Goal: Task Accomplishment & Management: Manage account settings

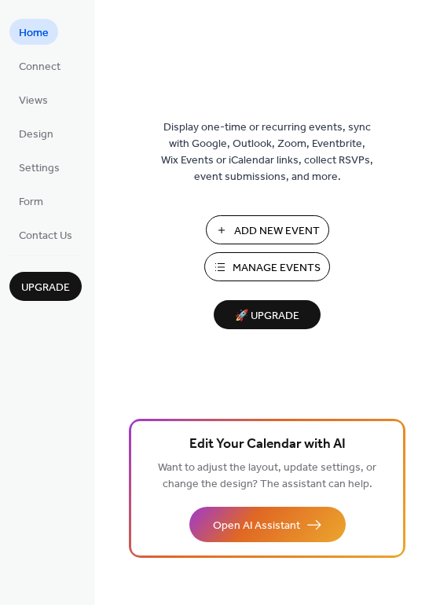
click at [243, 267] on span "Manage Events" at bounding box center [276, 268] width 88 height 16
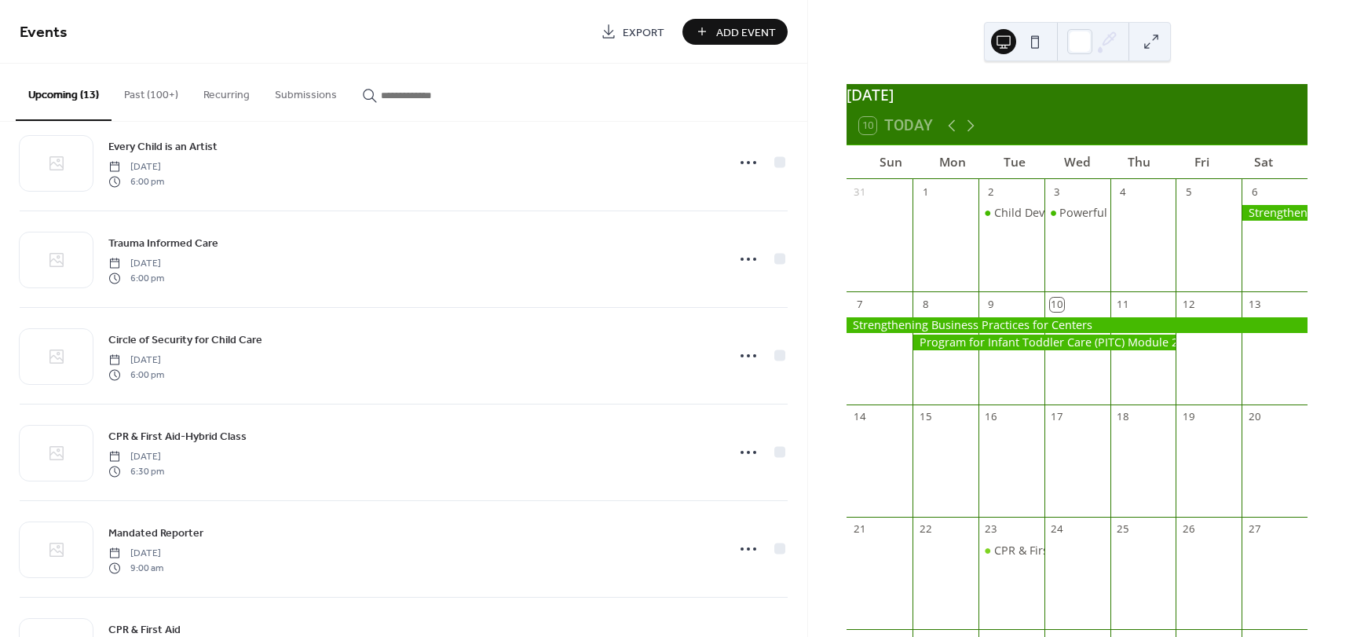
scroll to position [613, 0]
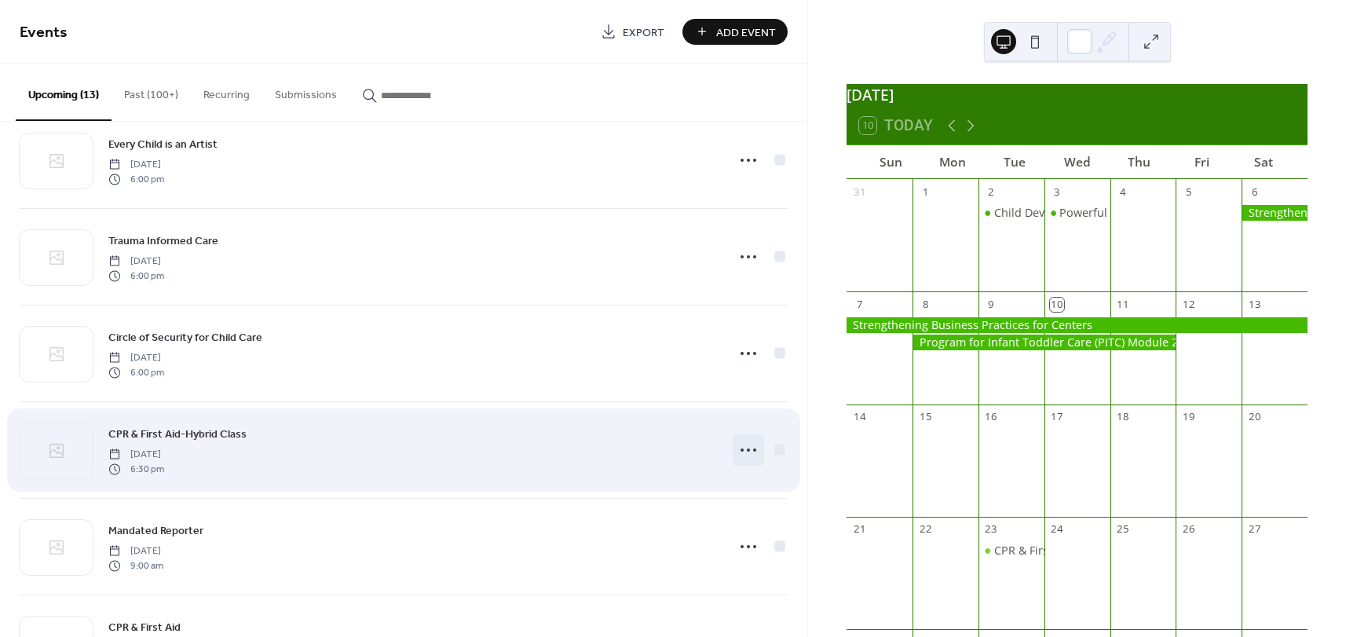
click at [752, 452] on icon at bounding box center [748, 449] width 25 height 25
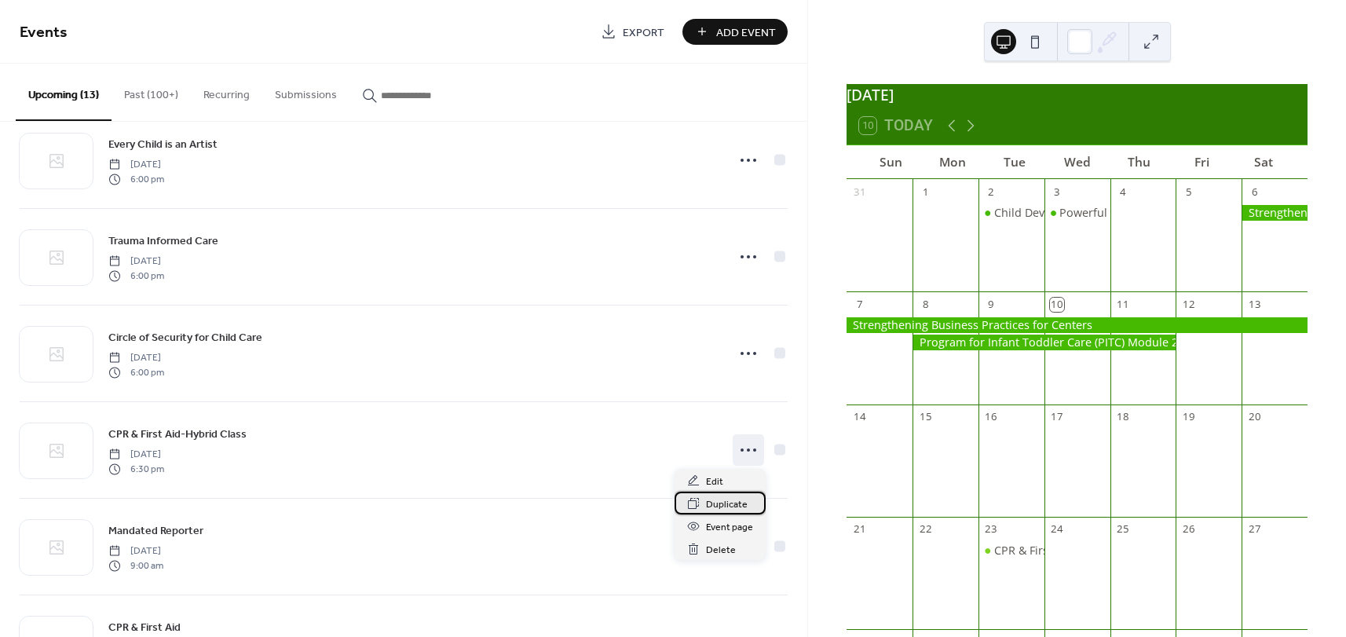
click at [736, 503] on span "Duplicate" at bounding box center [727, 504] width 42 height 16
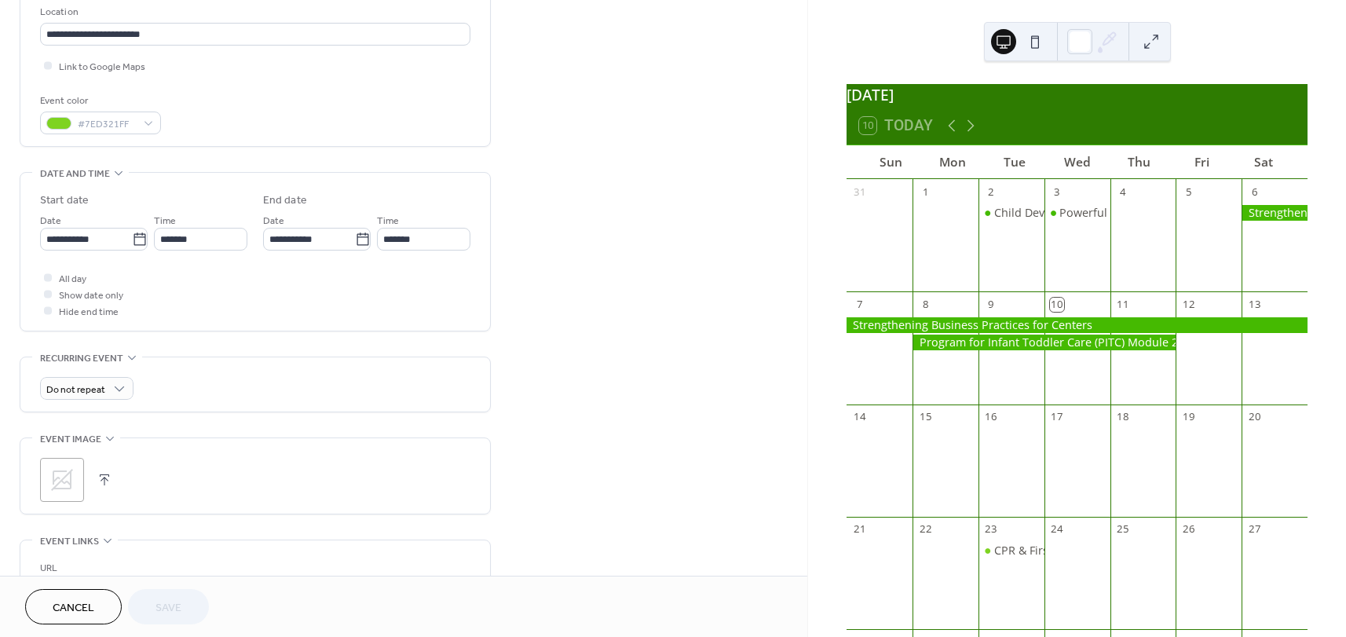
scroll to position [330, 0]
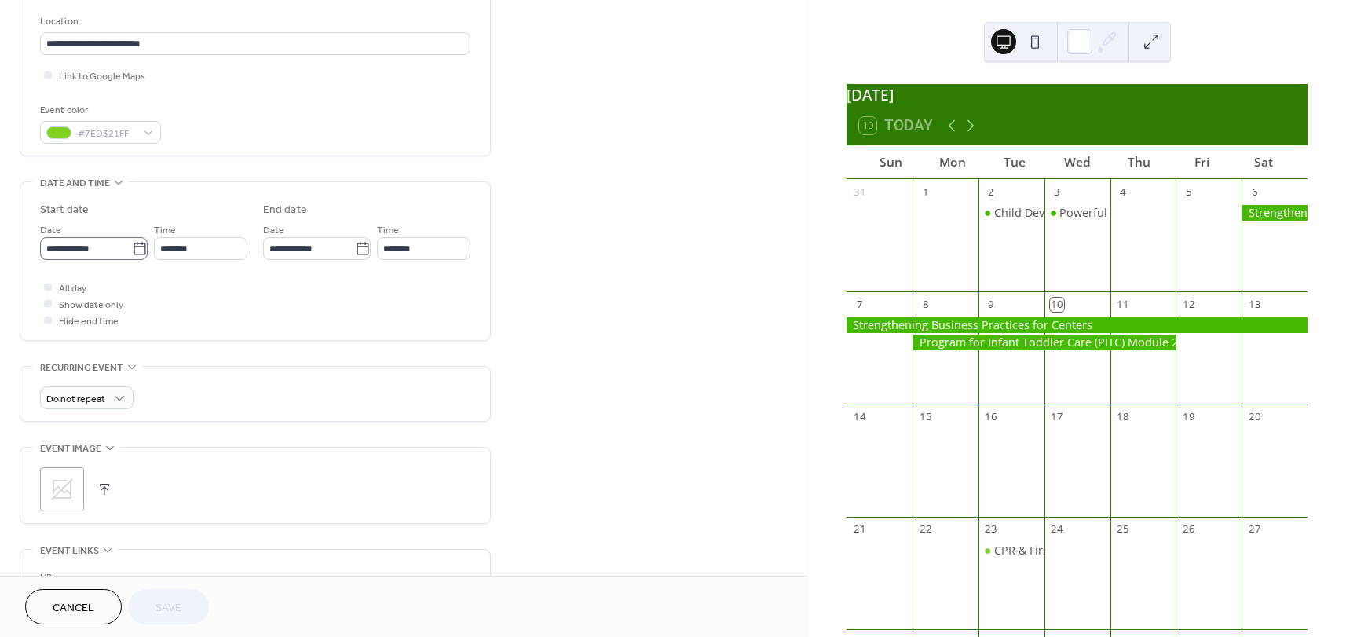
click at [136, 256] on icon at bounding box center [140, 249] width 16 height 16
click at [132, 256] on input "**********" at bounding box center [86, 248] width 92 height 23
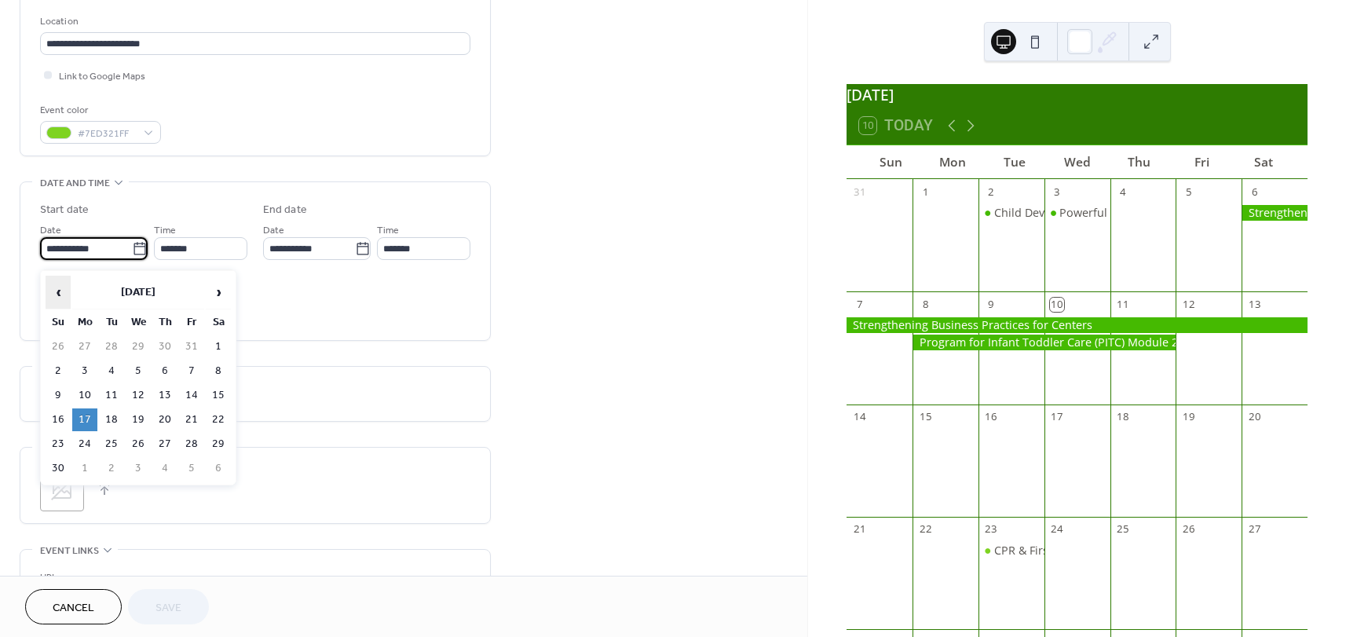
click at [64, 291] on span "‹" at bounding box center [58, 291] width 24 height 31
click at [62, 291] on span "‹" at bounding box center [58, 291] width 24 height 31
click at [94, 397] on td "15" at bounding box center [84, 395] width 25 height 23
type input "**********"
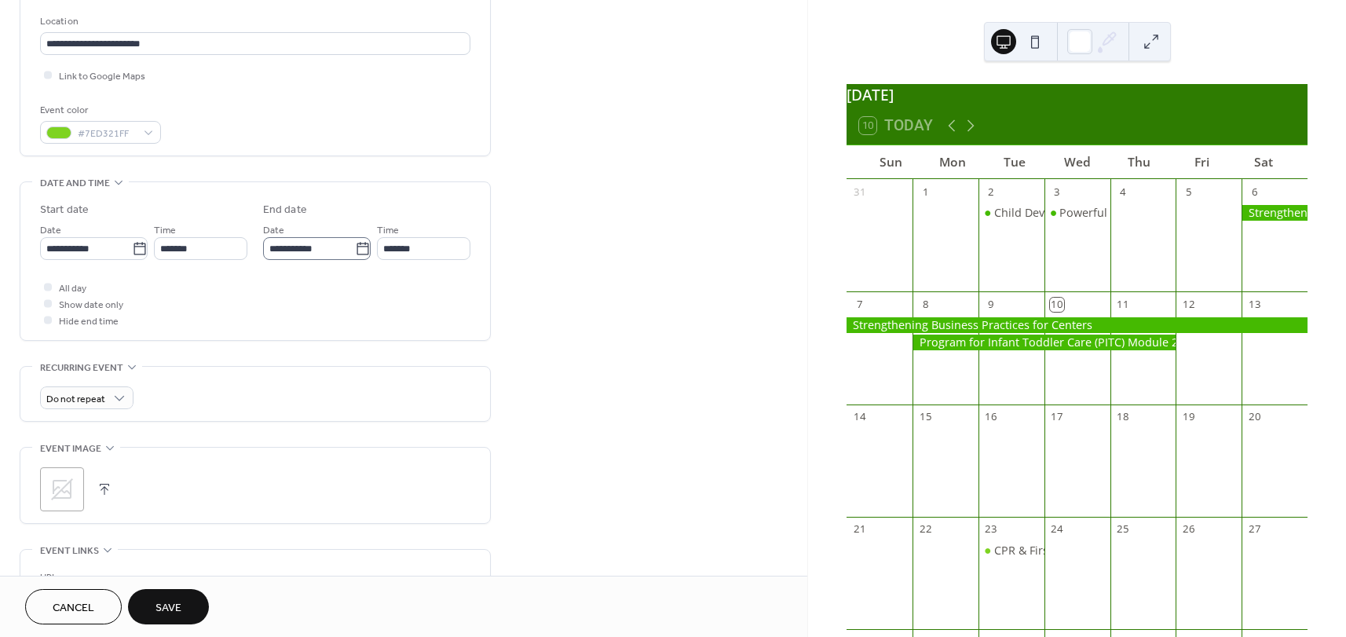
click at [368, 258] on label "**********" at bounding box center [317, 248] width 108 height 23
click at [355, 258] on input "**********" at bounding box center [309, 248] width 92 height 23
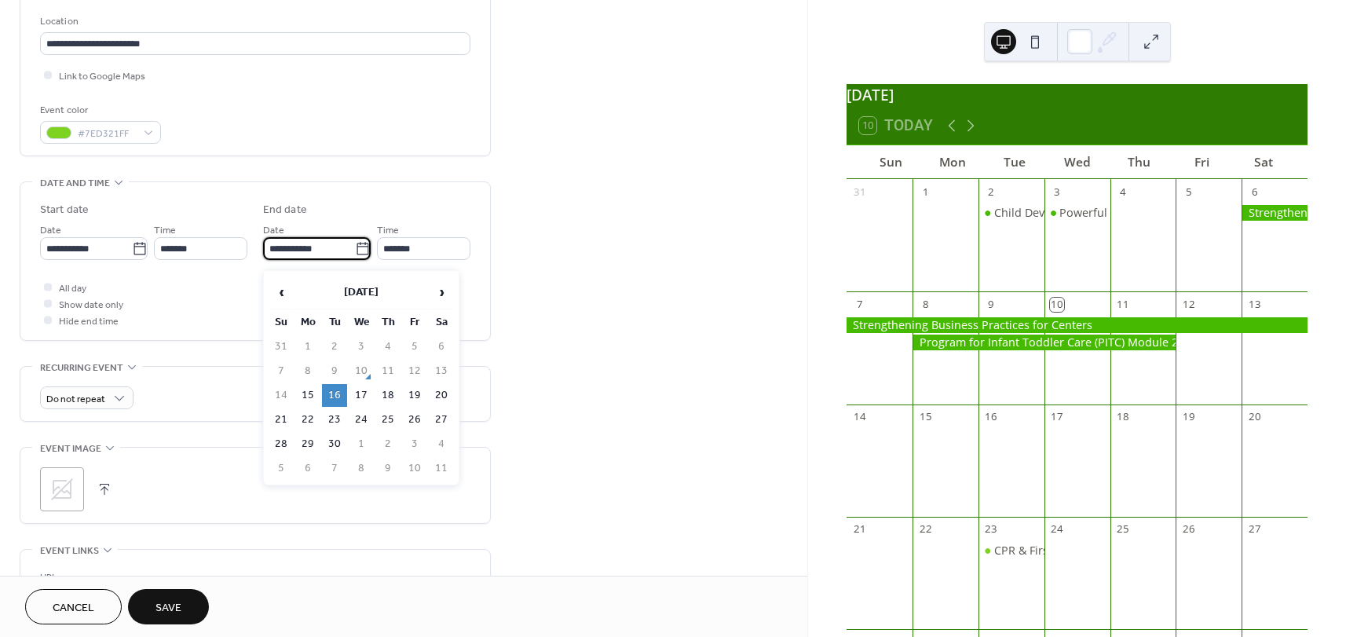
click at [585, 294] on div "**********" at bounding box center [403, 298] width 807 height 1083
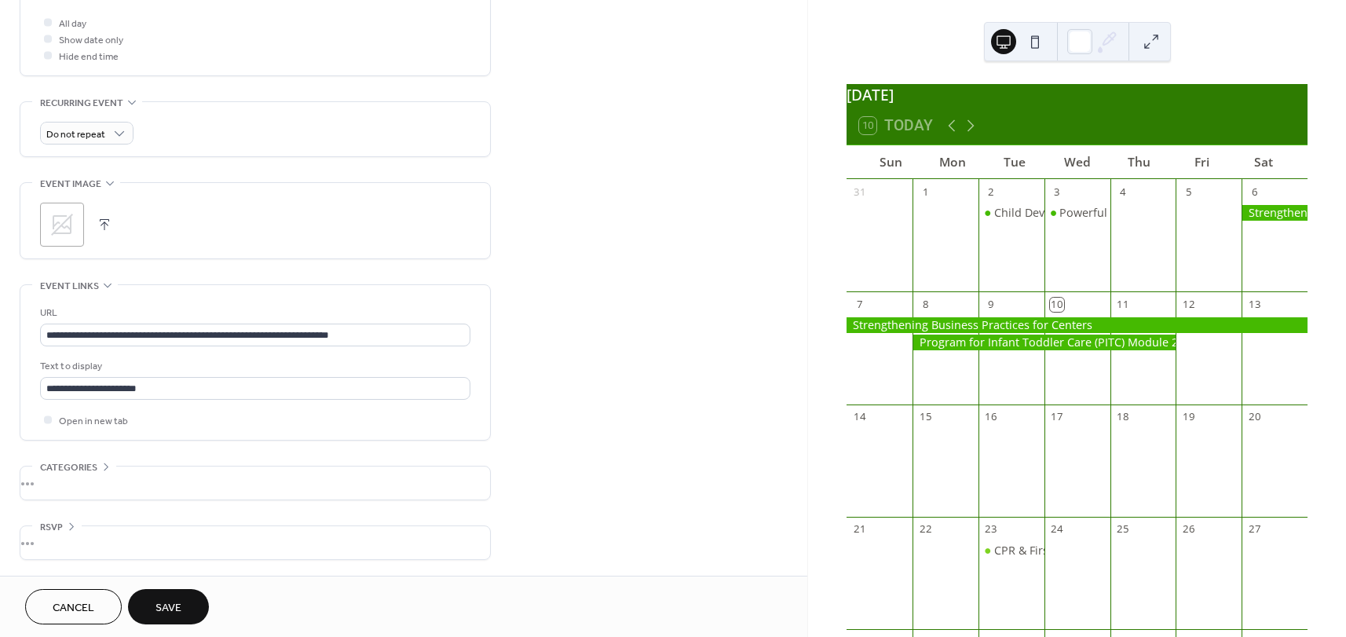
scroll to position [604, 0]
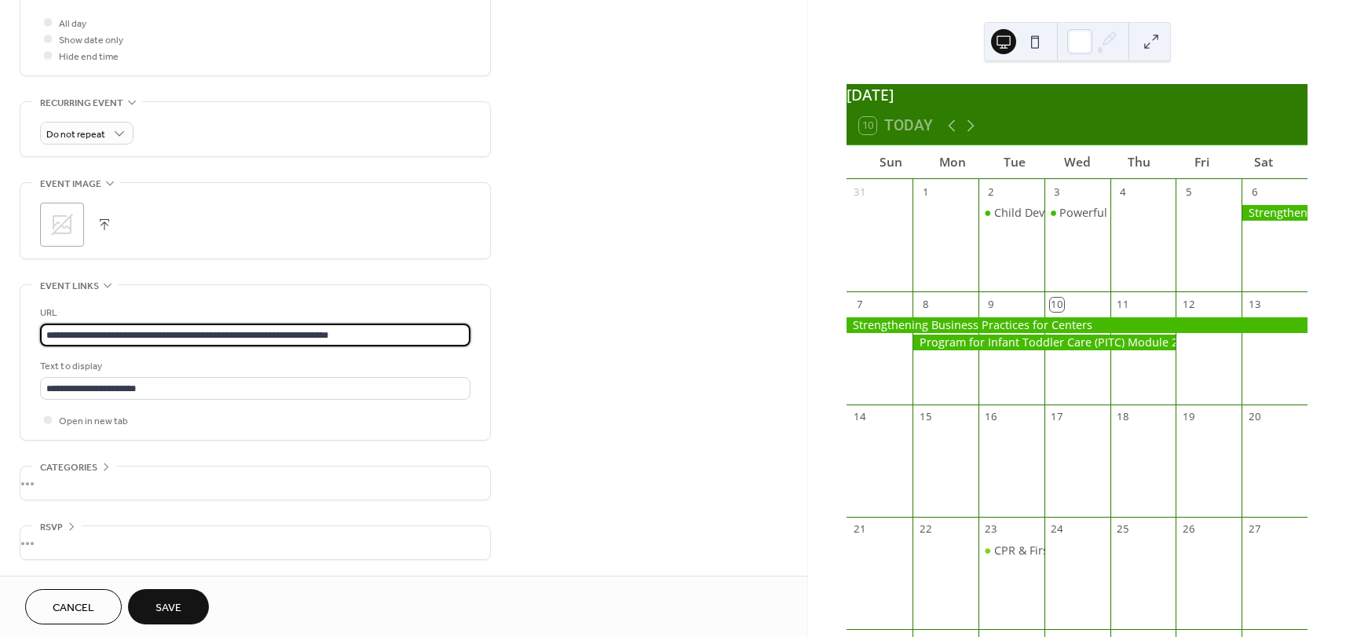
click at [399, 334] on input "**********" at bounding box center [255, 335] width 430 height 23
drag, startPoint x: 399, startPoint y: 334, endPoint x: 38, endPoint y: 337, distance: 361.3
click at [40, 337] on input "**********" at bounding box center [255, 335] width 430 height 23
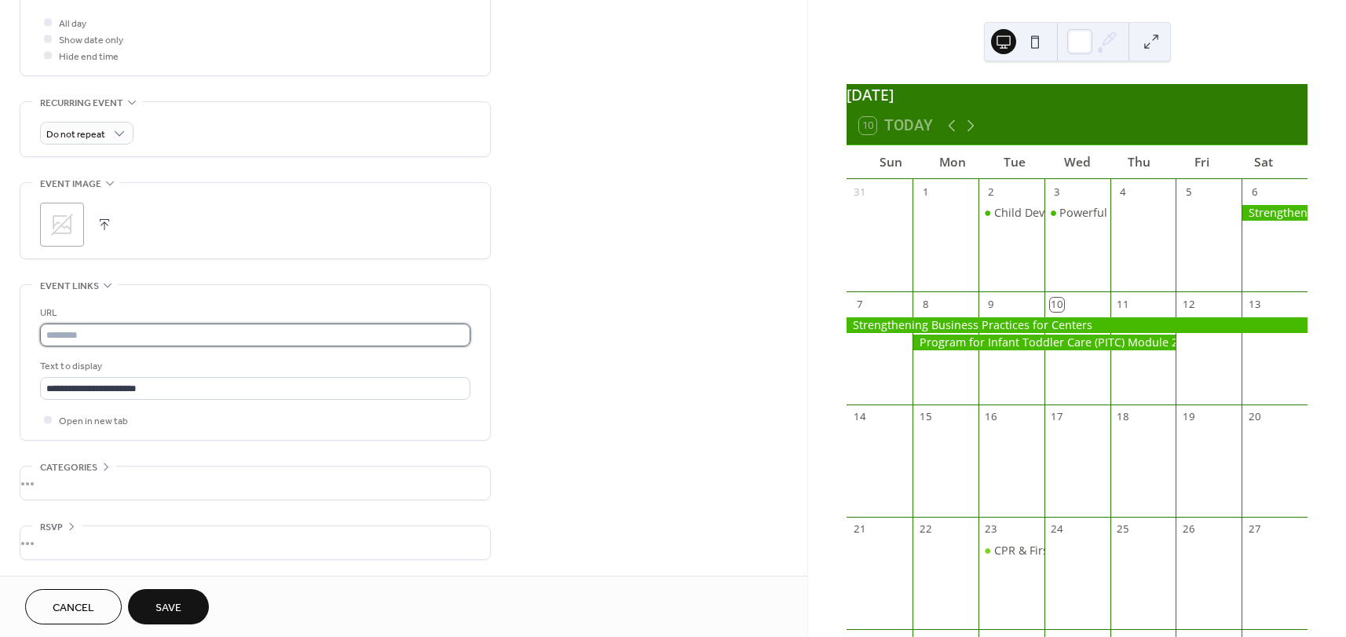
click at [102, 331] on input "text" at bounding box center [255, 335] width 430 height 23
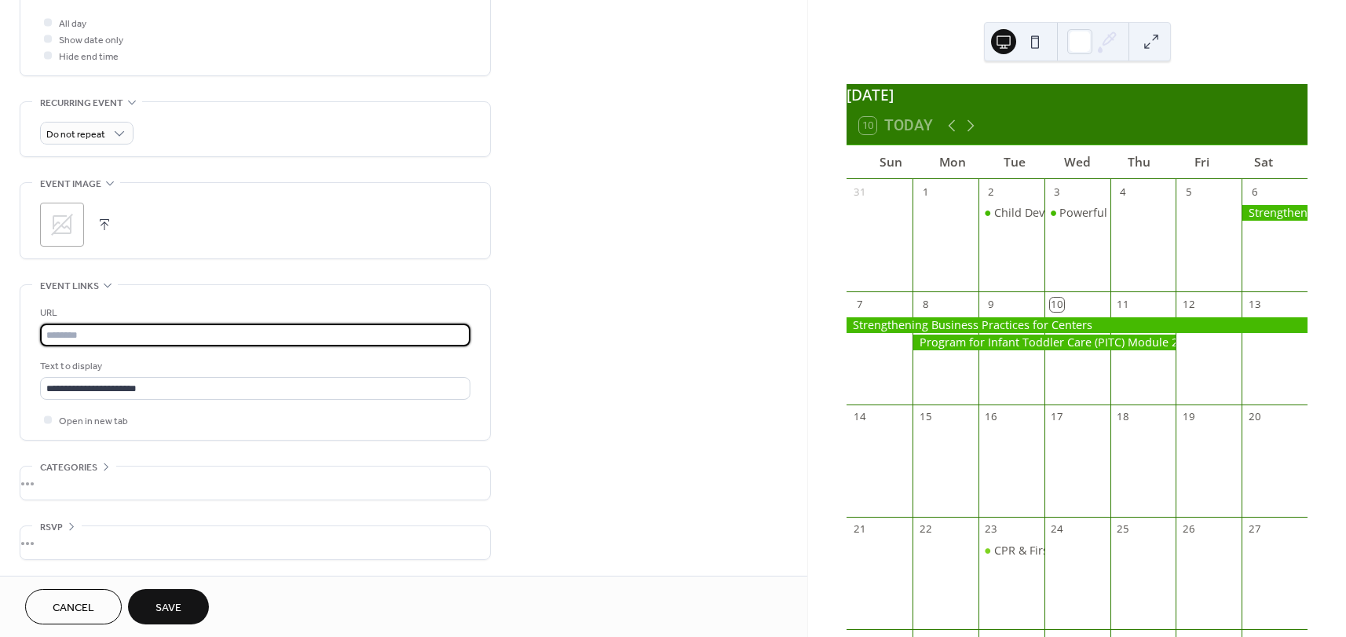
paste input "**********"
type input "**********"
click at [591, 415] on div "**********" at bounding box center [403, 34] width 807 height 1083
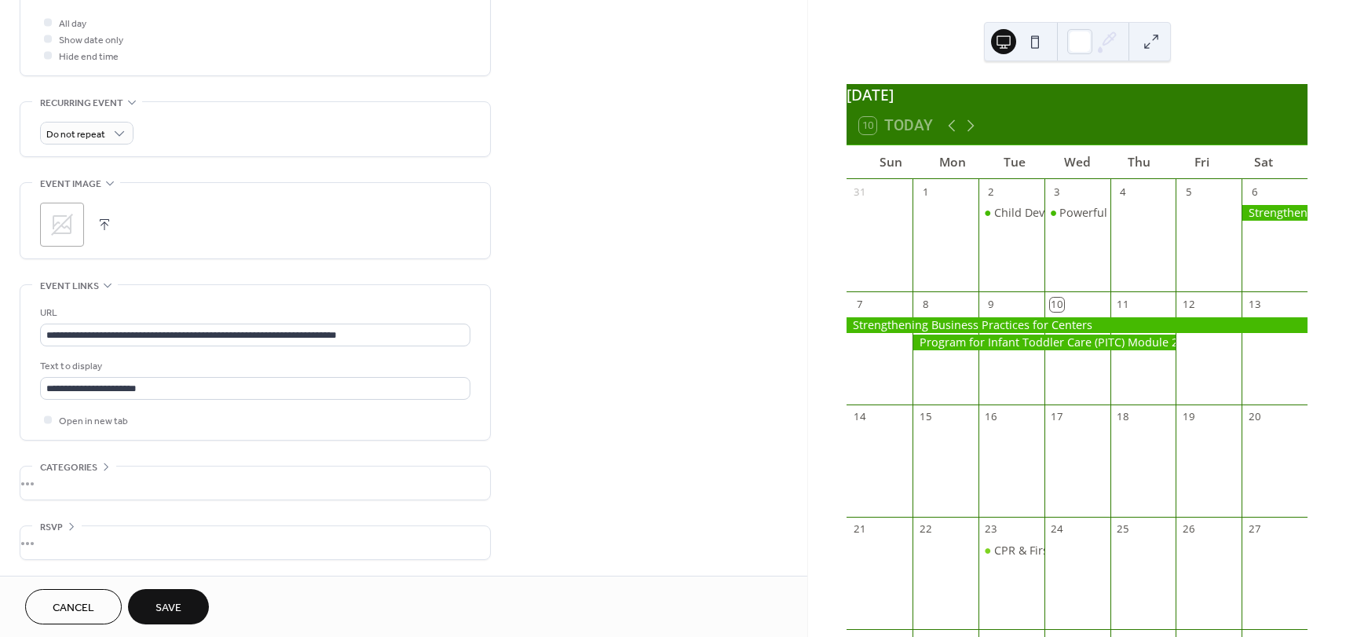
click at [182, 601] on button "Save" at bounding box center [168, 606] width 81 height 35
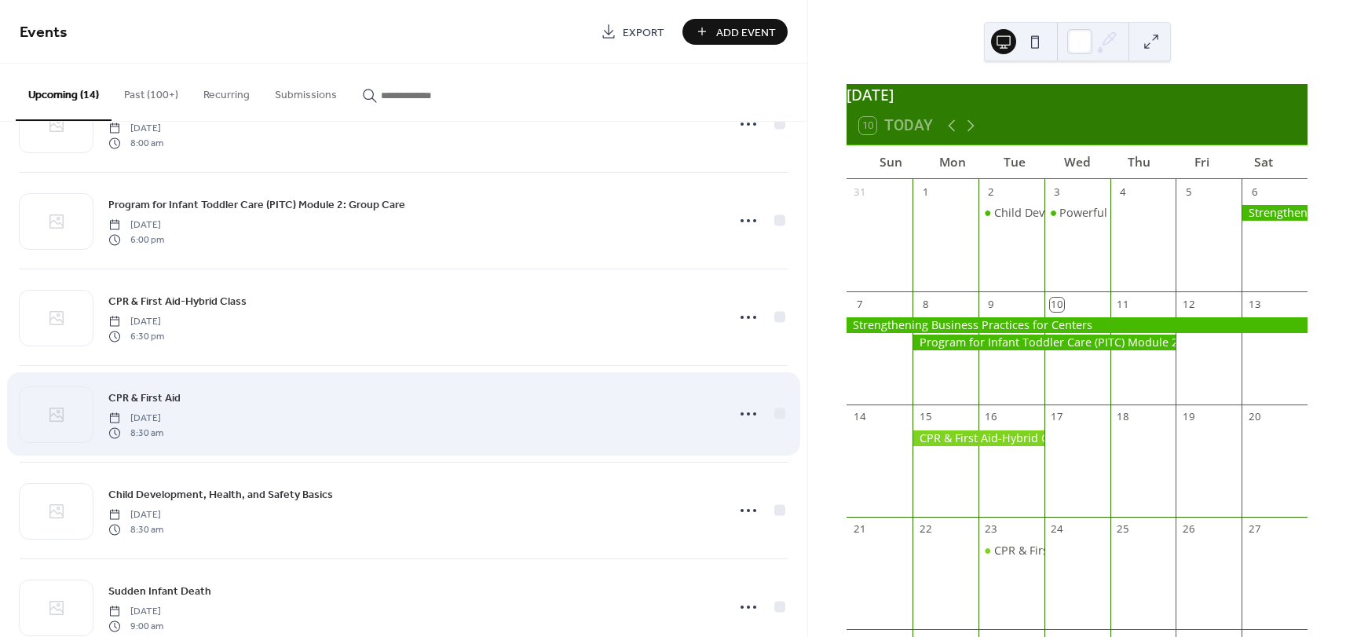
scroll to position [94, 0]
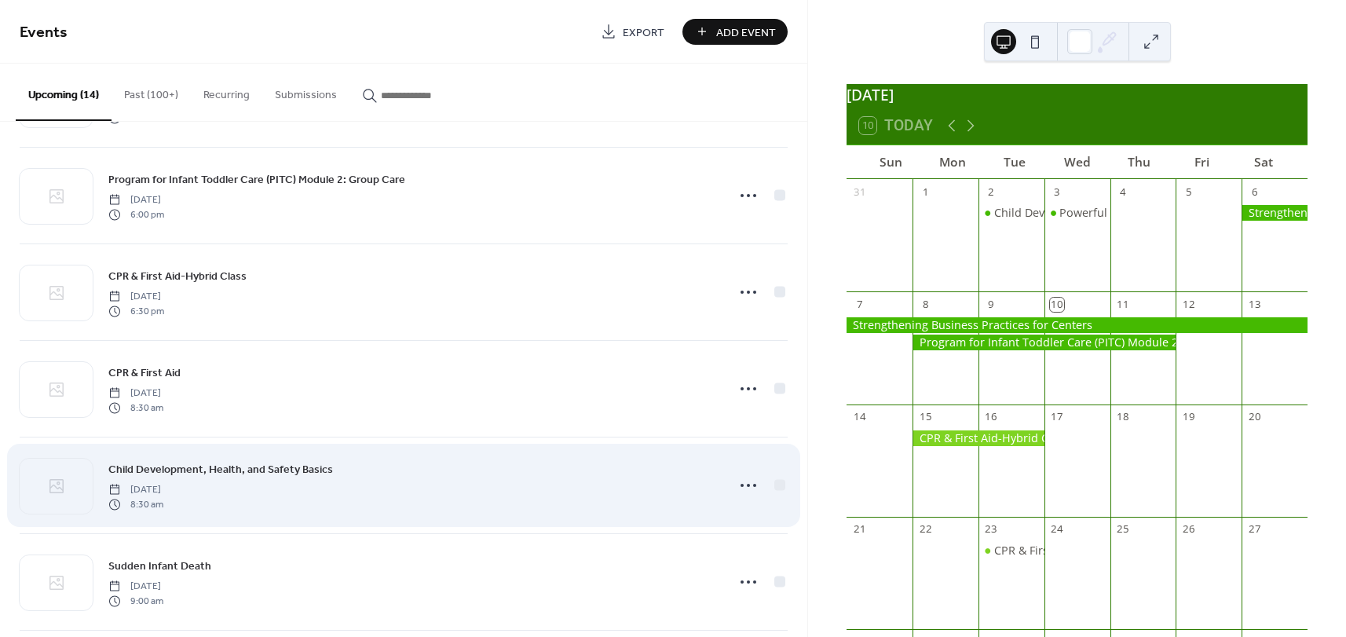
click at [532, 481] on div "Child Development, Health, and Safety Basics [DATE] 8:30 am" at bounding box center [412, 485] width 609 height 50
click at [744, 485] on icon at bounding box center [748, 485] width 25 height 25
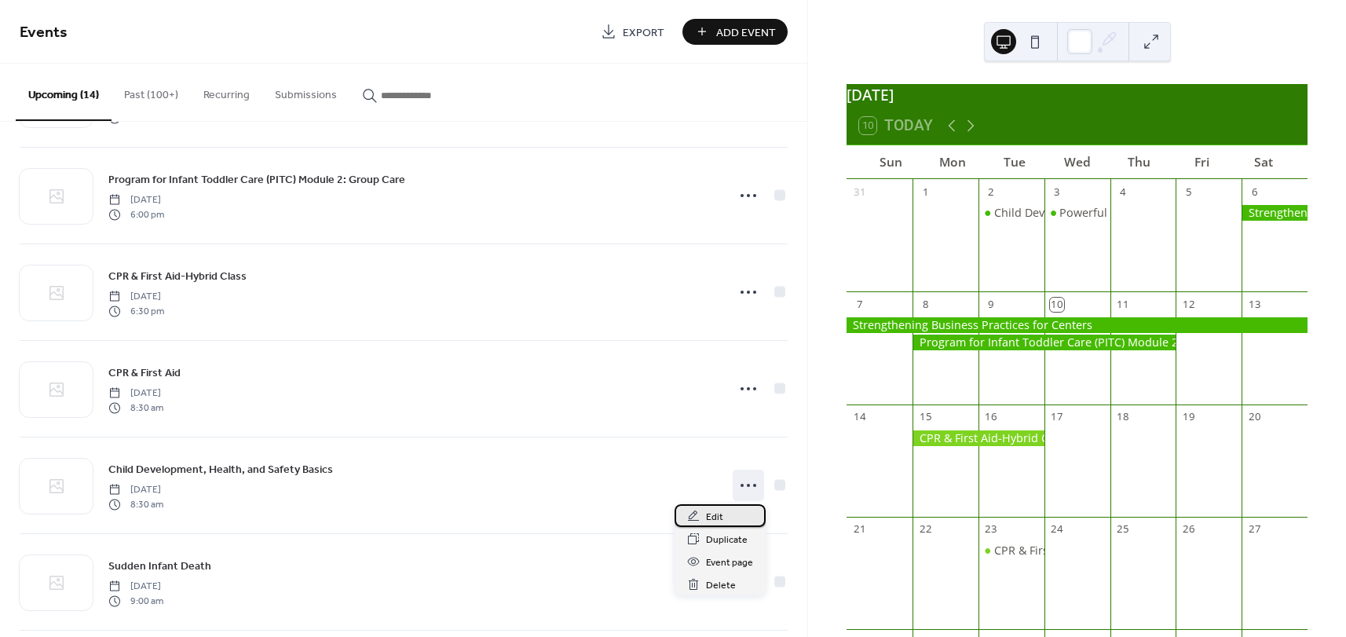
click at [717, 518] on span "Edit" at bounding box center [714, 517] width 17 height 16
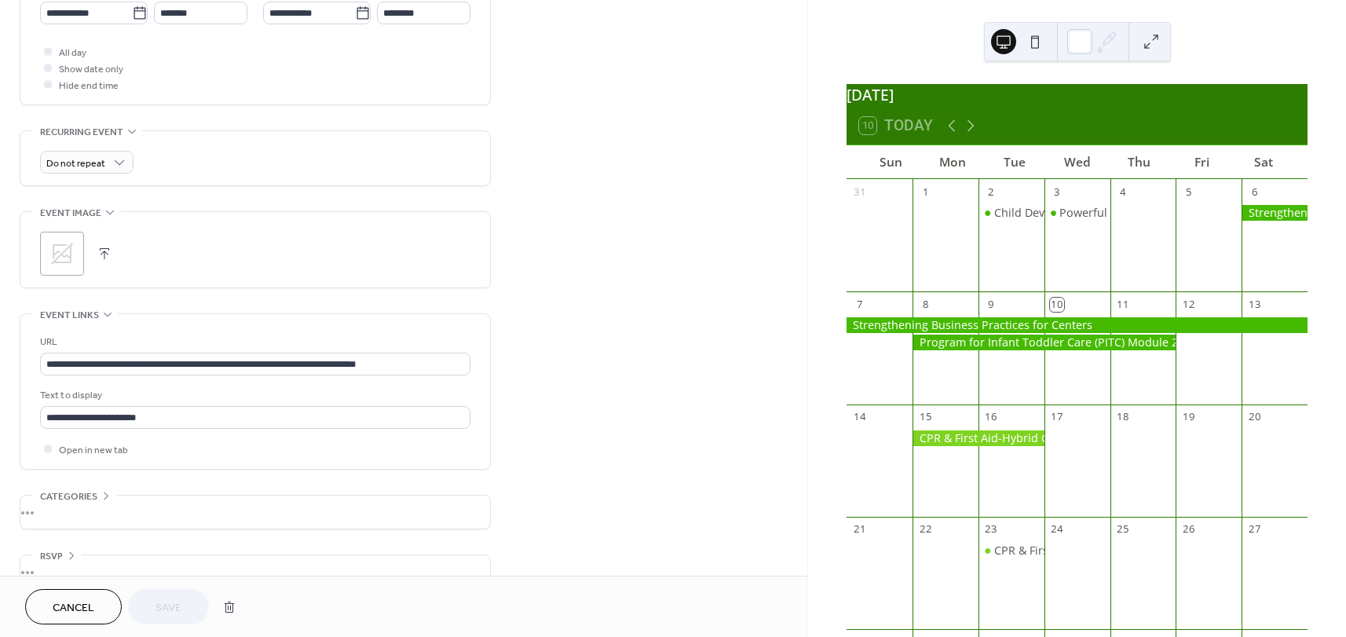
scroll to position [604, 0]
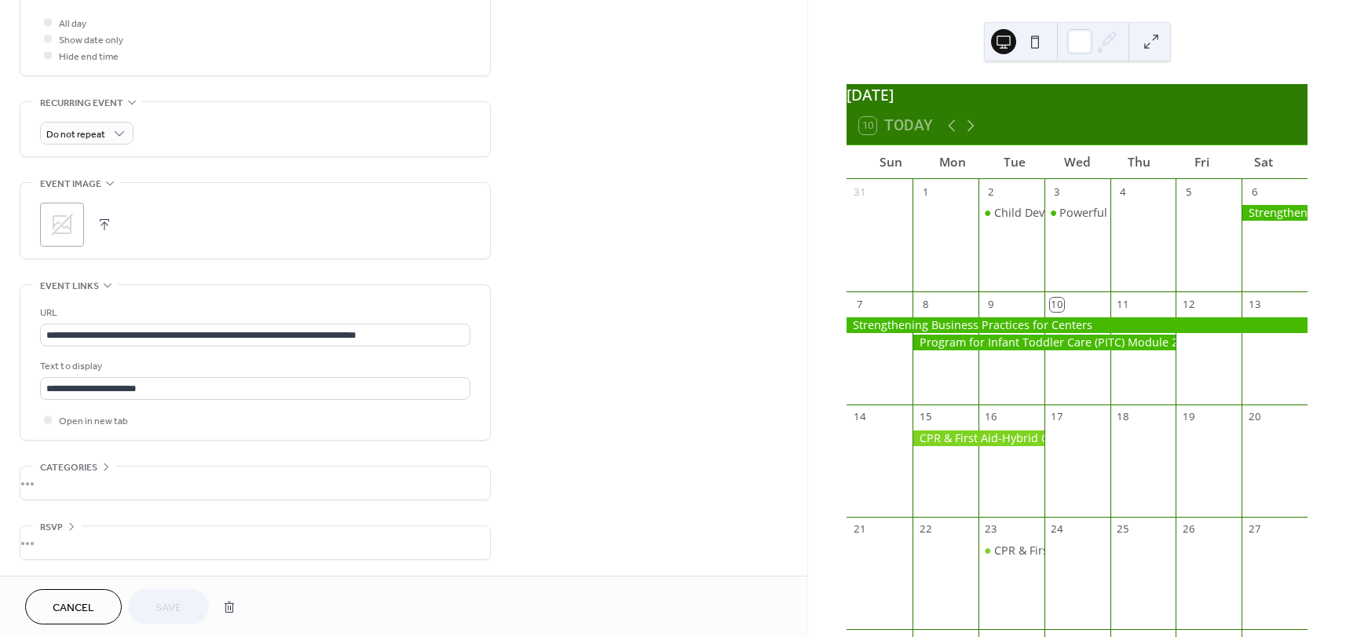
click at [178, 613] on div "Cancel Save" at bounding box center [134, 606] width 218 height 35
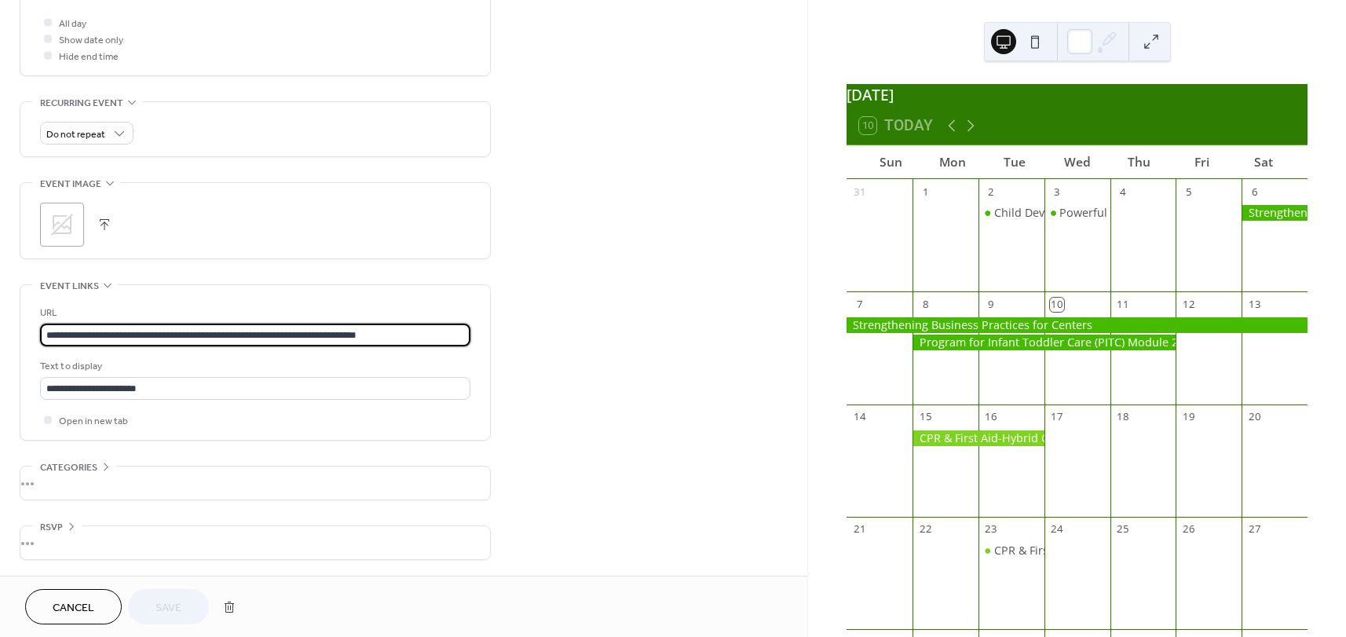
click at [451, 333] on input "**********" at bounding box center [255, 335] width 430 height 23
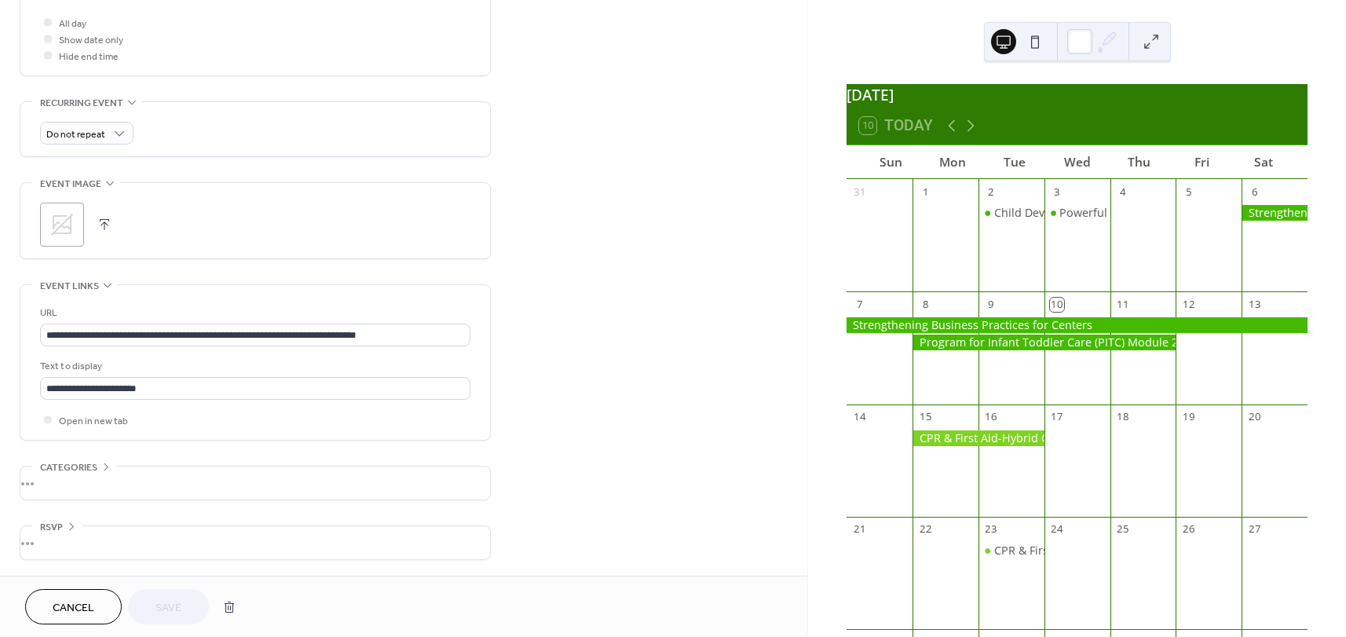
click at [183, 613] on div "Cancel Save" at bounding box center [134, 606] width 218 height 35
click at [316, 390] on input "**********" at bounding box center [255, 388] width 430 height 23
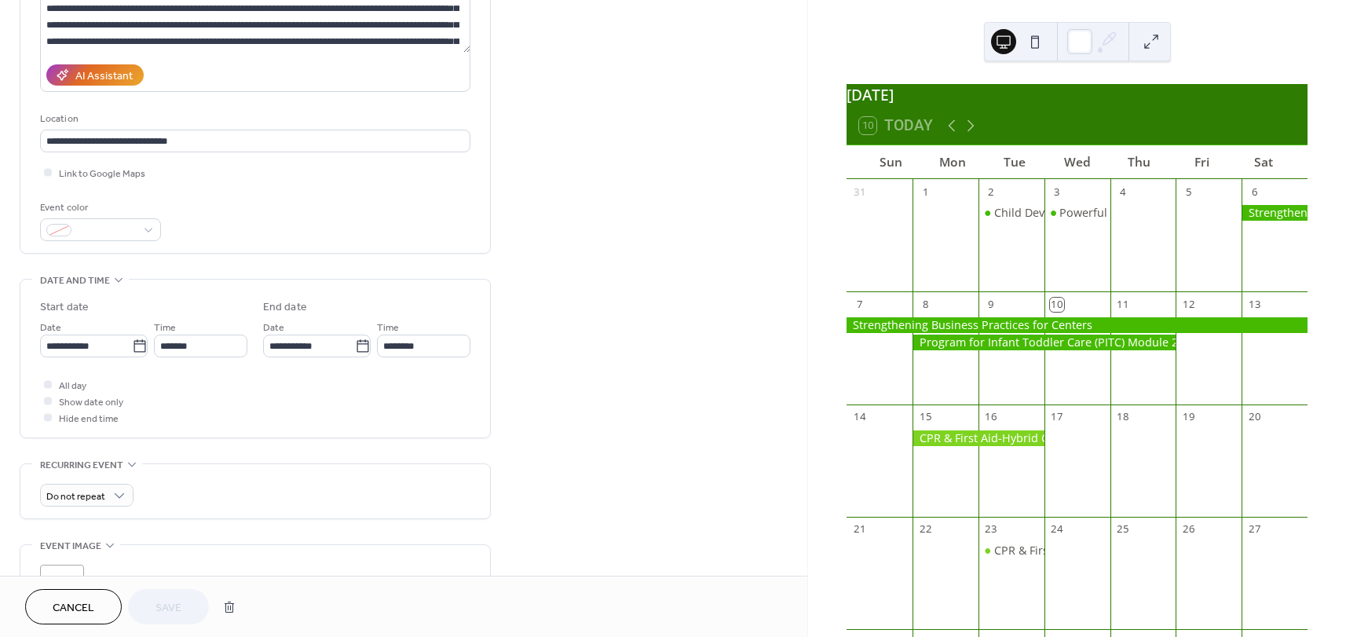
scroll to position [227, 0]
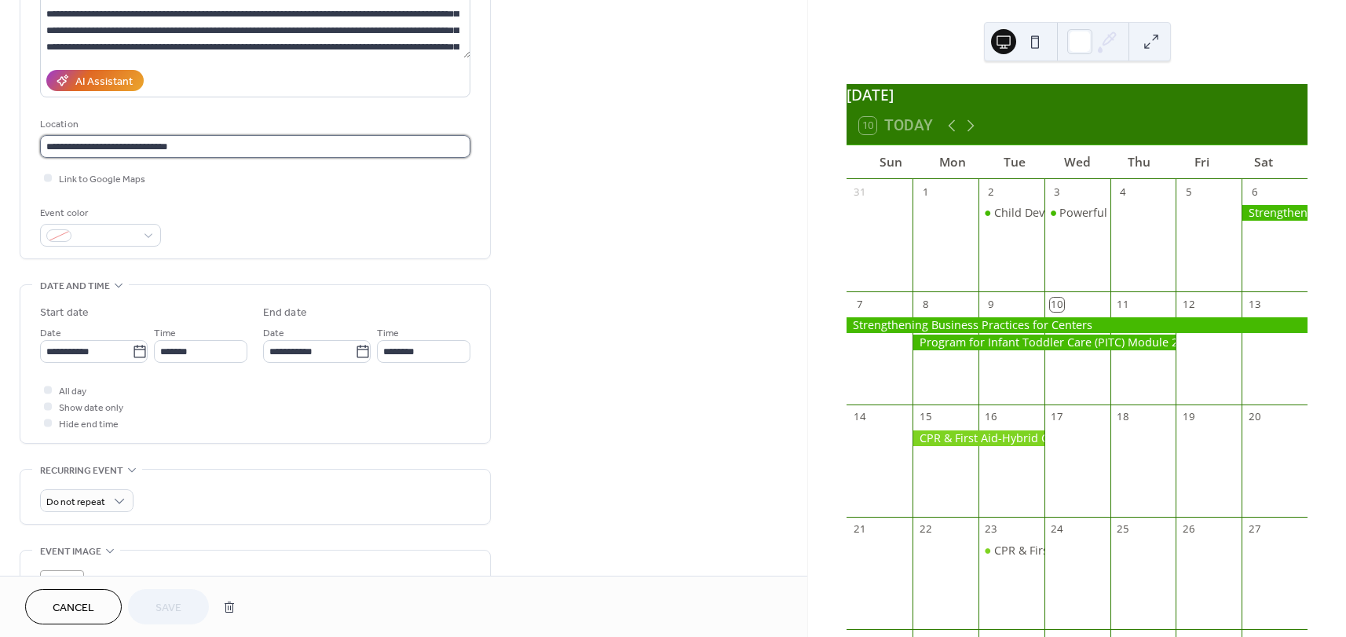
click at [280, 158] on input "**********" at bounding box center [255, 146] width 430 height 23
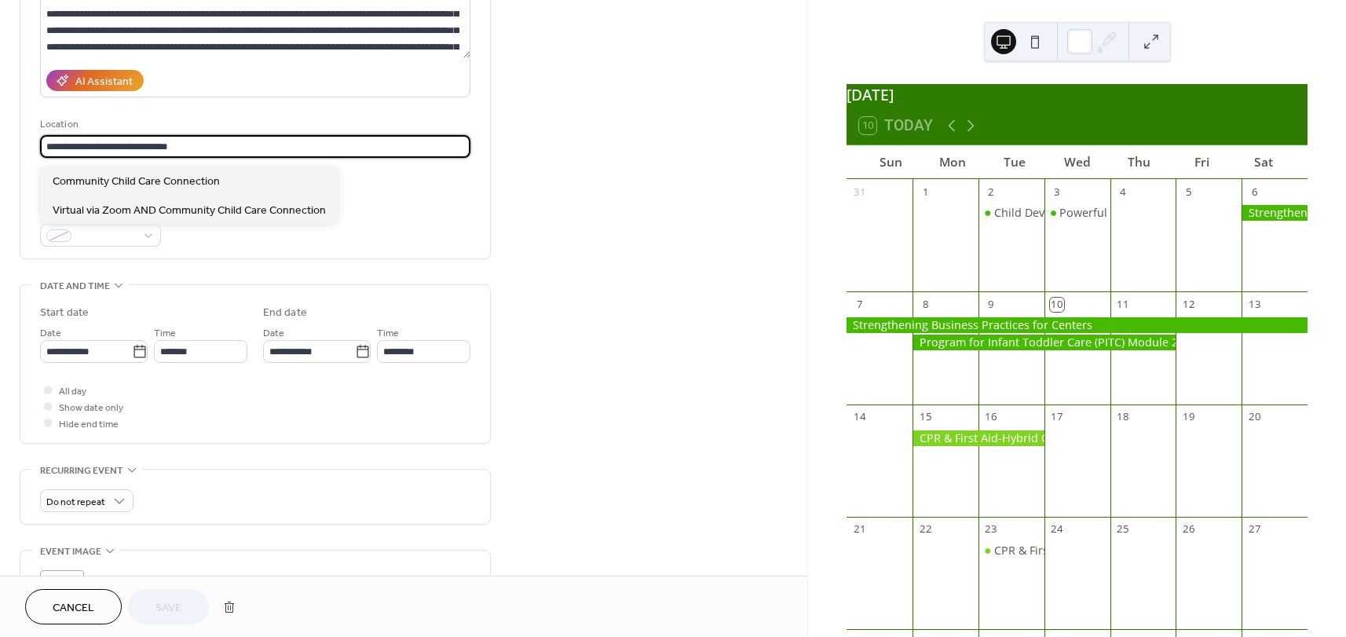
click at [180, 613] on div "Cancel Save" at bounding box center [134, 606] width 218 height 35
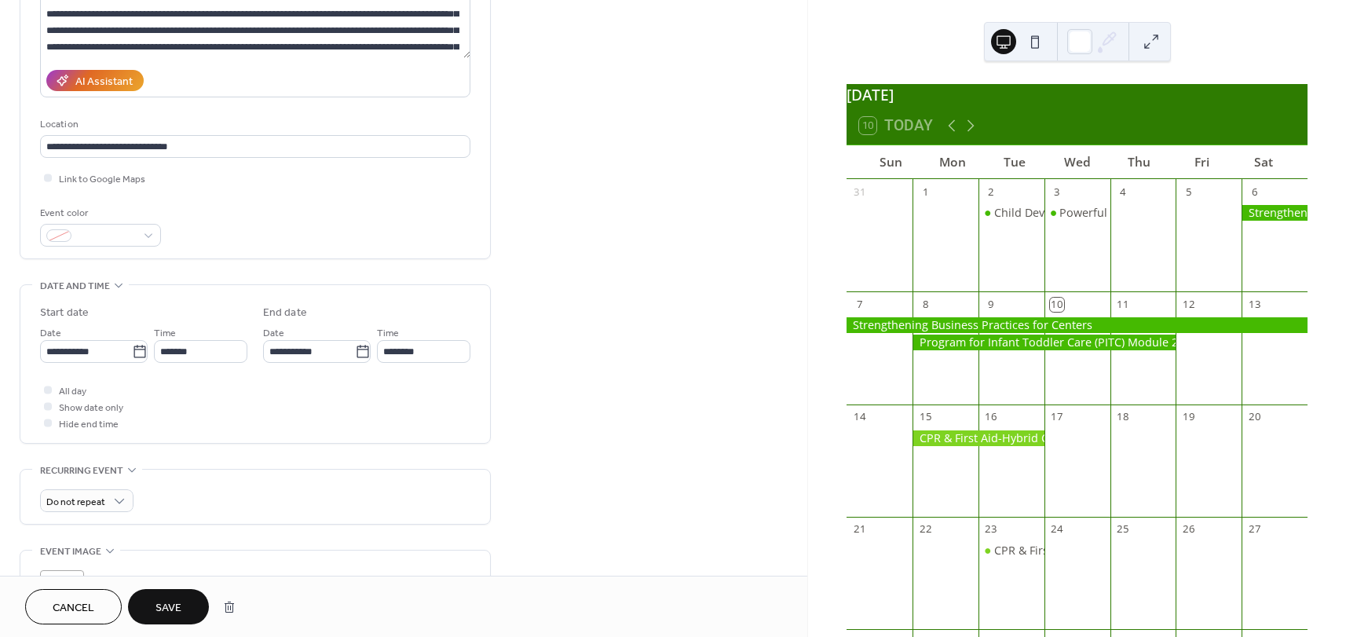
click at [162, 605] on span "Save" at bounding box center [168, 608] width 26 height 16
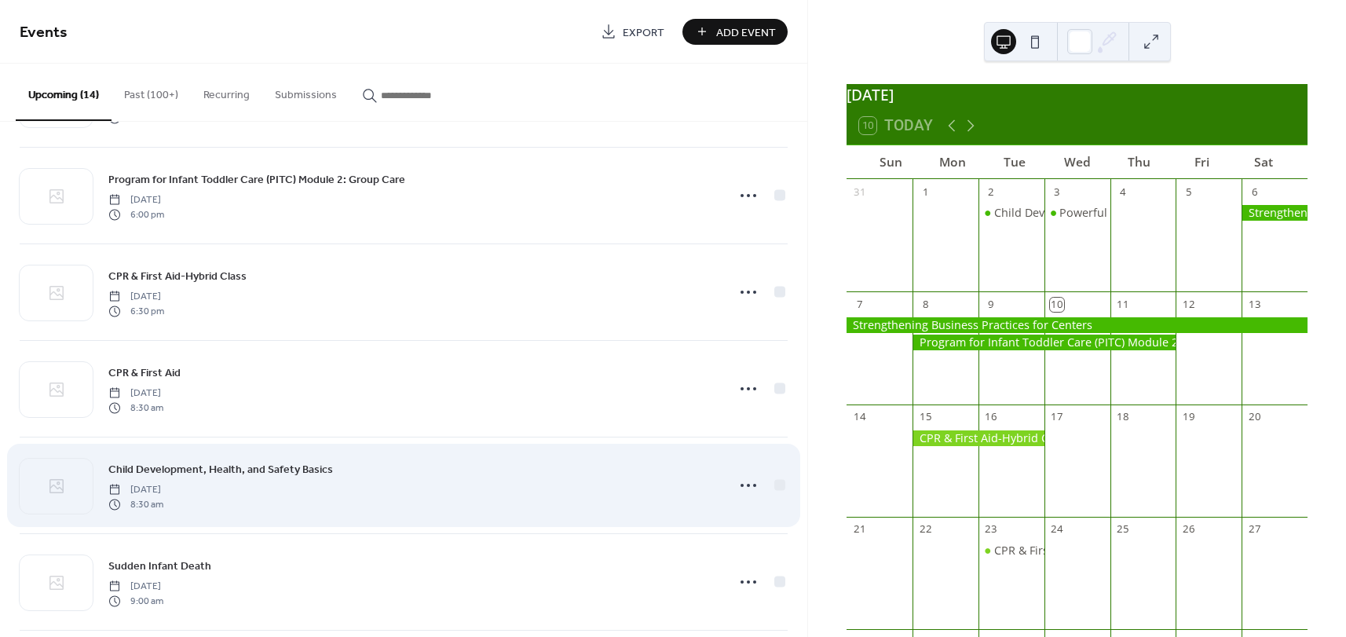
scroll to position [236, 0]
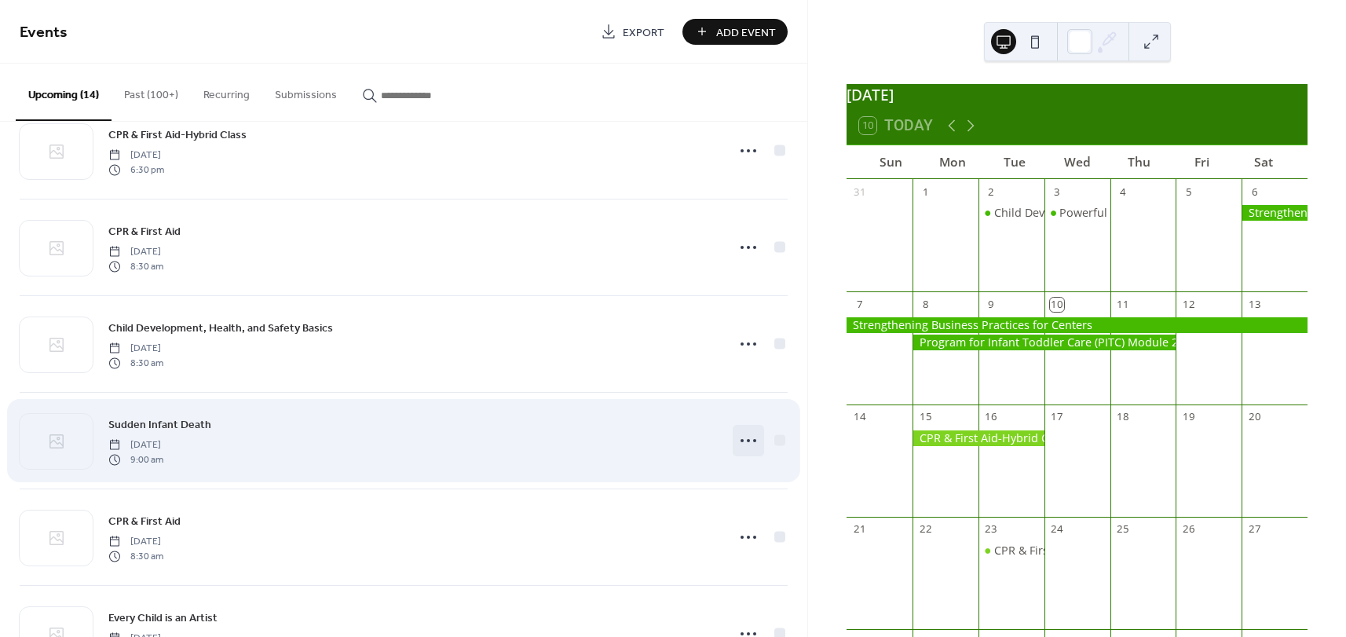
click at [748, 444] on icon at bounding box center [748, 440] width 25 height 25
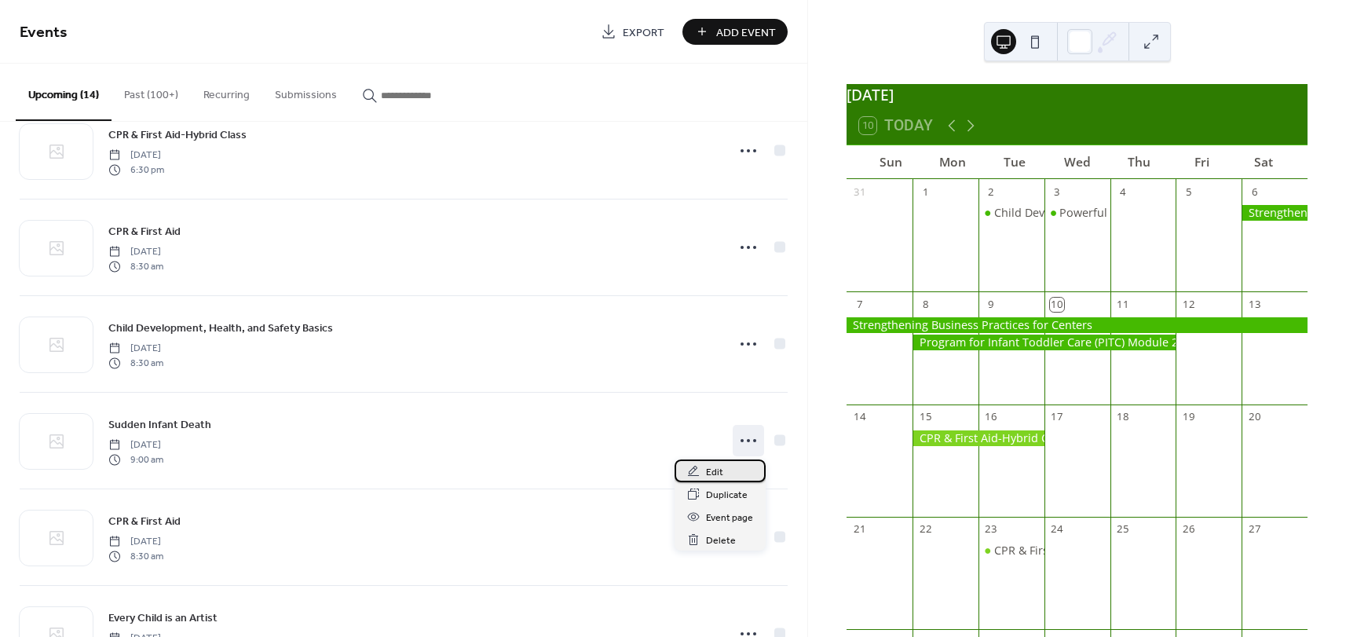
click at [722, 471] on span "Edit" at bounding box center [714, 472] width 17 height 16
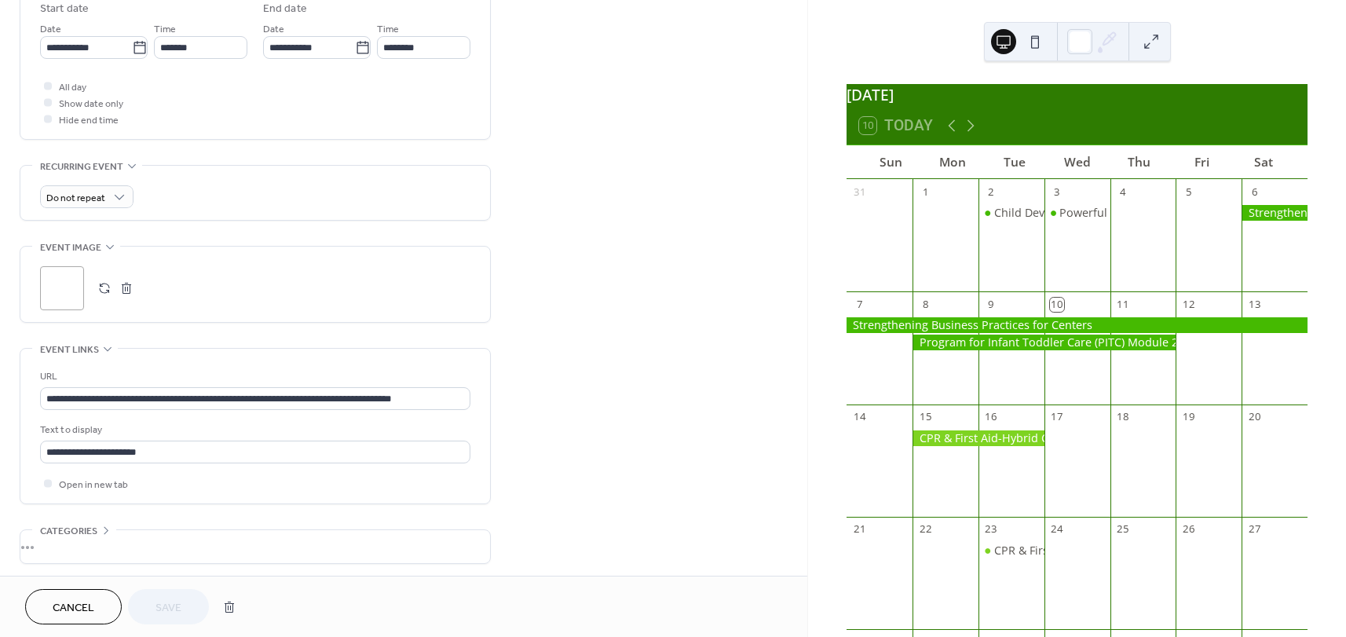
scroll to position [565, 0]
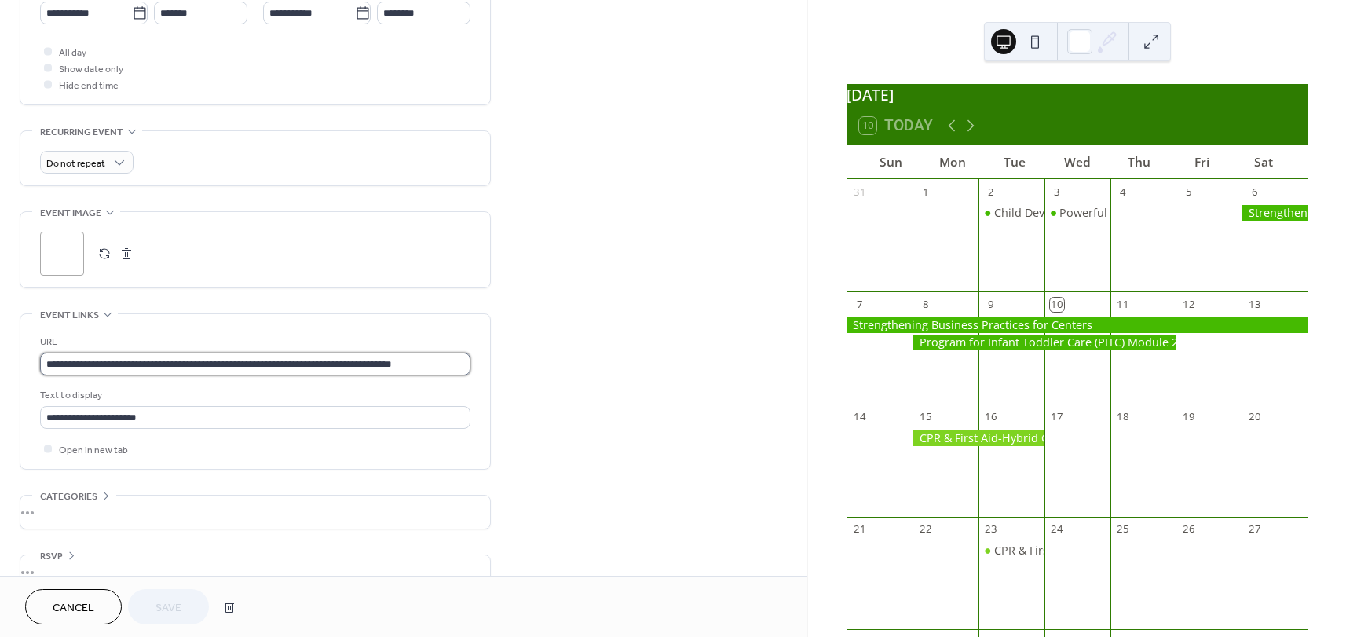
click at [464, 375] on input "**********" at bounding box center [255, 364] width 430 height 23
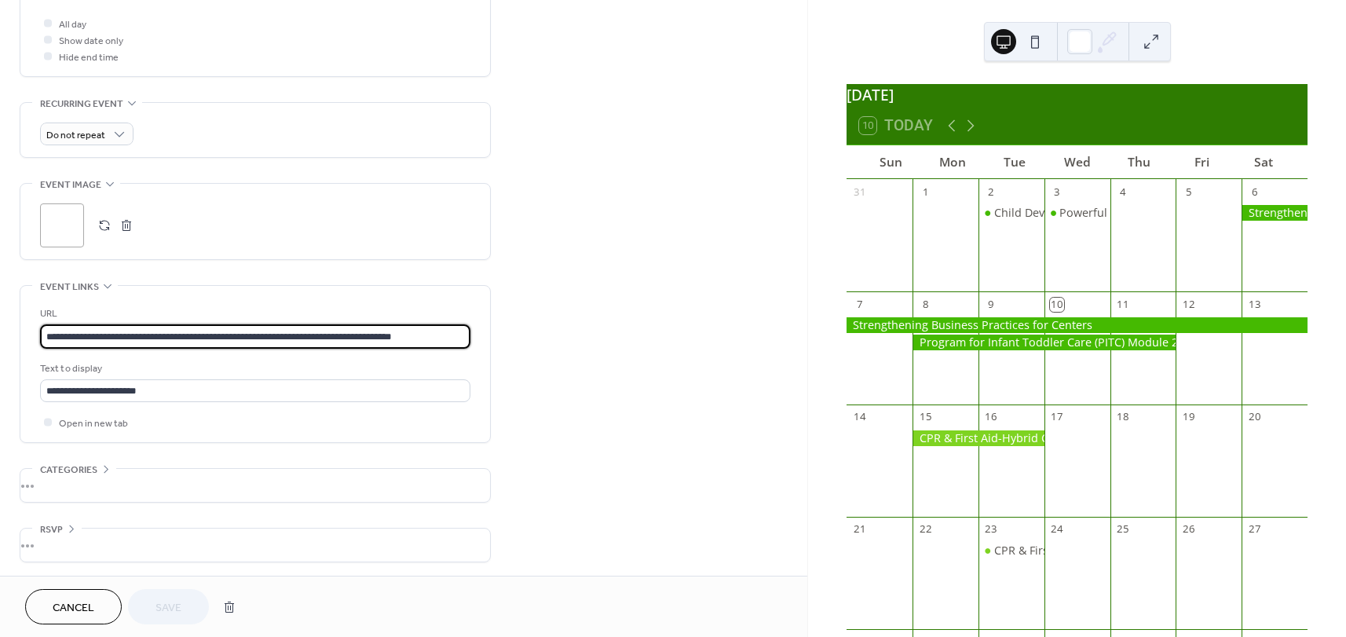
scroll to position [604, 0]
click at [83, 601] on span "Cancel" at bounding box center [74, 608] width 42 height 16
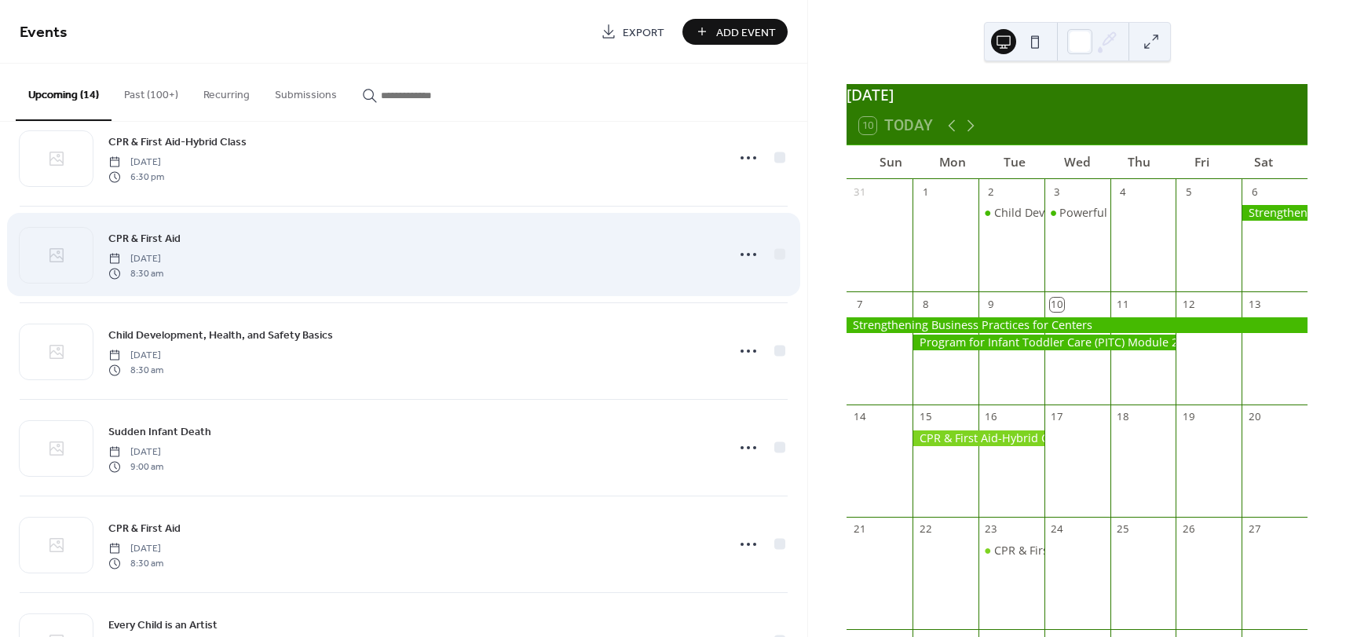
scroll to position [236, 0]
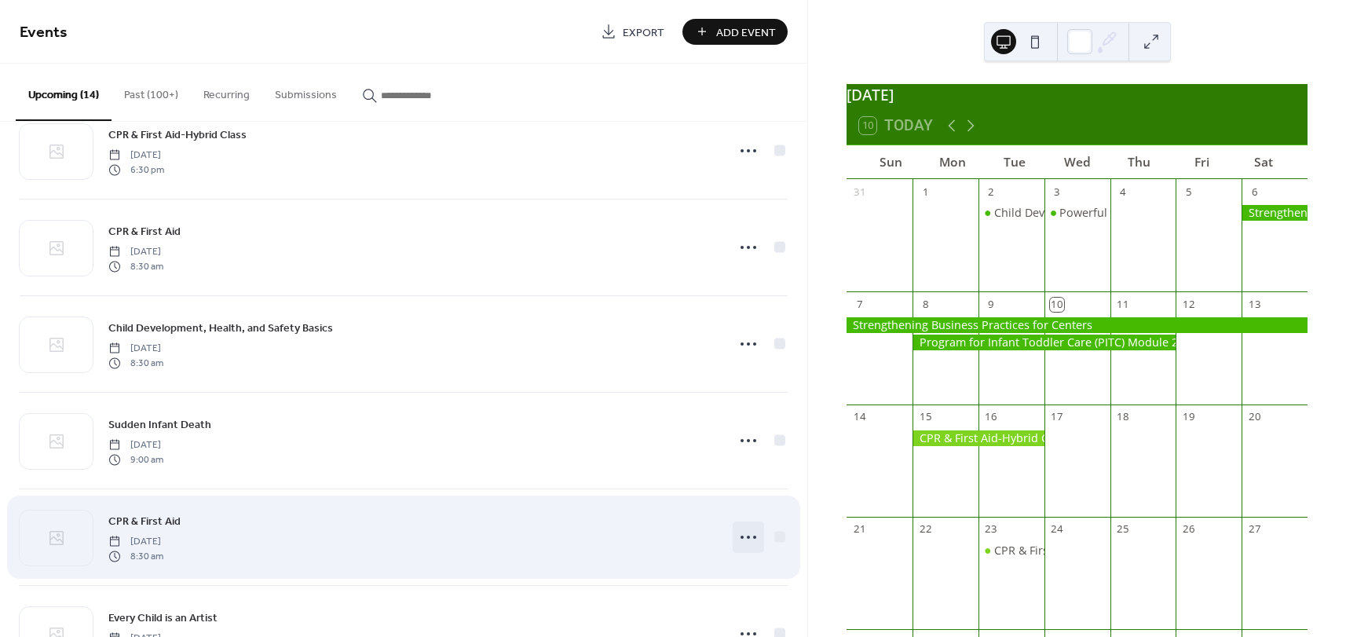
click at [750, 538] on icon at bounding box center [748, 537] width 25 height 25
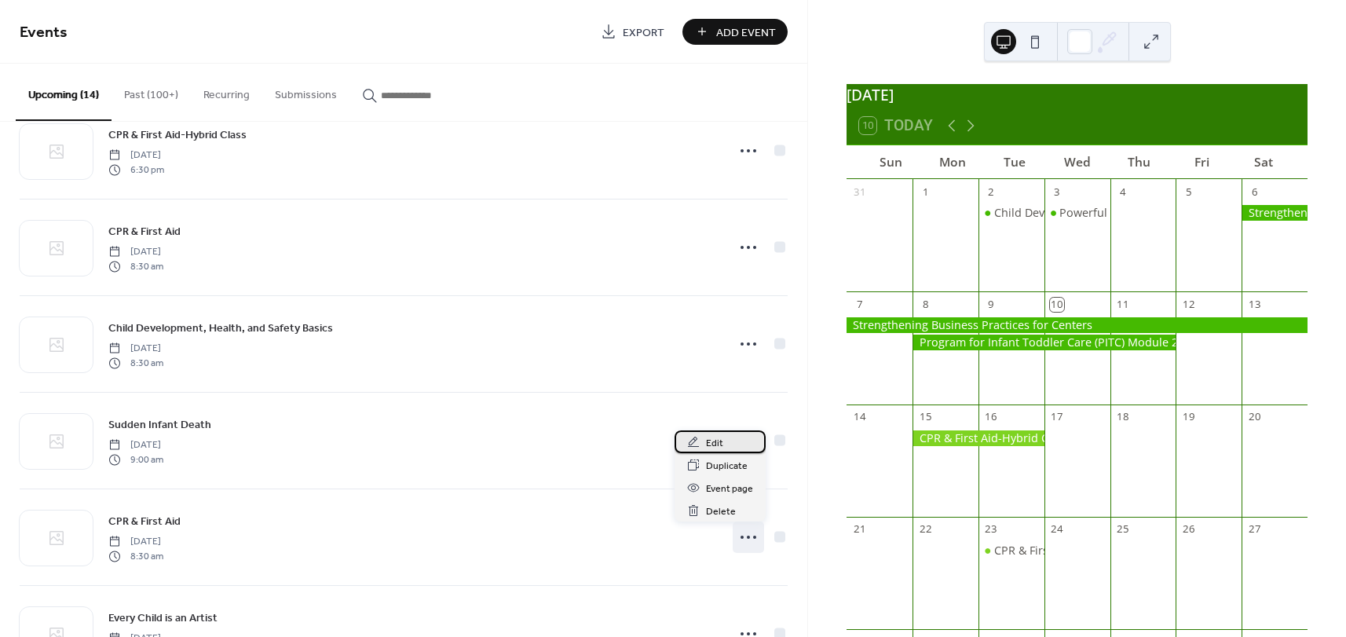
click at [727, 439] on div "Edit" at bounding box center [720, 441] width 91 height 23
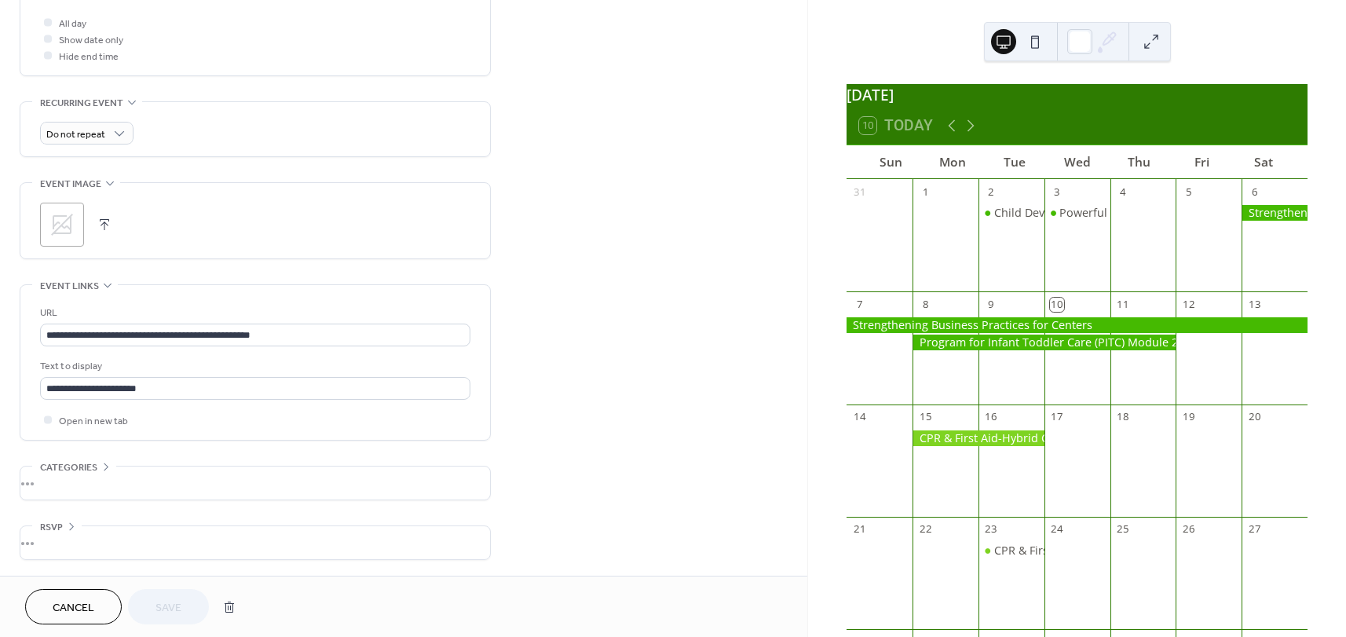
scroll to position [604, 0]
click at [57, 602] on span "Cancel" at bounding box center [74, 608] width 42 height 16
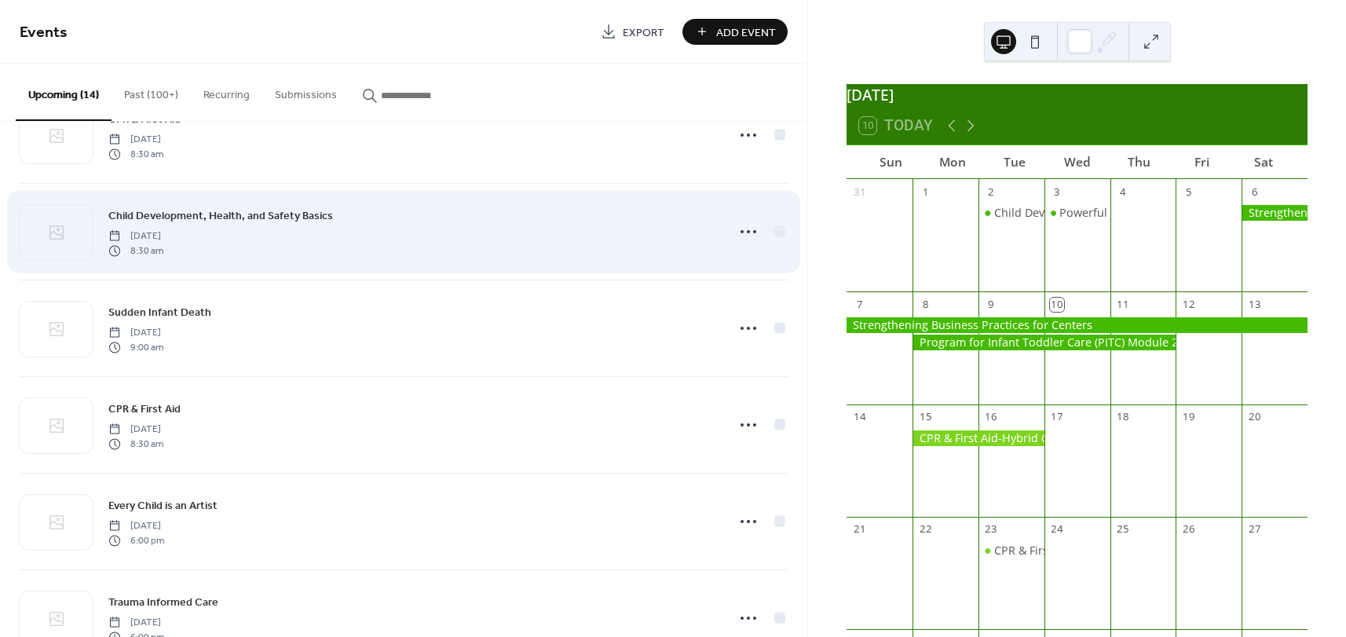
scroll to position [377, 0]
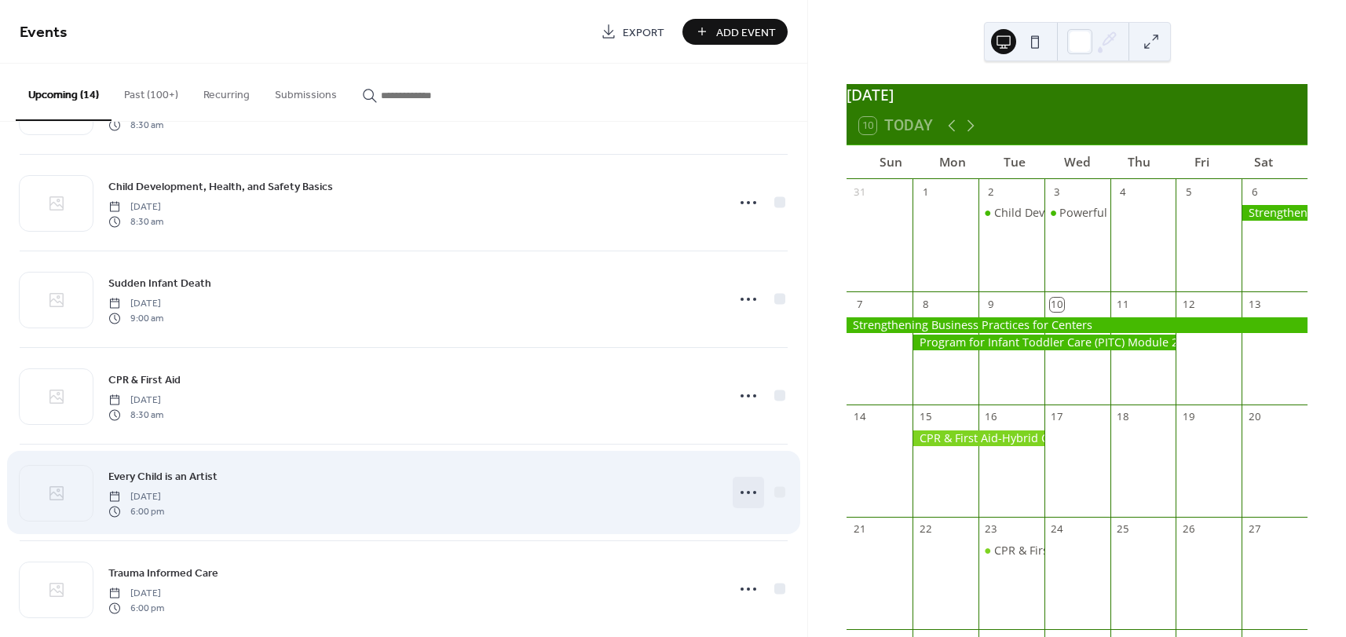
click at [750, 493] on icon at bounding box center [748, 492] width 25 height 25
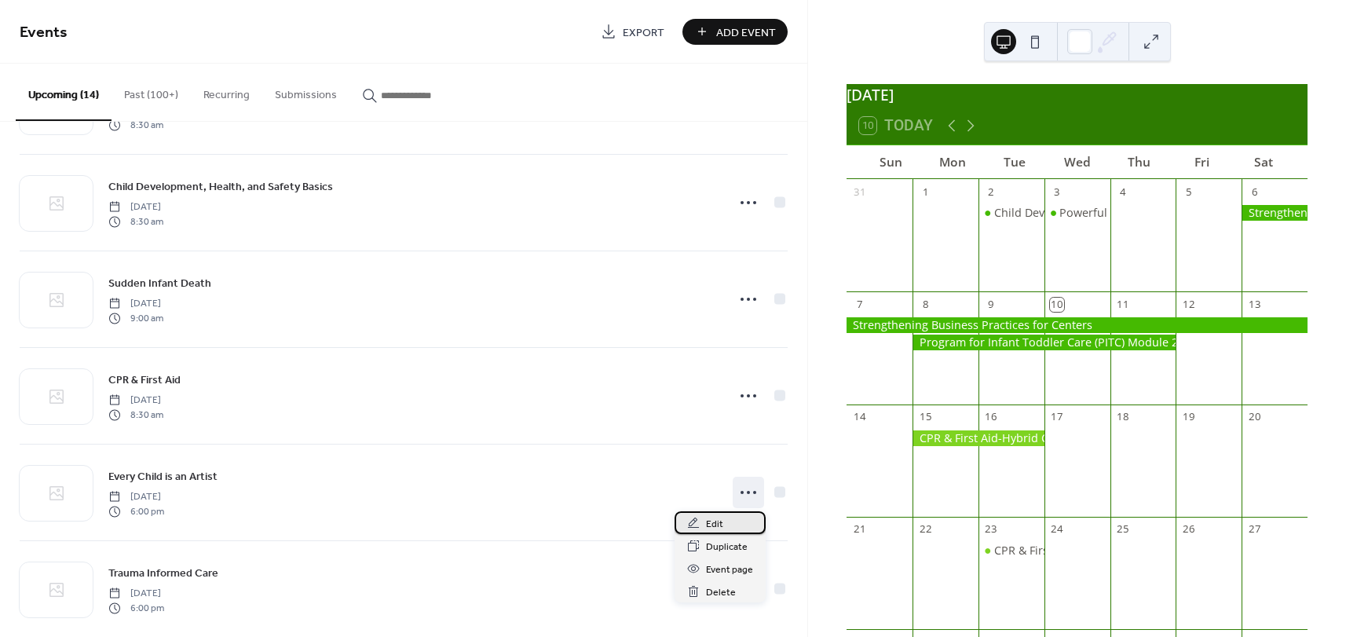
click at [726, 525] on div "Edit" at bounding box center [720, 522] width 91 height 23
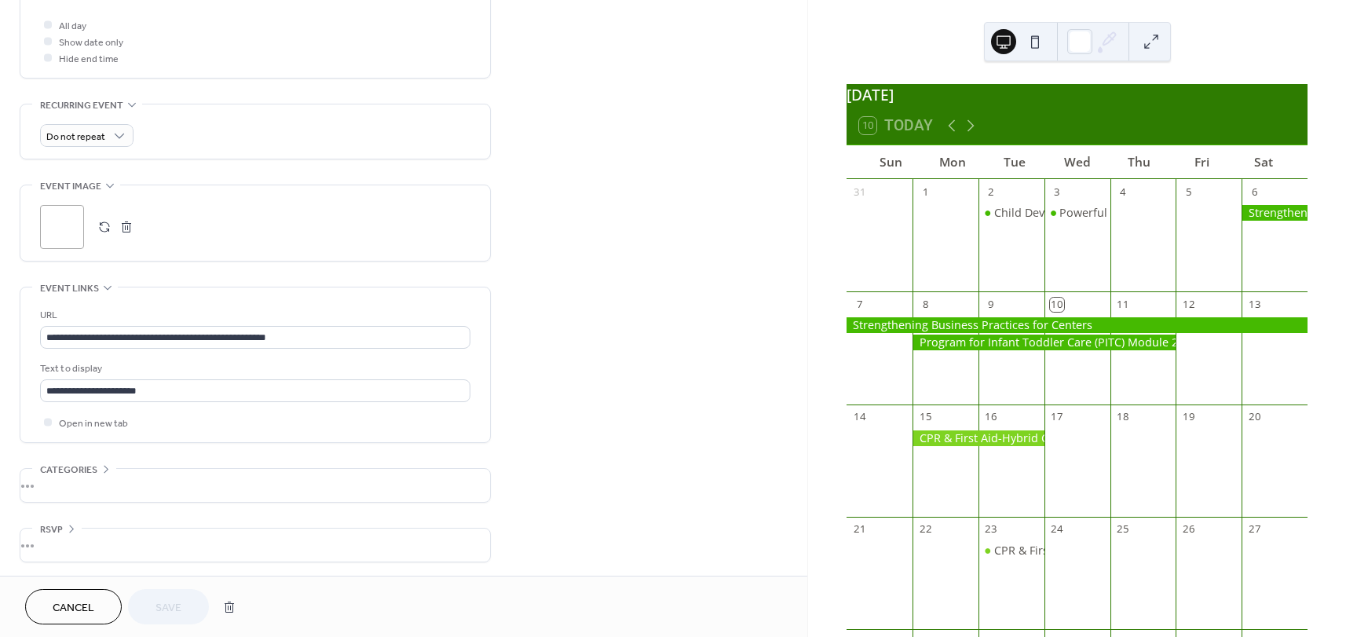
scroll to position [604, 0]
click at [81, 600] on span "Cancel" at bounding box center [74, 608] width 42 height 16
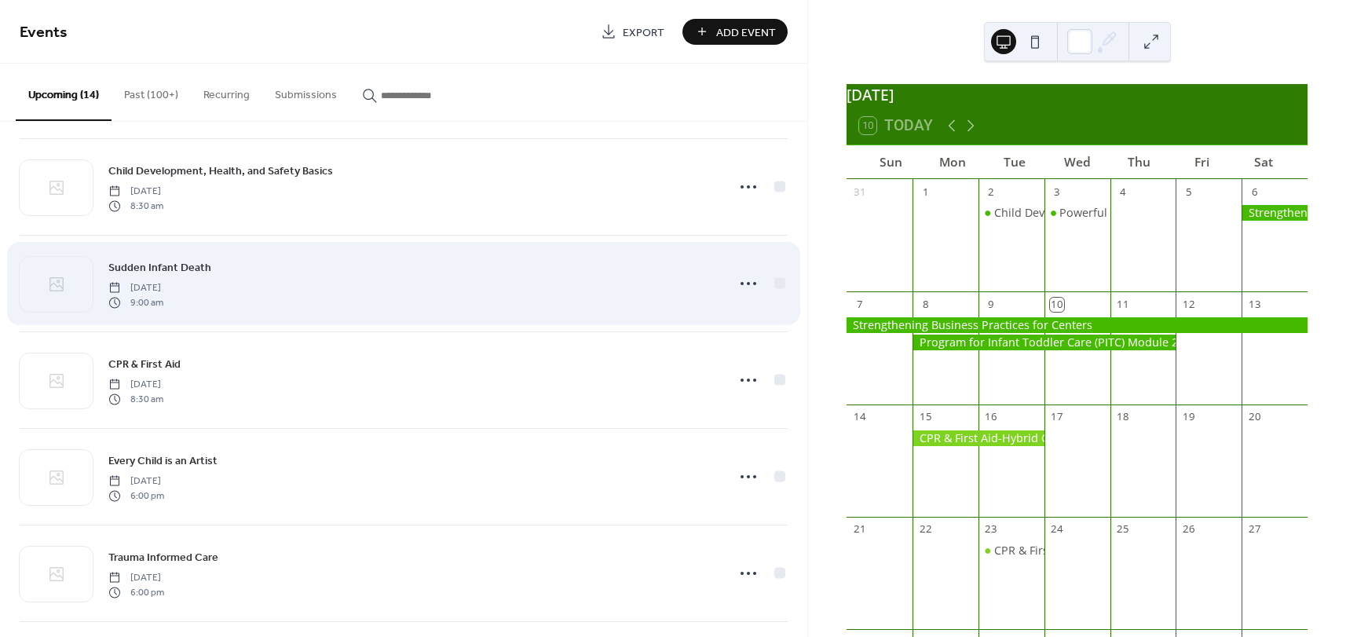
scroll to position [424, 0]
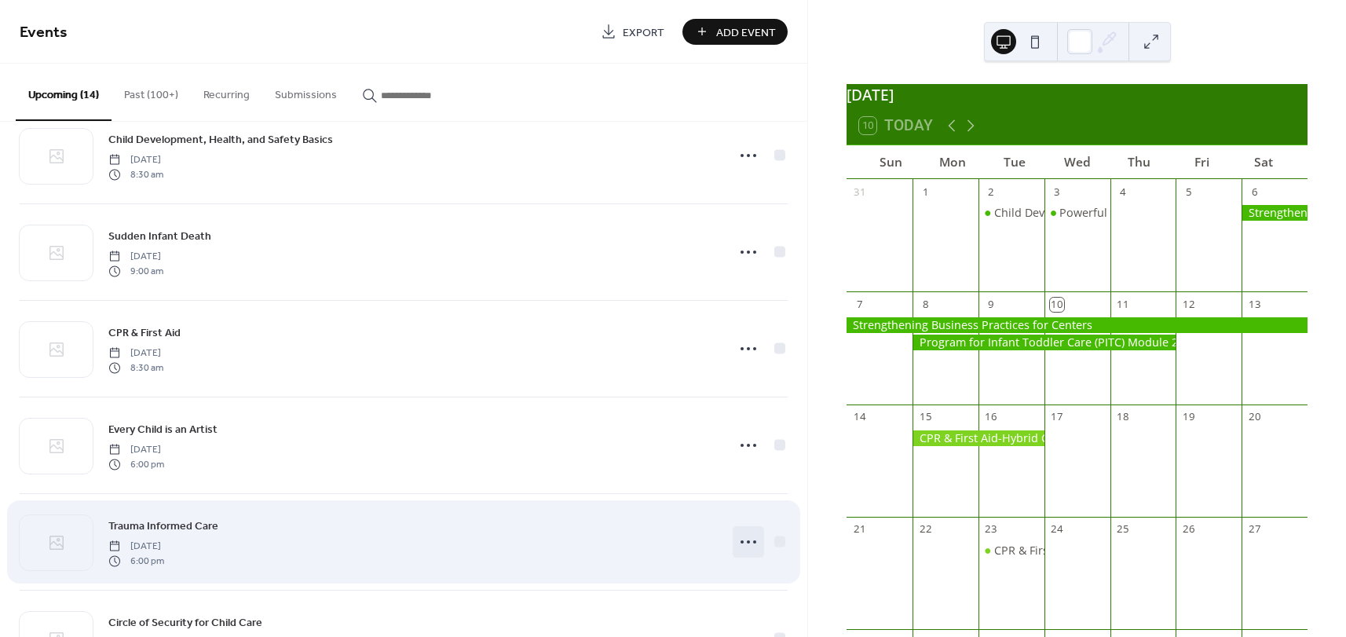
click at [744, 546] on icon at bounding box center [748, 541] width 25 height 25
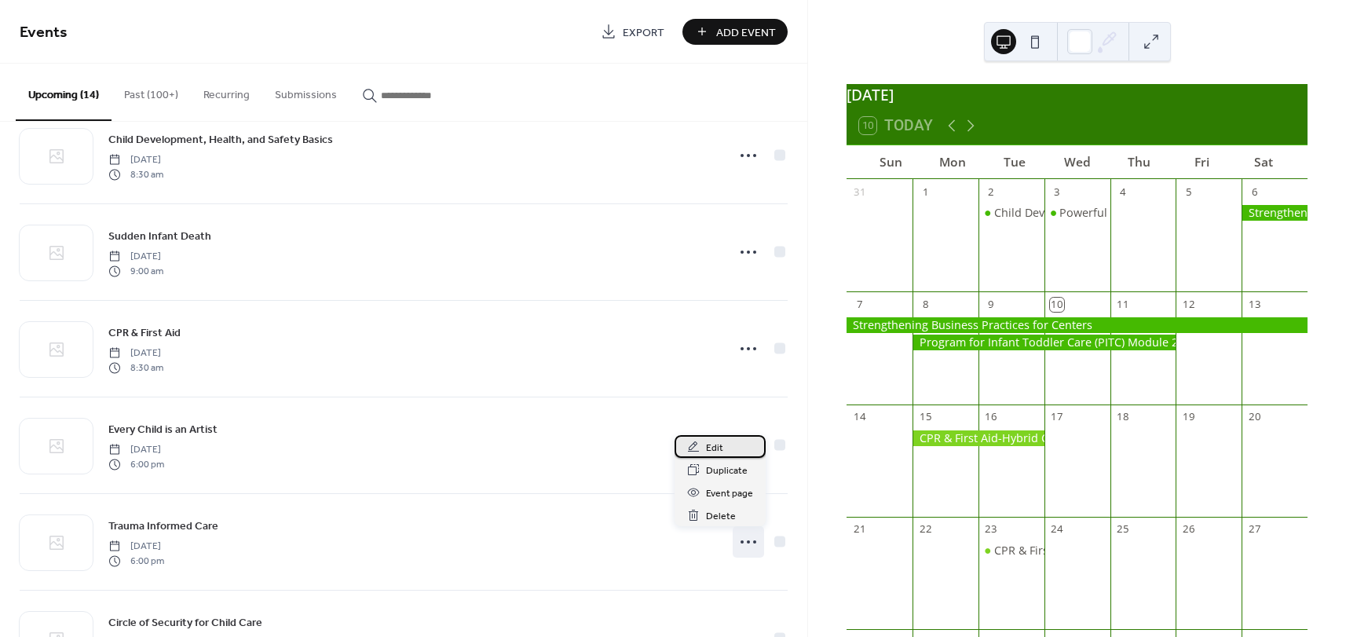
click at [726, 448] on div "Edit" at bounding box center [720, 446] width 91 height 23
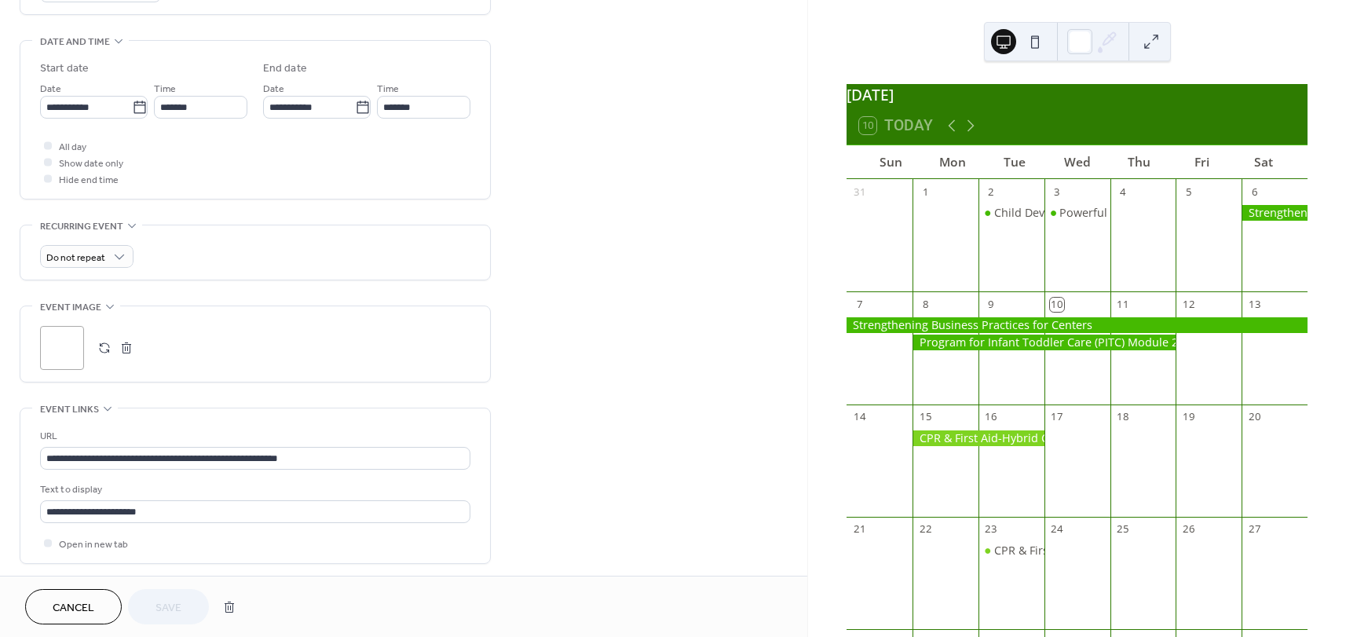
scroll to position [604, 0]
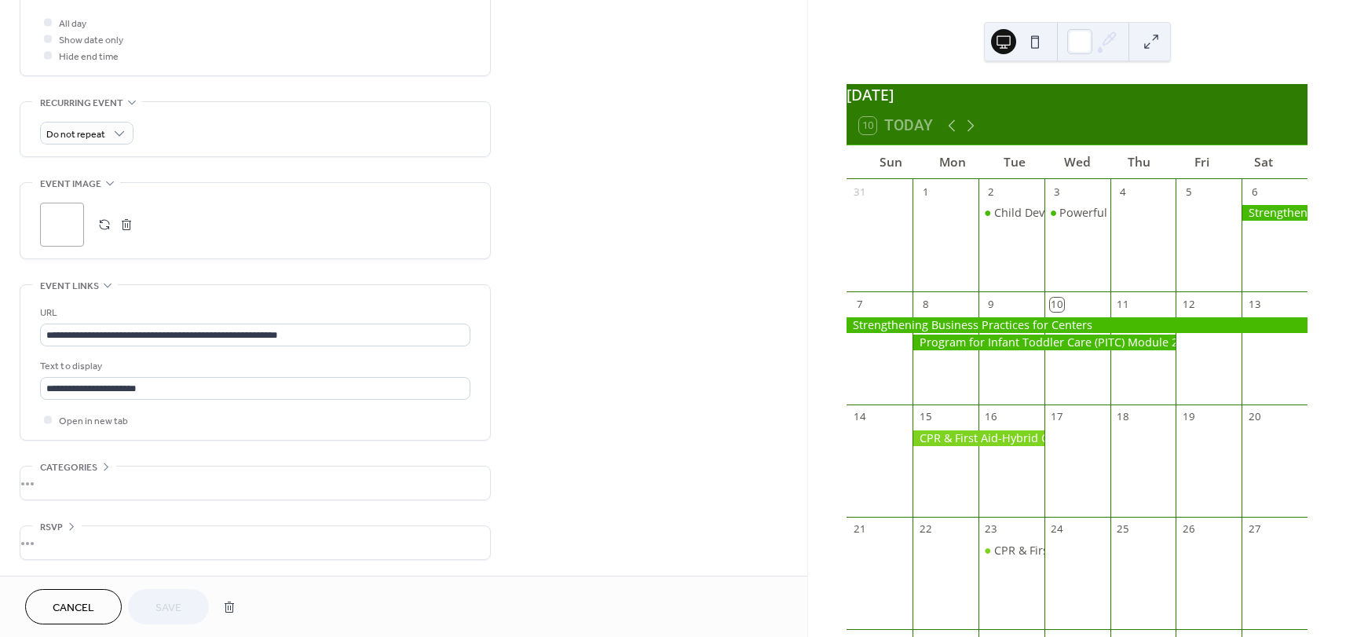
click at [74, 610] on span "Cancel" at bounding box center [74, 608] width 42 height 16
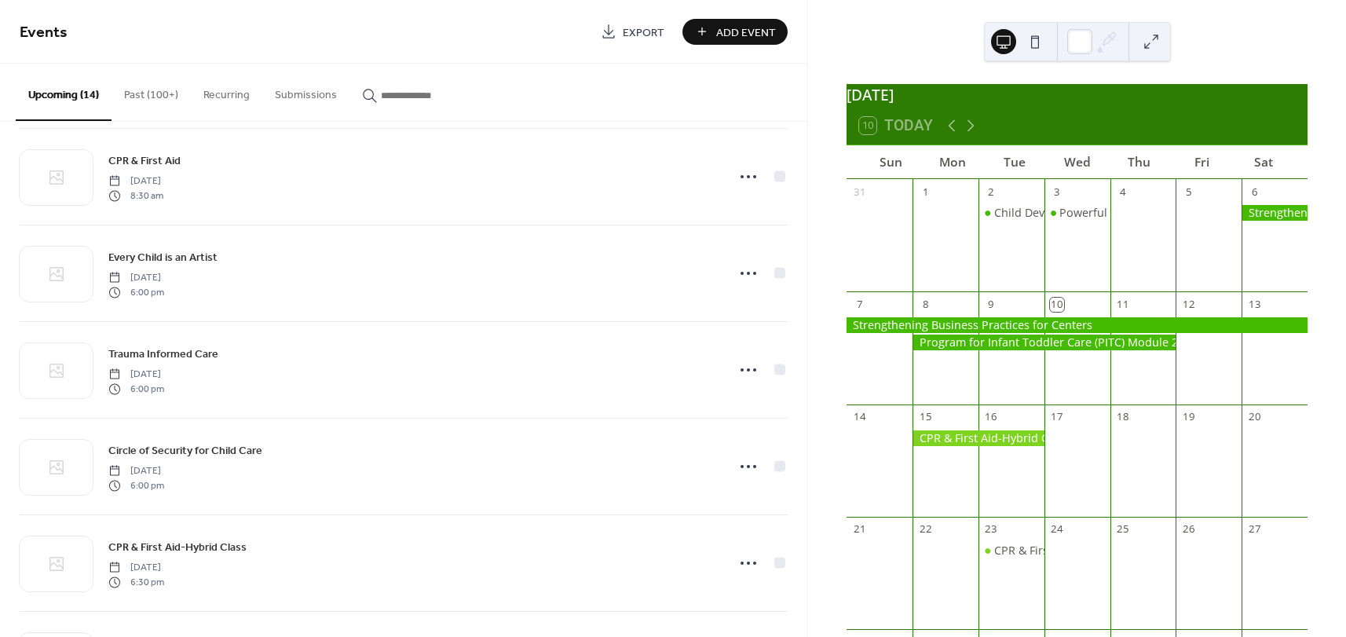
scroll to position [613, 0]
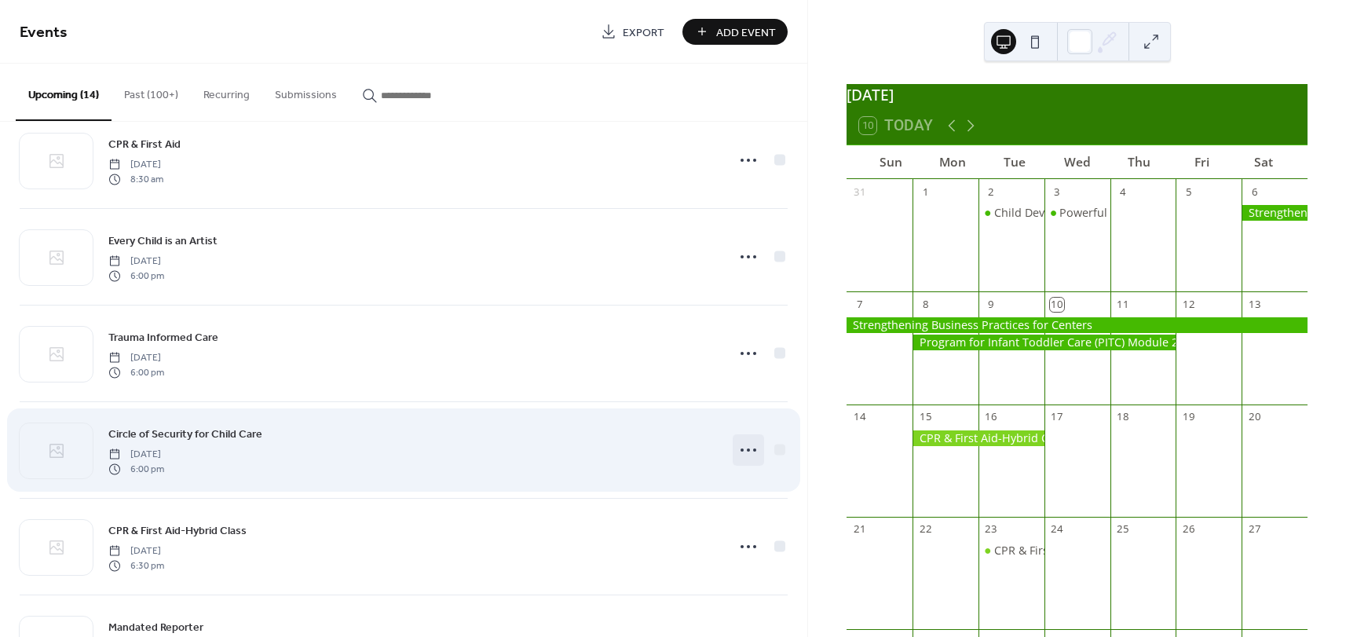
click at [747, 454] on icon at bounding box center [748, 449] width 25 height 25
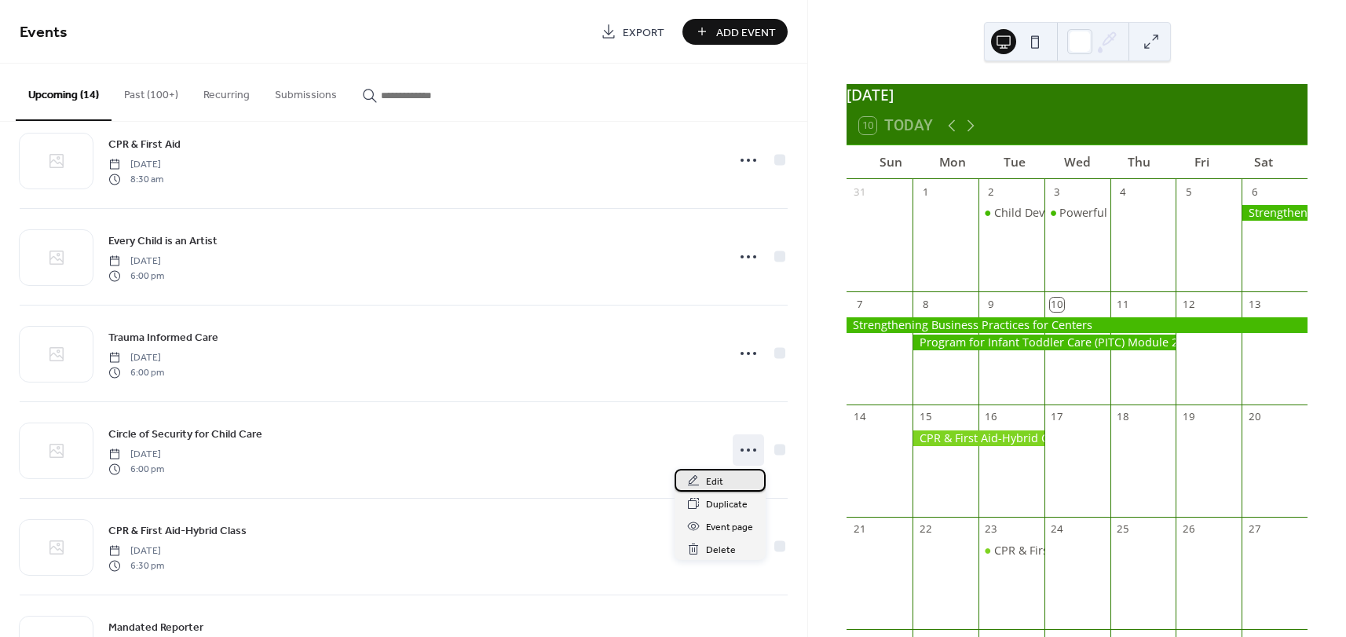
click at [722, 477] on span "Edit" at bounding box center [714, 482] width 17 height 16
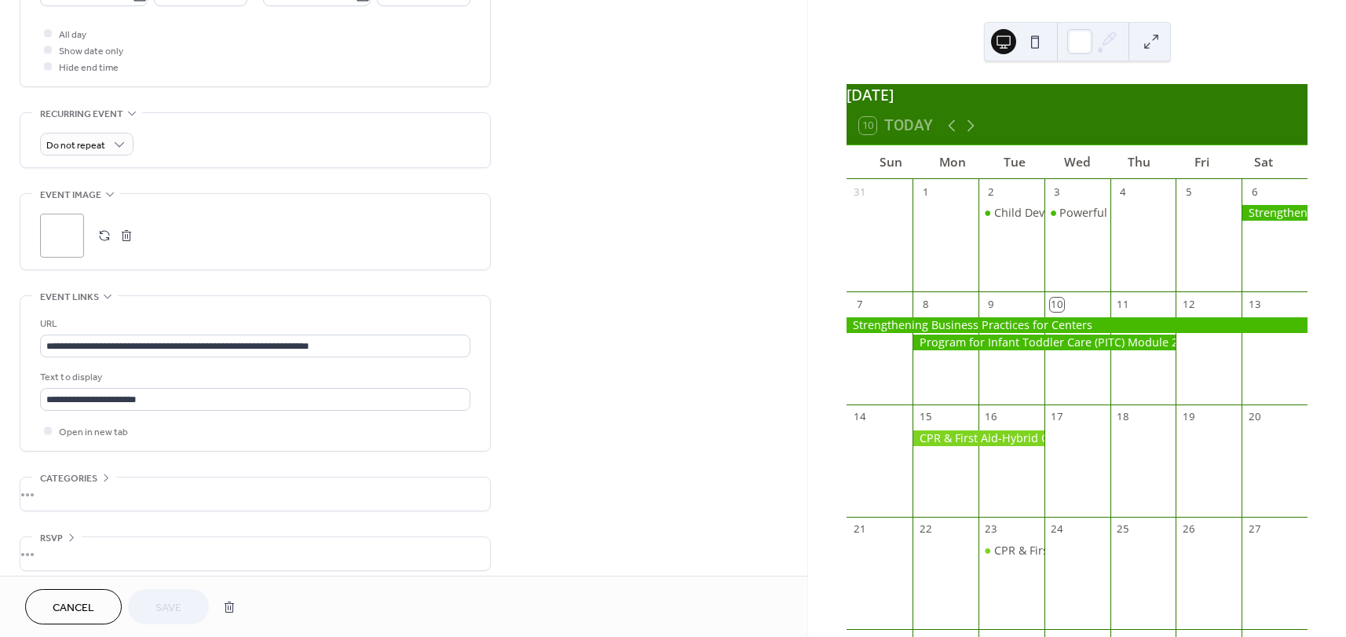
scroll to position [604, 0]
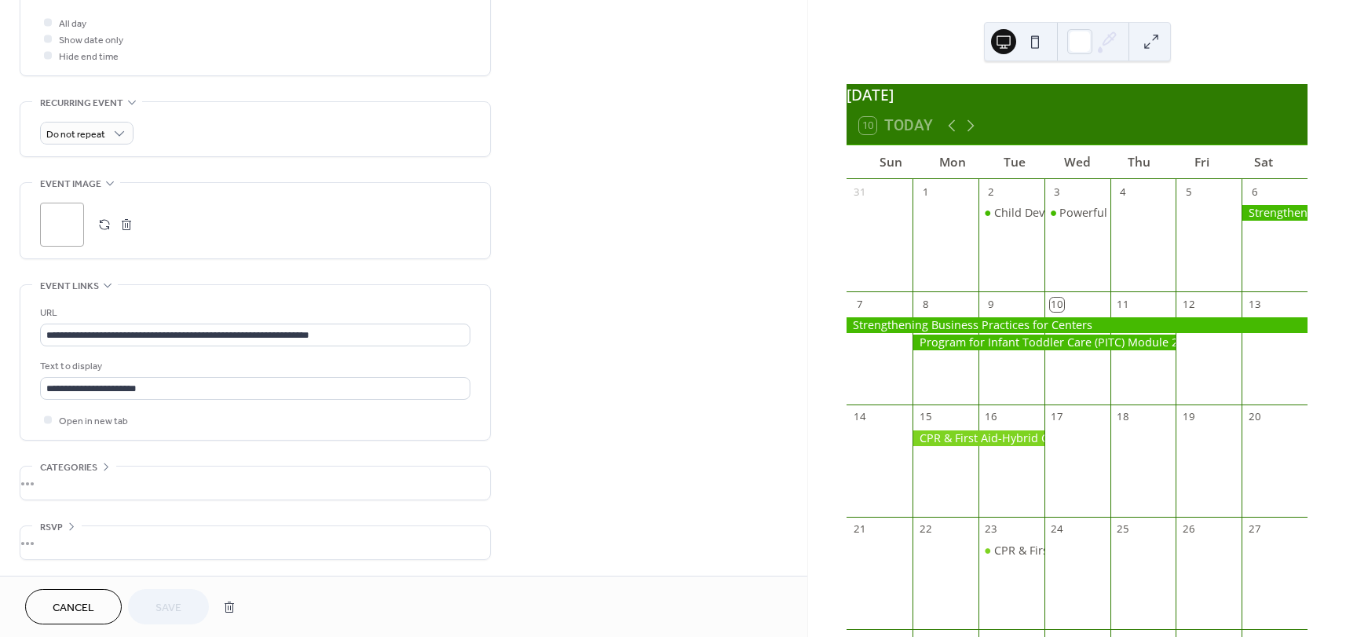
click at [90, 610] on span "Cancel" at bounding box center [74, 608] width 42 height 16
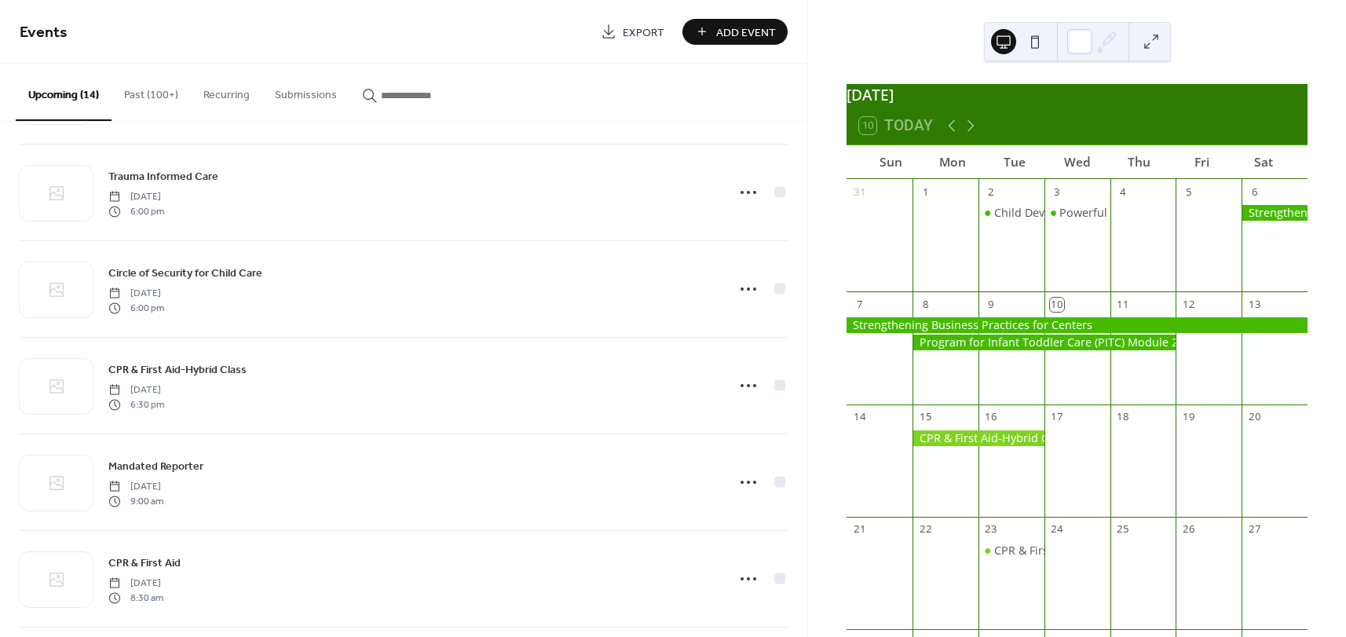
scroll to position [801, 0]
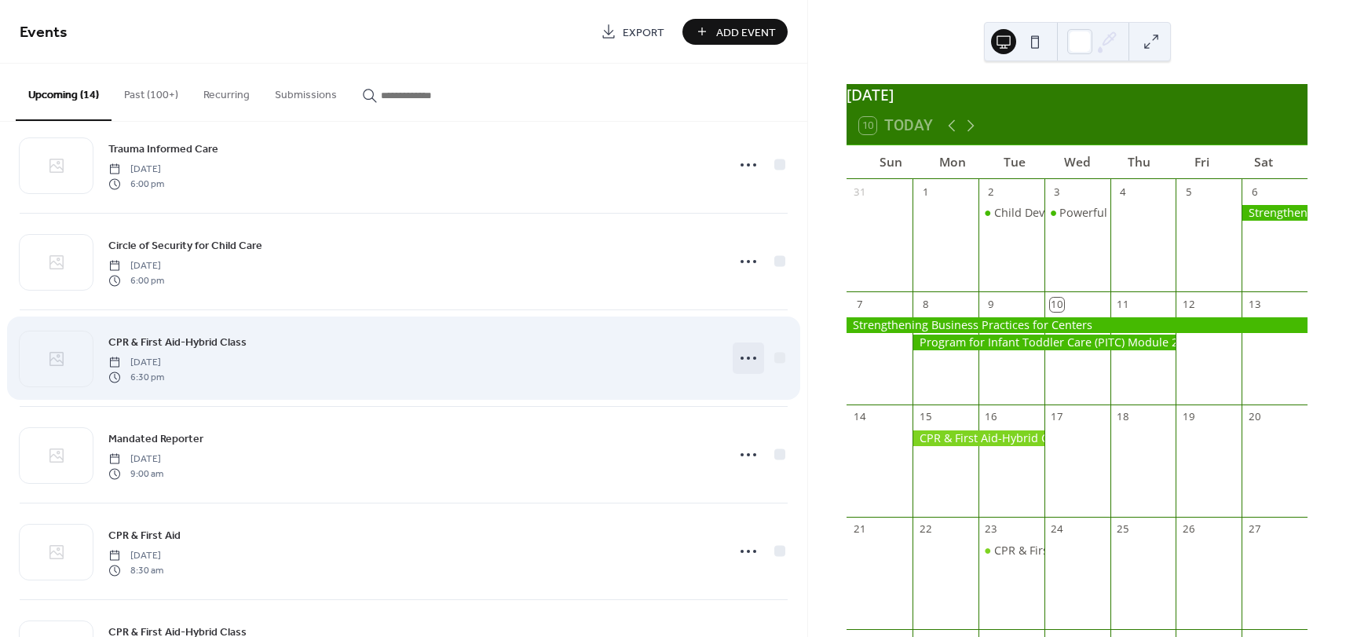
click at [743, 360] on icon at bounding box center [748, 358] width 25 height 25
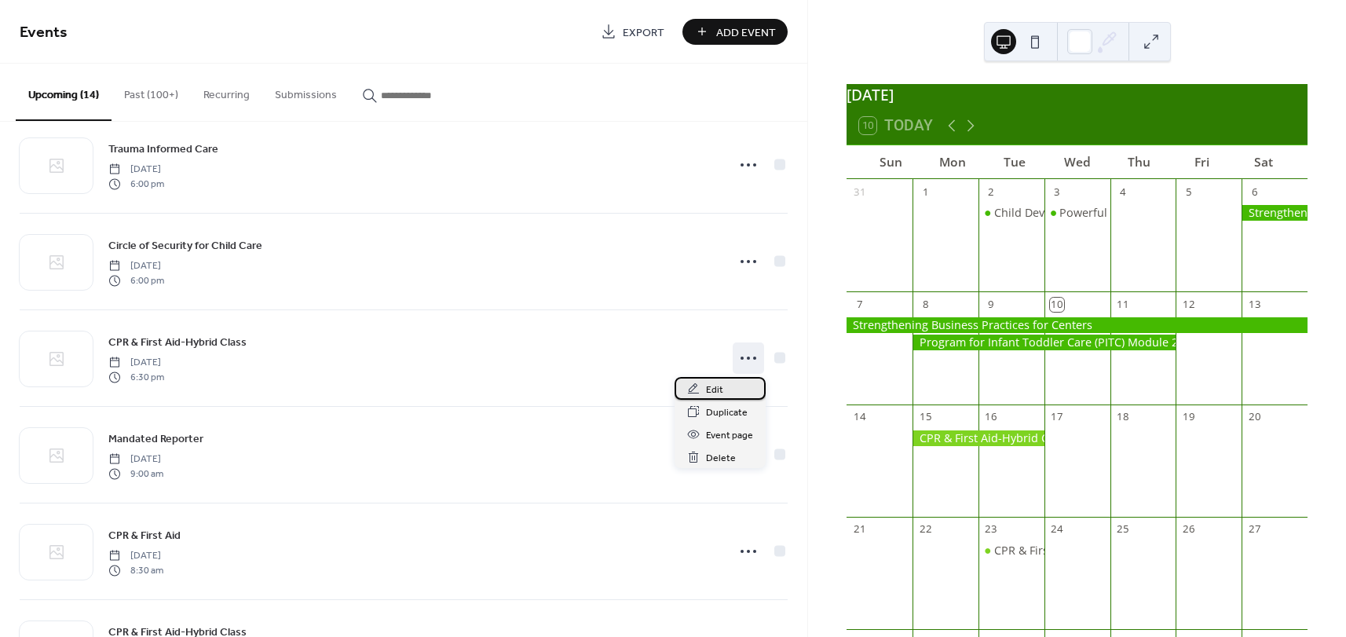
click at [727, 389] on div "Edit" at bounding box center [720, 388] width 91 height 23
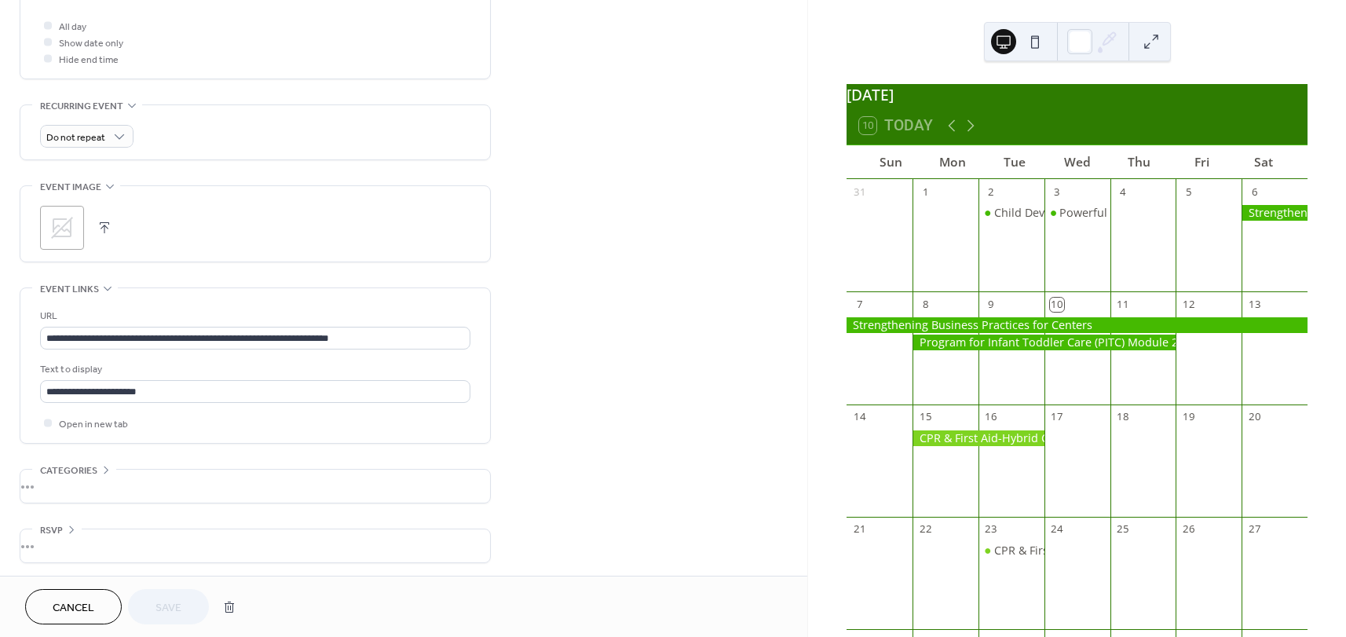
scroll to position [604, 0]
click at [92, 609] on span "Cancel" at bounding box center [74, 608] width 42 height 16
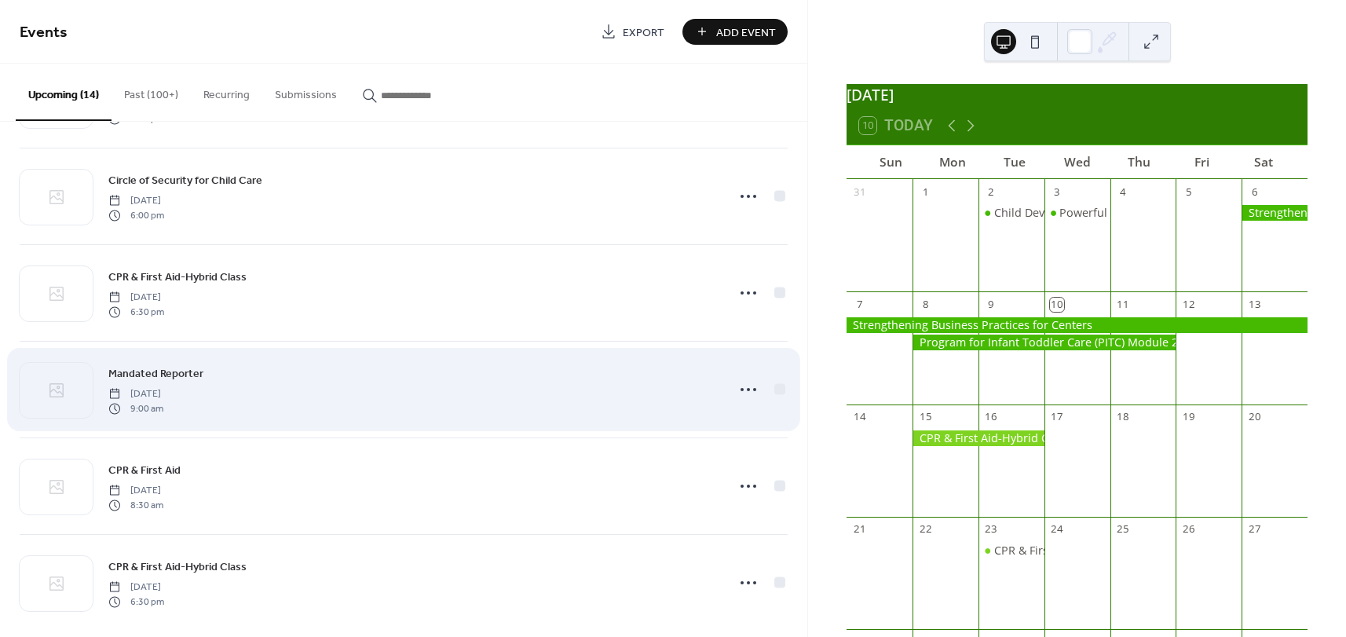
scroll to position [883, 0]
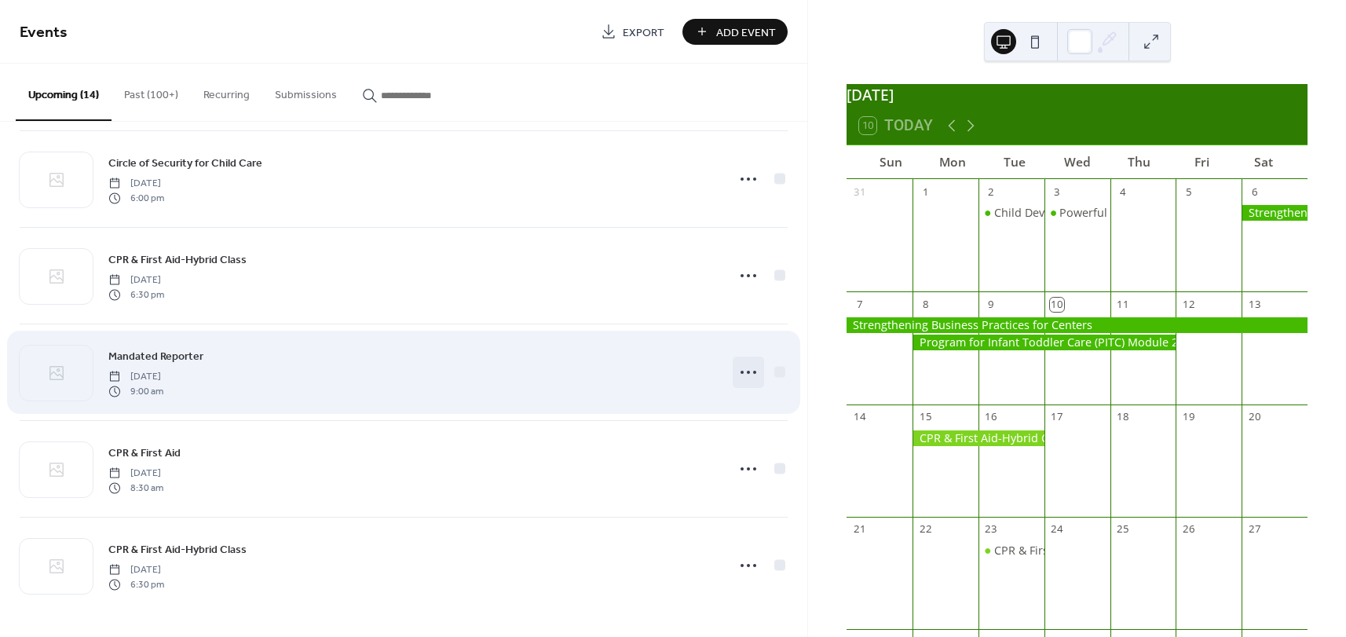
click at [744, 376] on icon at bounding box center [748, 372] width 25 height 25
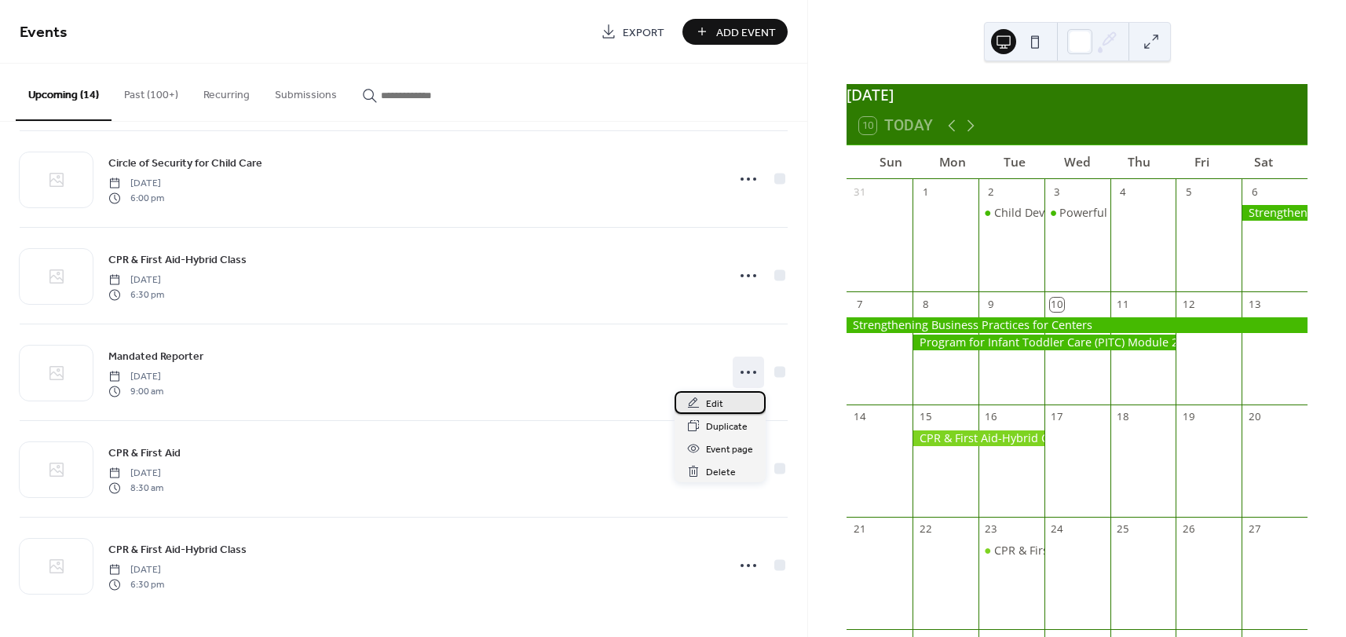
click at [727, 397] on div "Edit" at bounding box center [720, 402] width 91 height 23
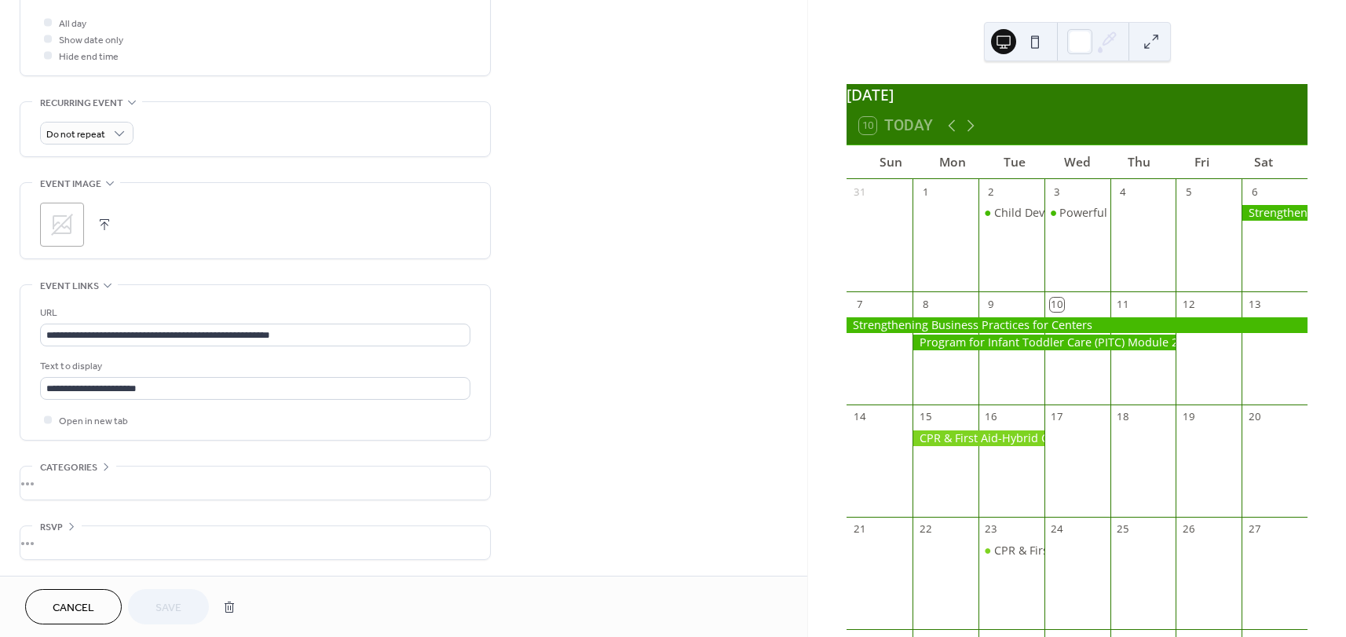
scroll to position [604, 0]
click at [101, 610] on button "Cancel" at bounding box center [73, 606] width 97 height 35
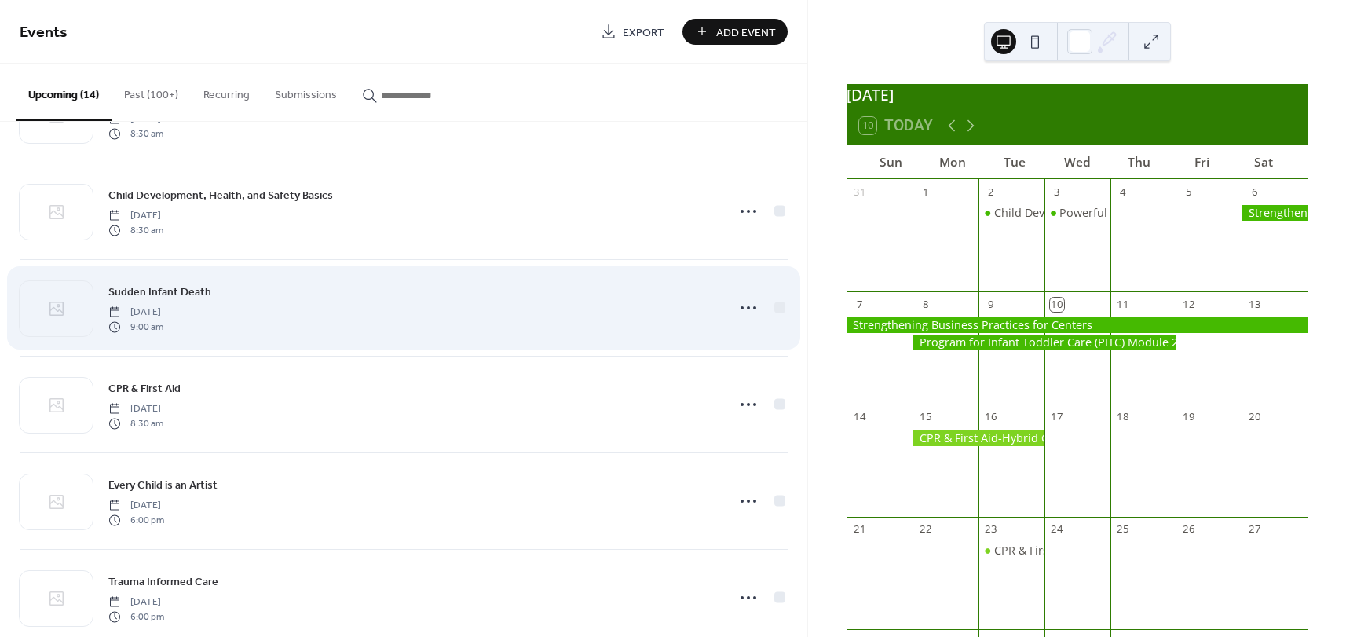
scroll to position [883, 0]
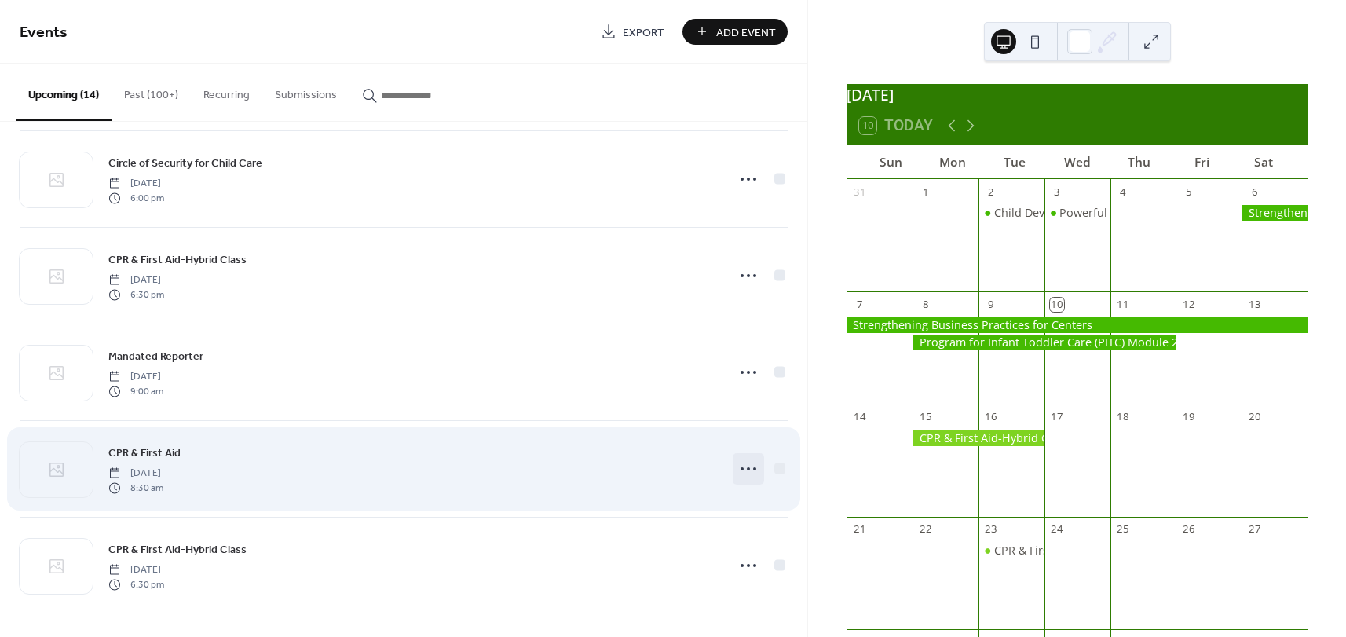
click at [750, 471] on icon at bounding box center [748, 468] width 25 height 25
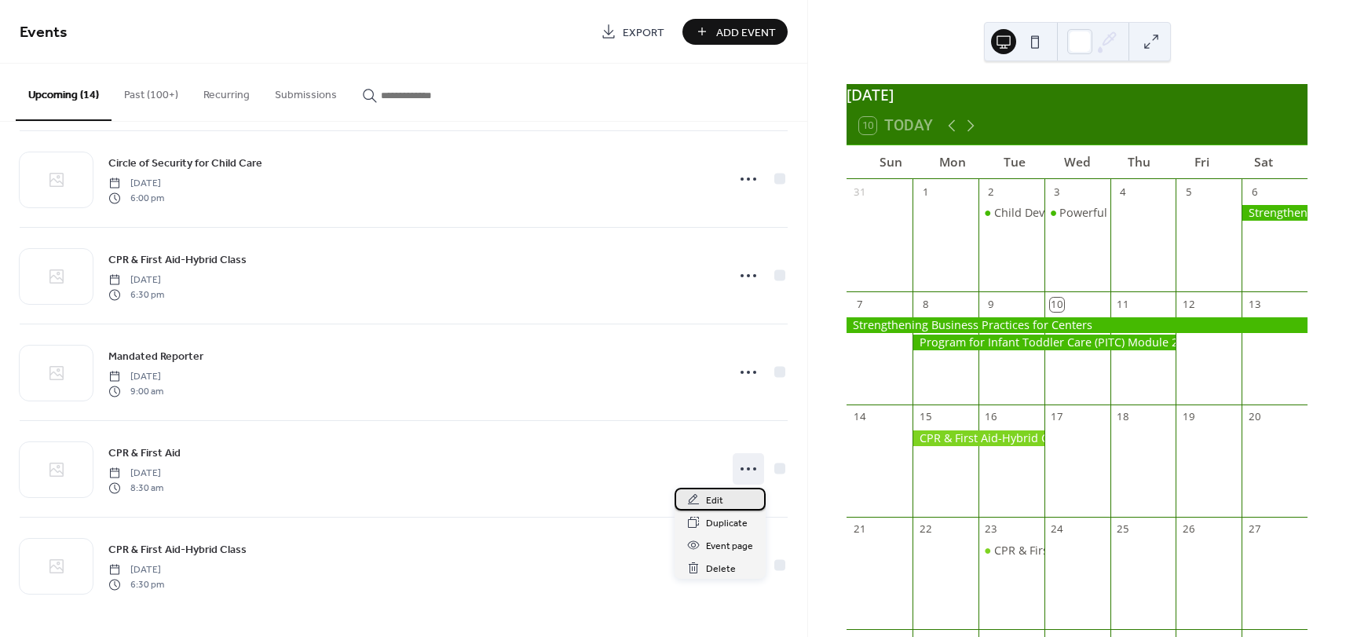
click at [704, 494] on div "Edit" at bounding box center [720, 499] width 91 height 23
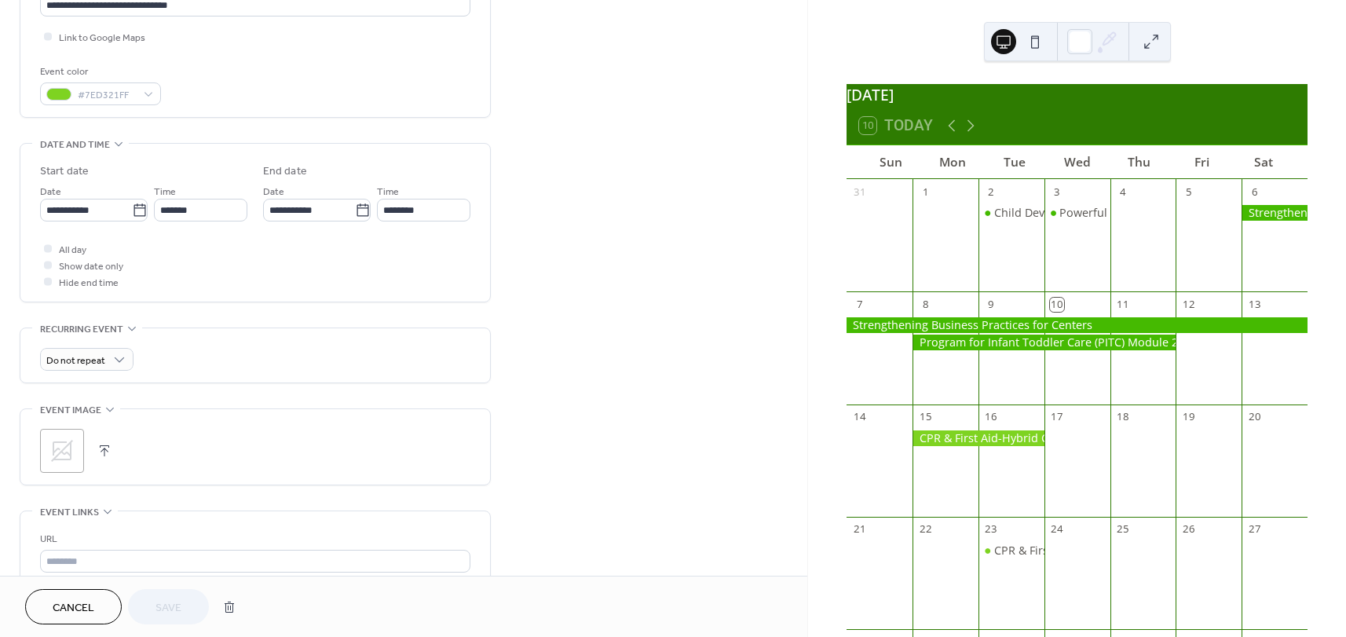
scroll to position [557, 0]
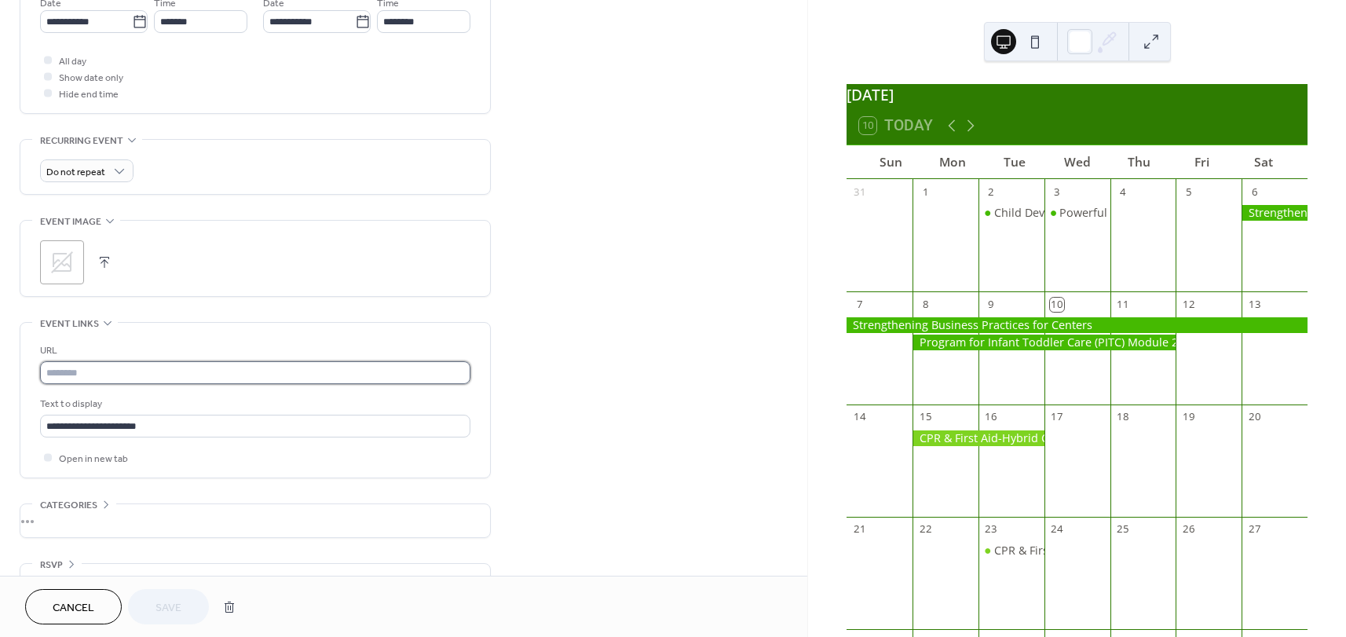
click at [113, 379] on input "text" at bounding box center [255, 372] width 430 height 23
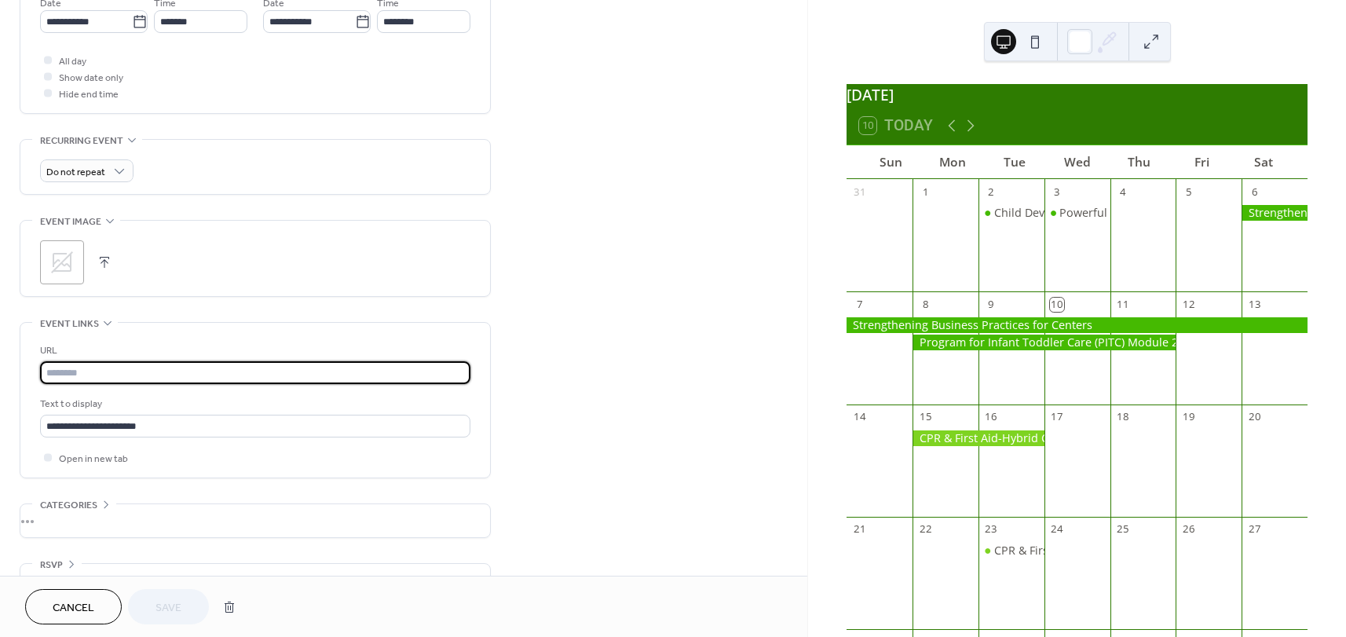
paste input "**********"
type input "**********"
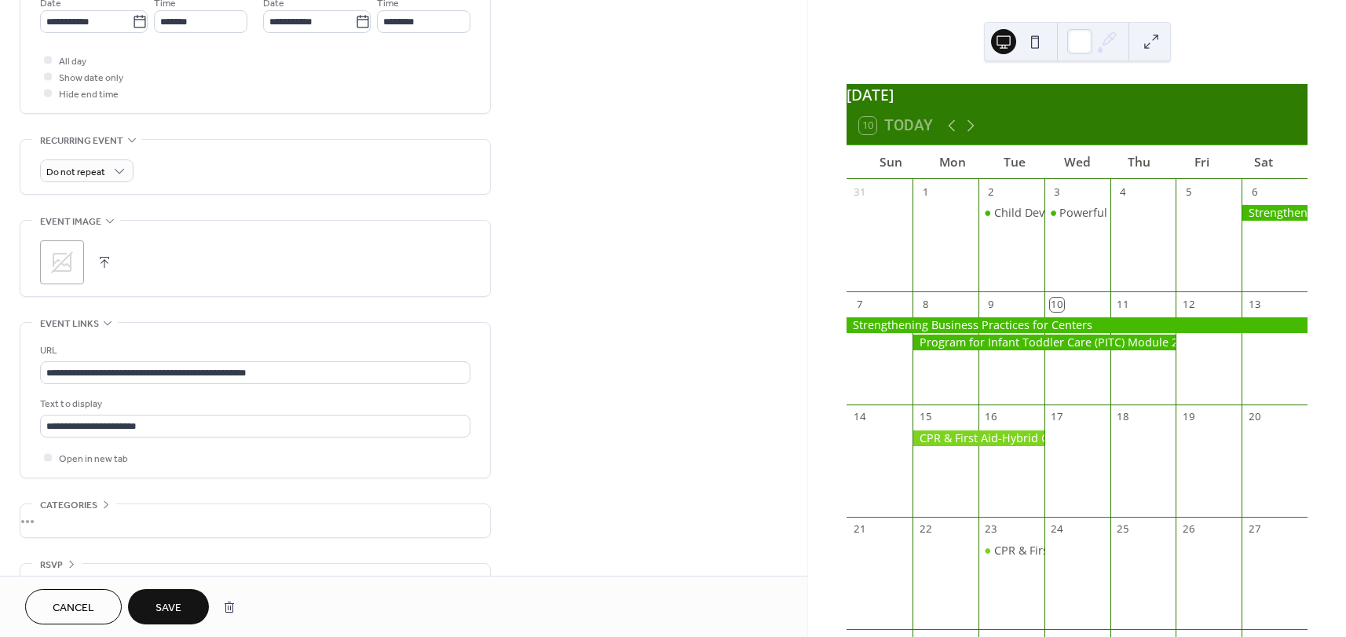
click at [168, 607] on span "Save" at bounding box center [168, 608] width 26 height 16
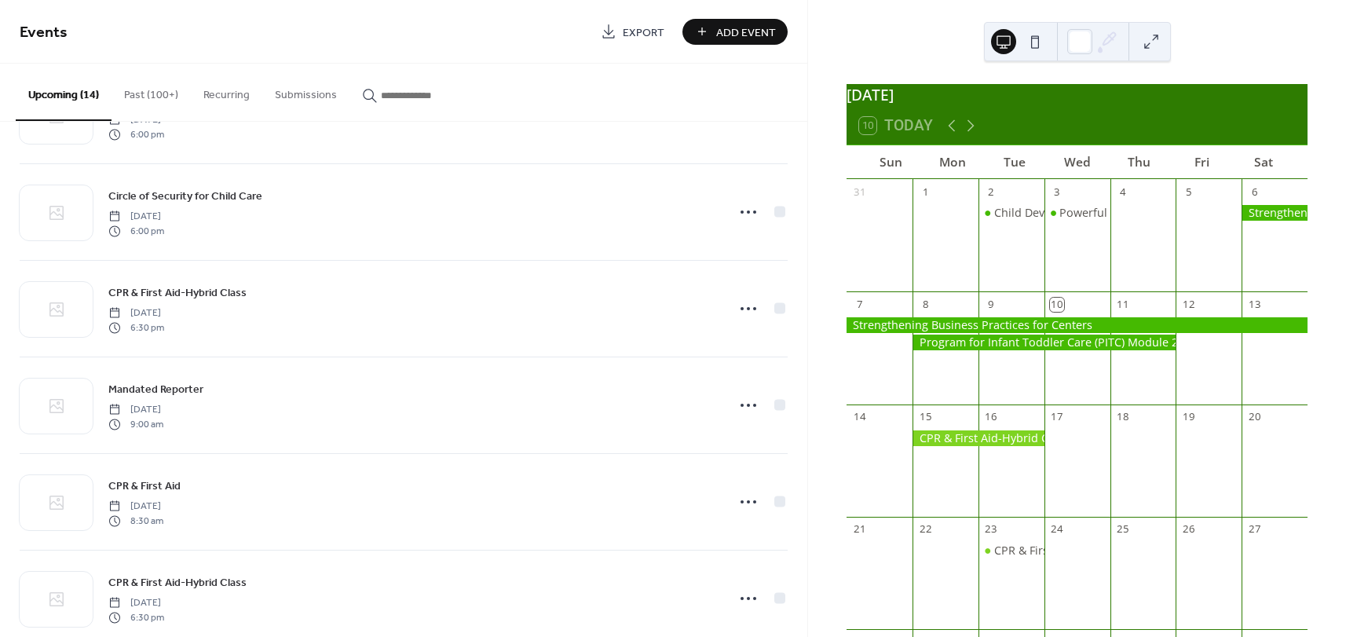
scroll to position [883, 0]
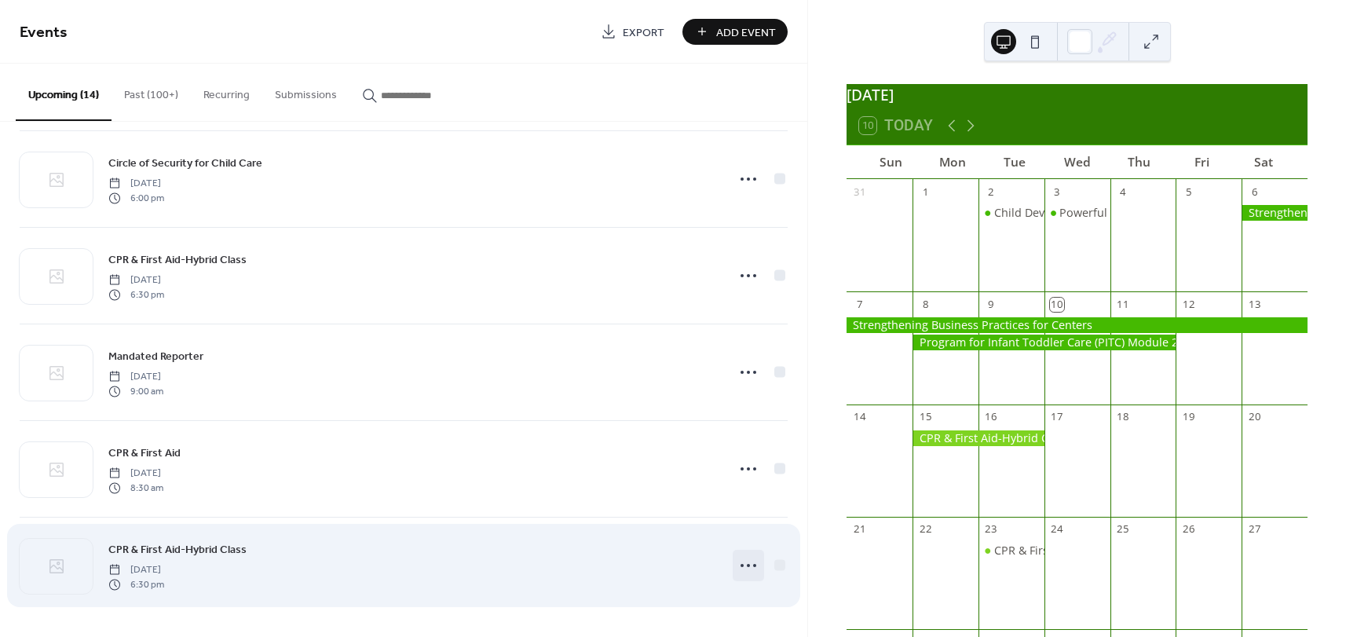
click at [745, 568] on icon at bounding box center [748, 565] width 25 height 25
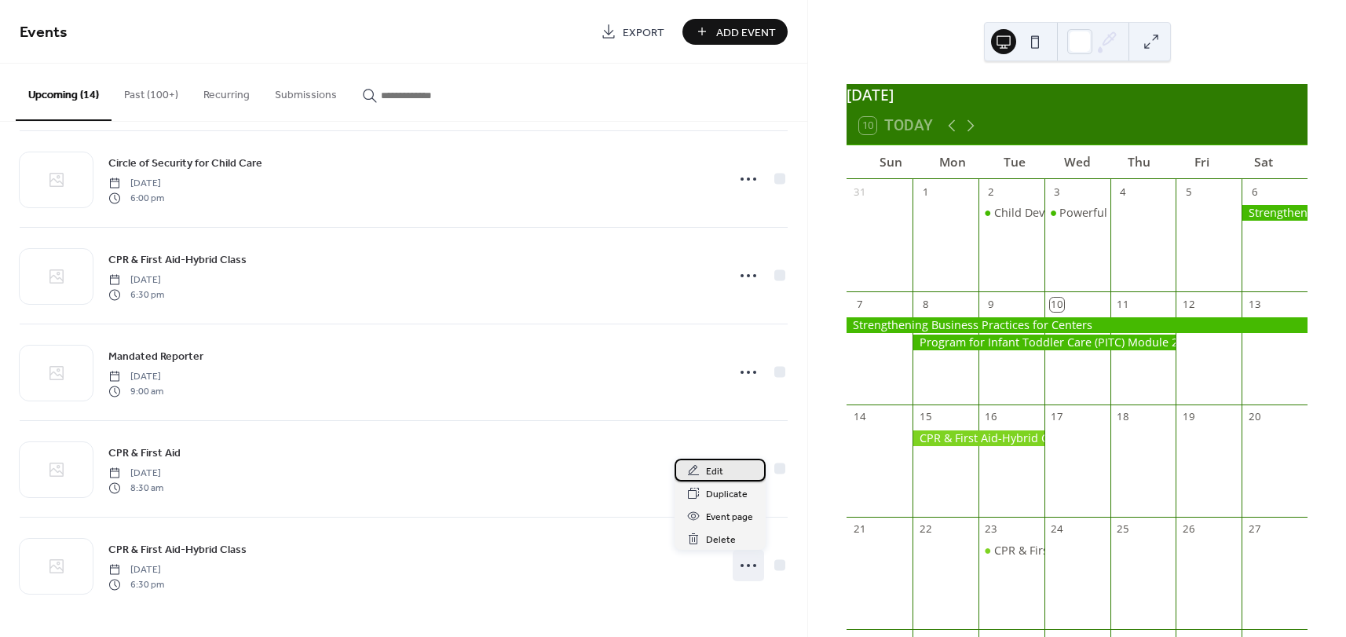
click at [726, 473] on div "Edit" at bounding box center [720, 470] width 91 height 23
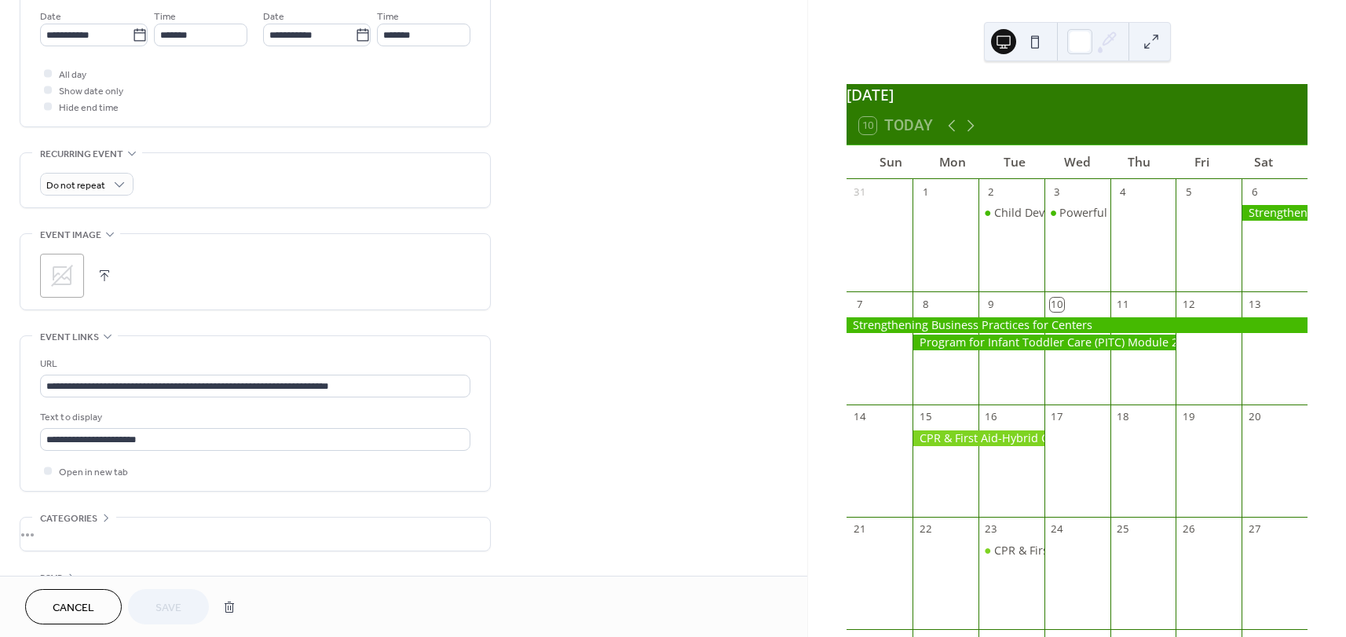
scroll to position [604, 0]
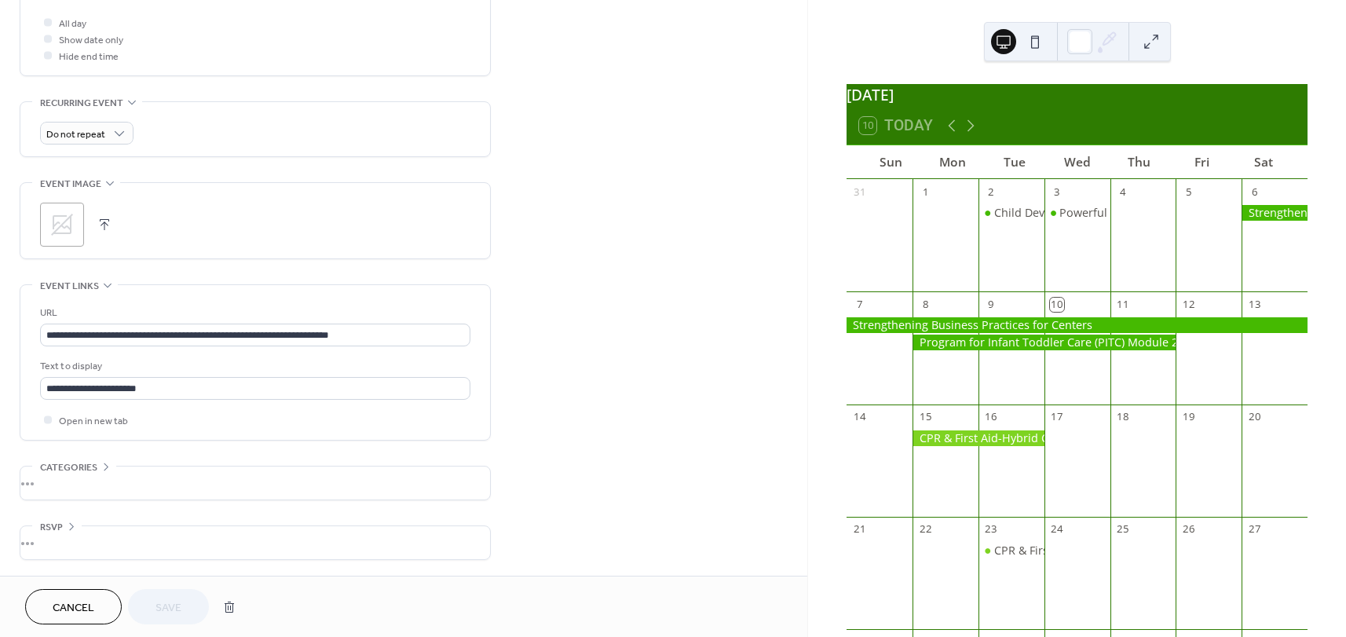
click at [56, 606] on span "Cancel" at bounding box center [74, 608] width 42 height 16
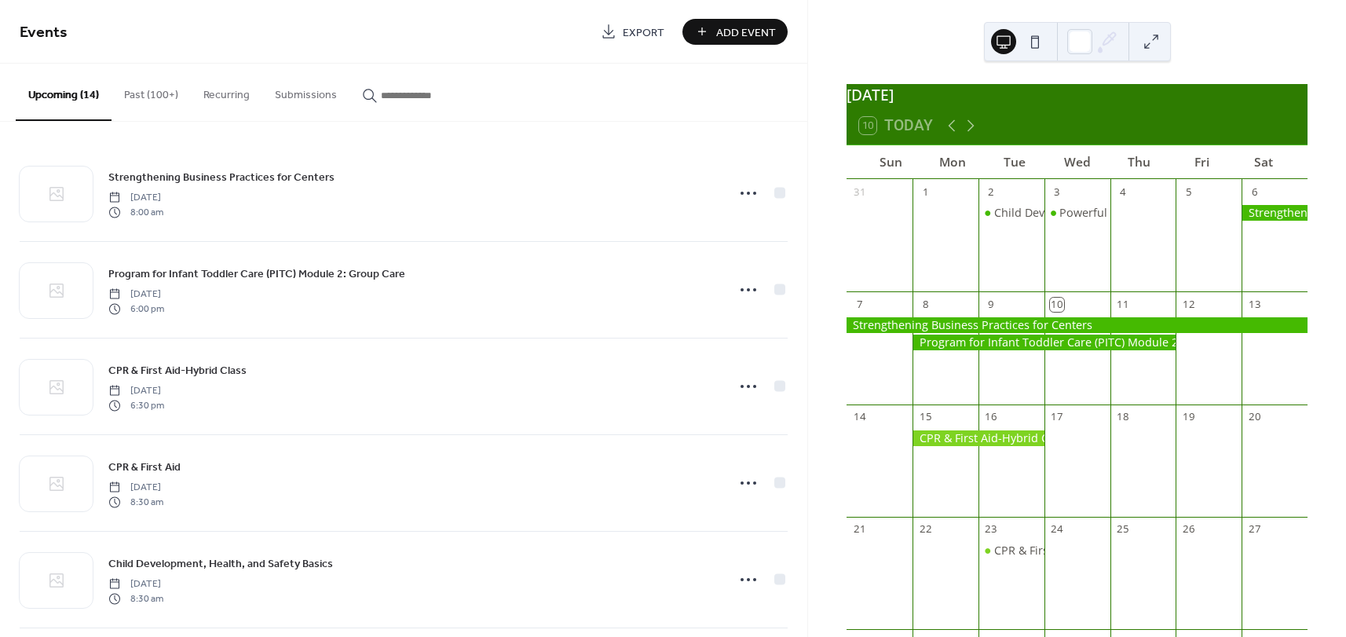
click at [997, 446] on div at bounding box center [979, 438] width 132 height 16
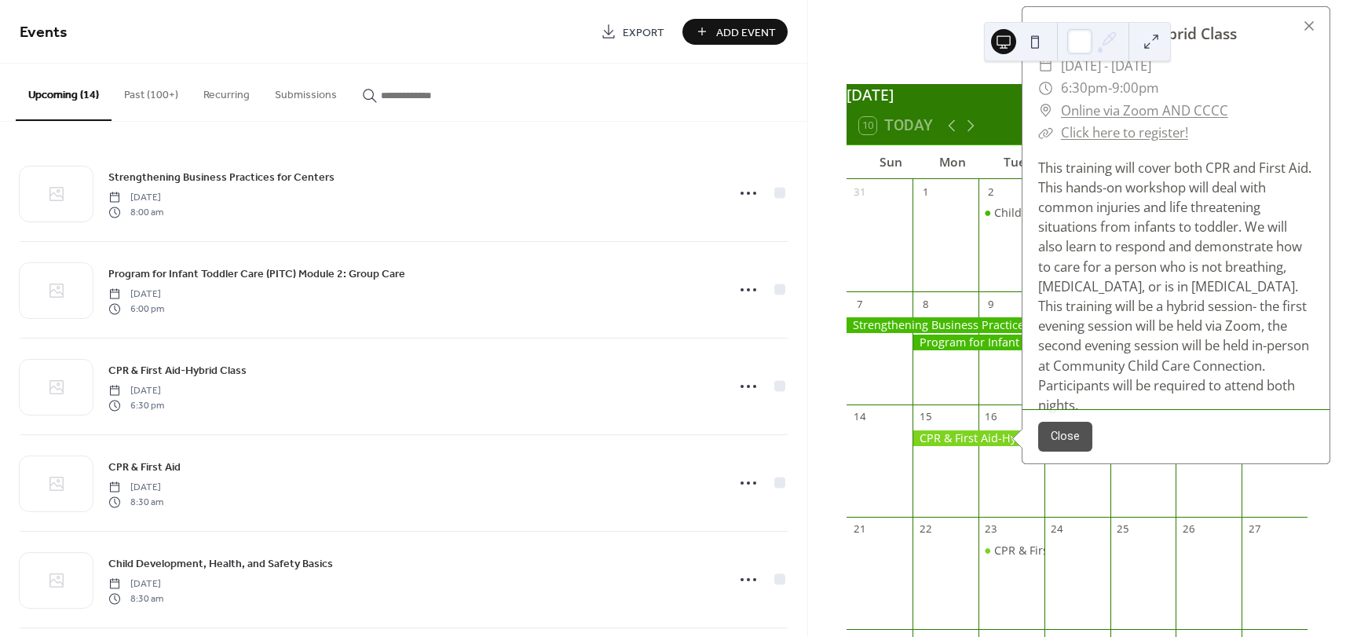
click at [1140, 141] on link "Click here to register!" at bounding box center [1124, 132] width 127 height 18
click at [1303, 37] on div at bounding box center [1309, 26] width 22 height 22
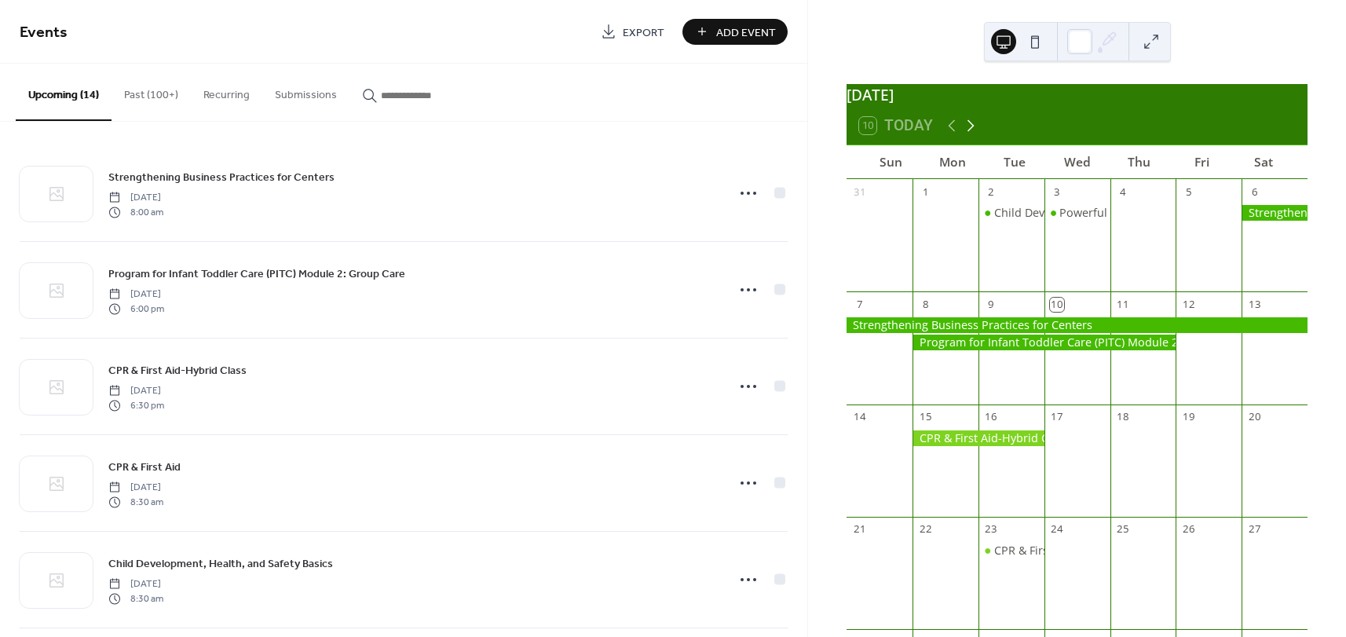
click at [966, 130] on icon at bounding box center [970, 125] width 19 height 19
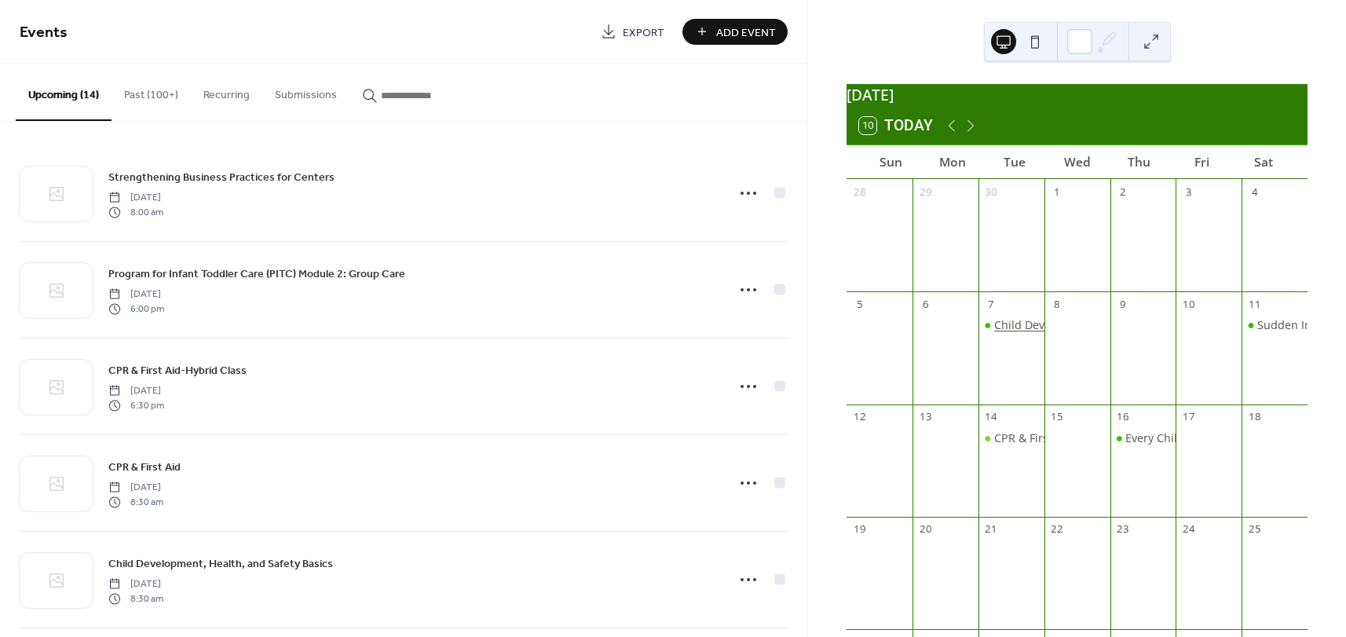
click at [1013, 333] on div "Child Development, Health, and Safety Basics" at bounding box center [1114, 325] width 241 height 16
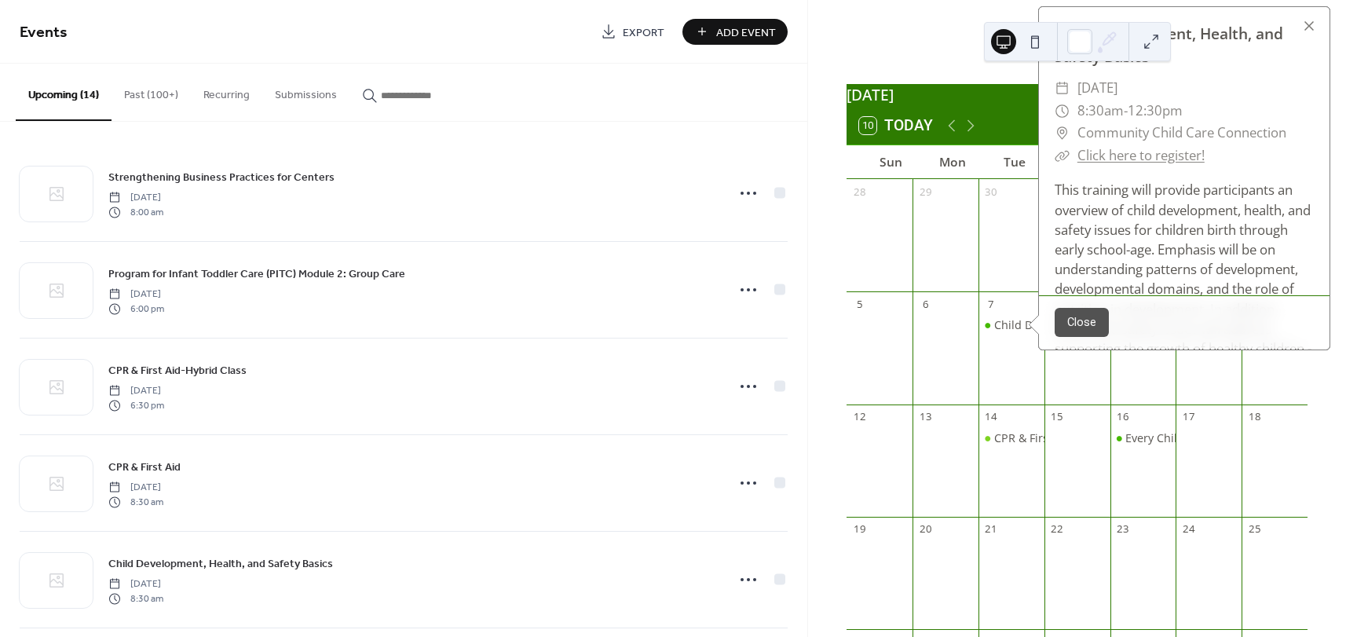
click at [1119, 164] on link "Click here to register!" at bounding box center [1140, 155] width 127 height 18
click at [1308, 35] on div at bounding box center [1309, 26] width 22 height 22
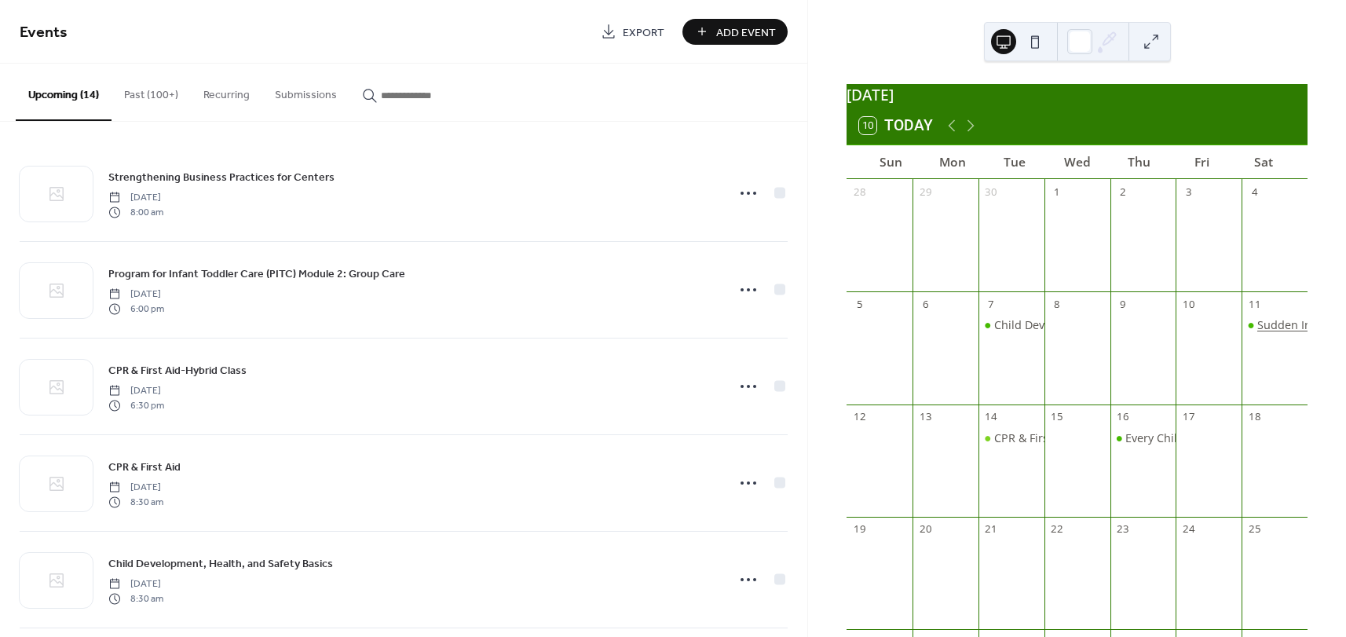
click at [1267, 333] on div "Sudden Infant Death" at bounding box center [1312, 325] width 110 height 16
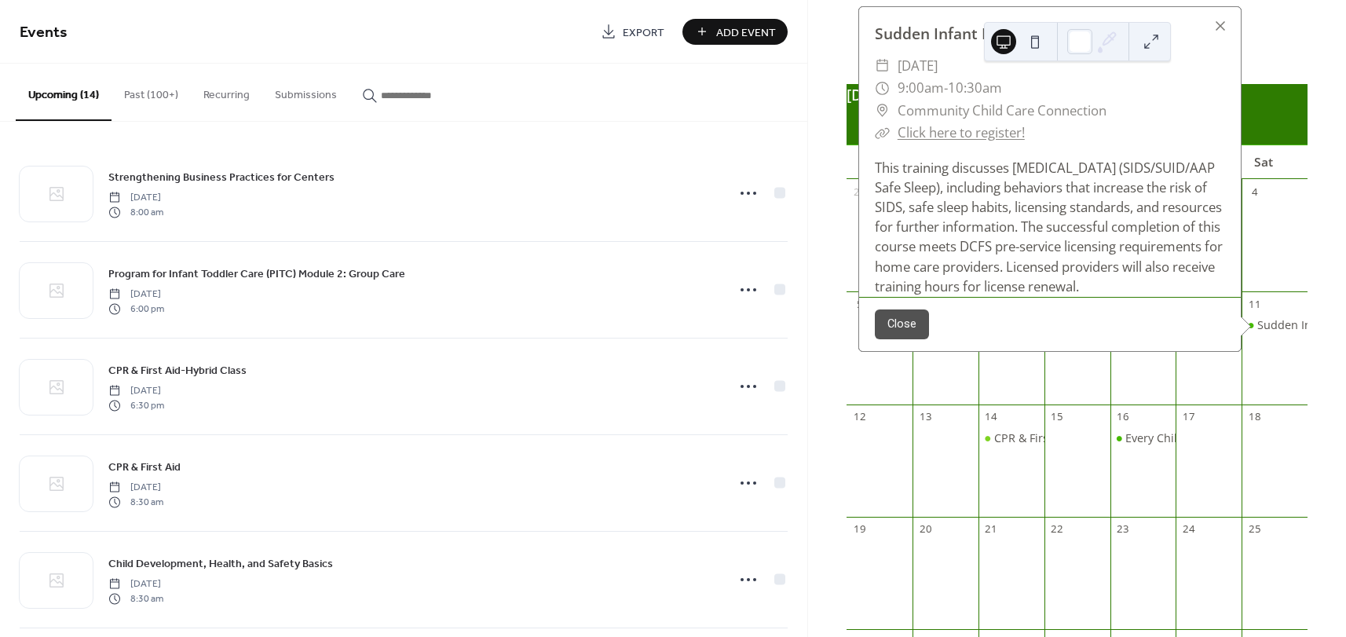
click at [968, 141] on link "Click here to register!" at bounding box center [961, 132] width 127 height 18
click at [1223, 37] on div at bounding box center [1220, 26] width 22 height 22
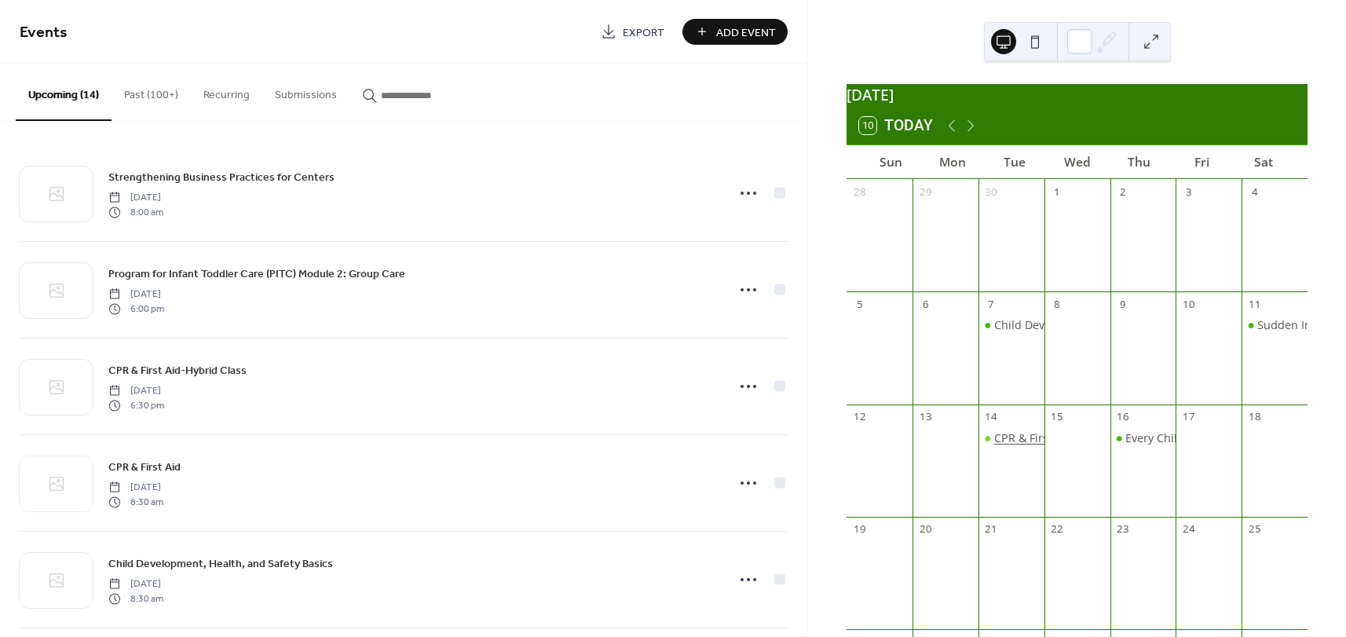
click at [1009, 446] on div "CPR & First Aid" at bounding box center [1033, 438] width 79 height 16
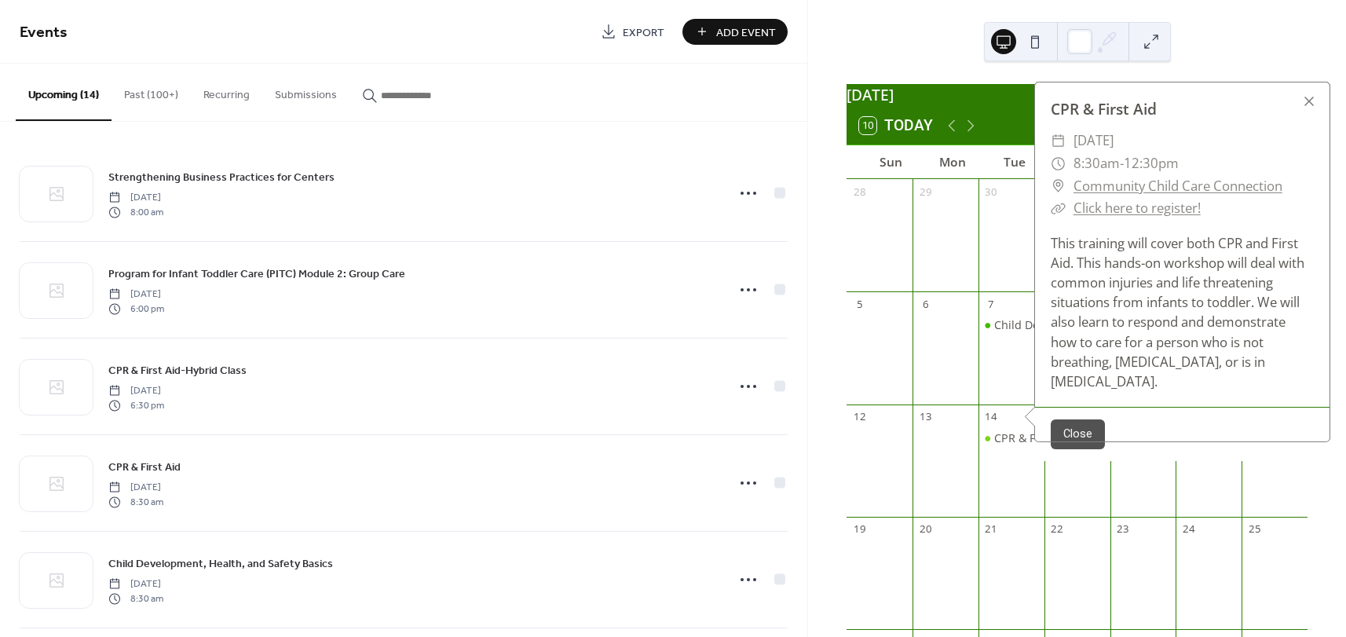
click at [1131, 217] on link "Click here to register!" at bounding box center [1137, 208] width 127 height 18
click at [1312, 112] on div at bounding box center [1309, 101] width 22 height 22
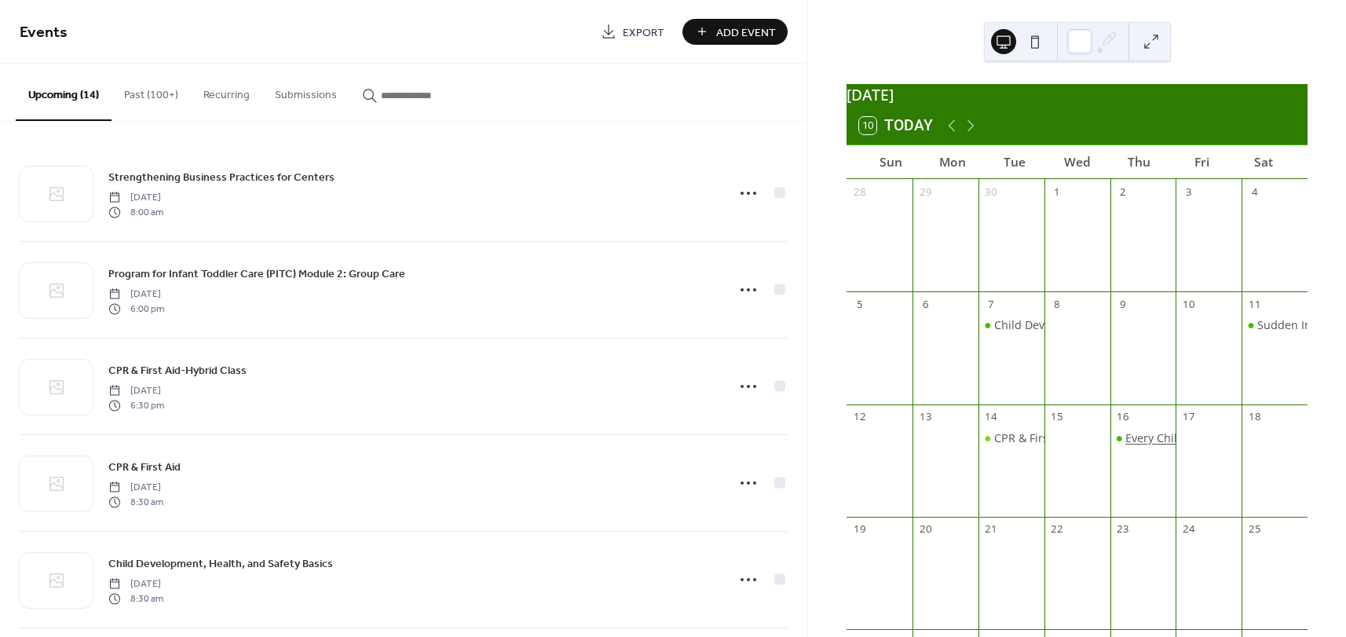
click at [1143, 446] on div "Every Child is an Artist" at bounding box center [1184, 438] width 119 height 16
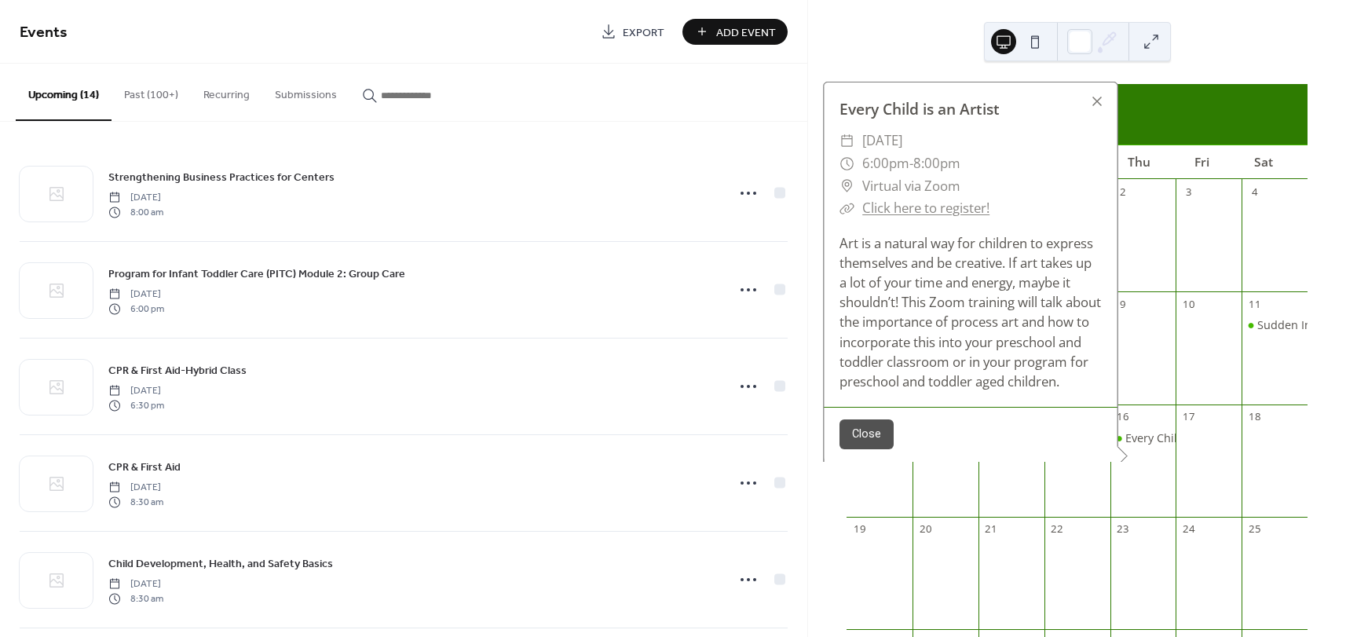
click at [909, 199] on link "Click here to register!" at bounding box center [925, 208] width 127 height 18
click at [1101, 91] on div at bounding box center [1097, 101] width 22 height 22
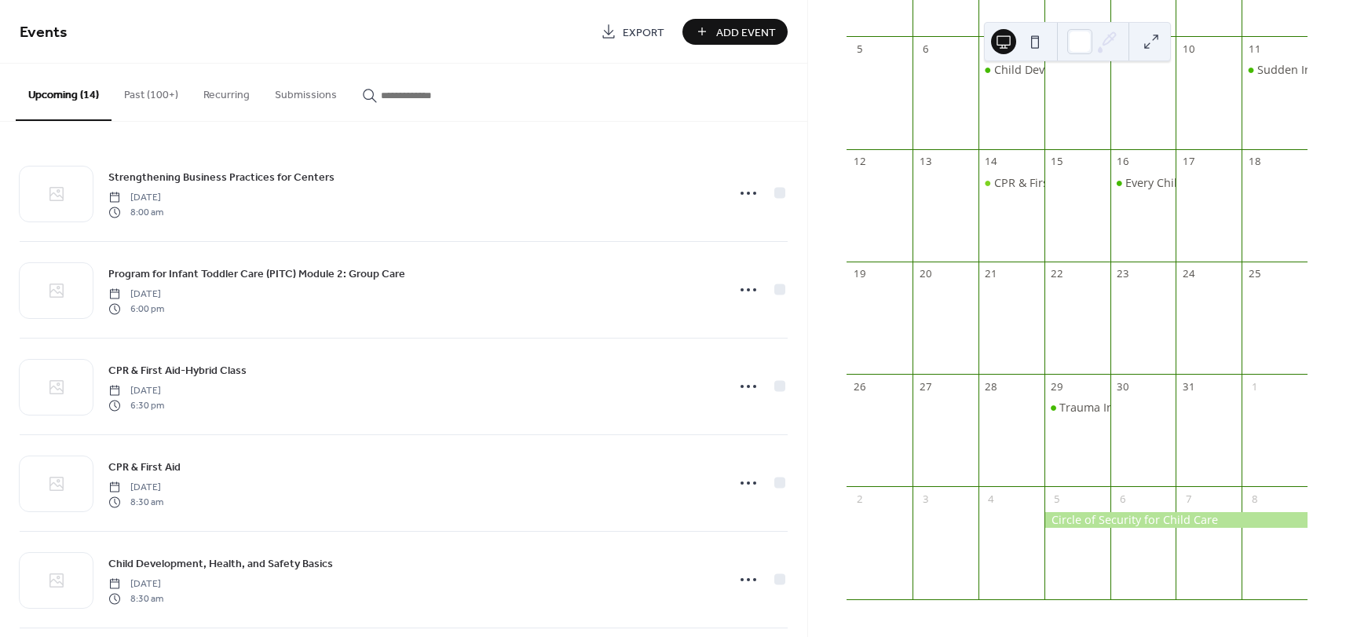
scroll to position [265, 0]
click at [1090, 408] on div "Trauma Informed Care" at bounding box center [1119, 408] width 121 height 16
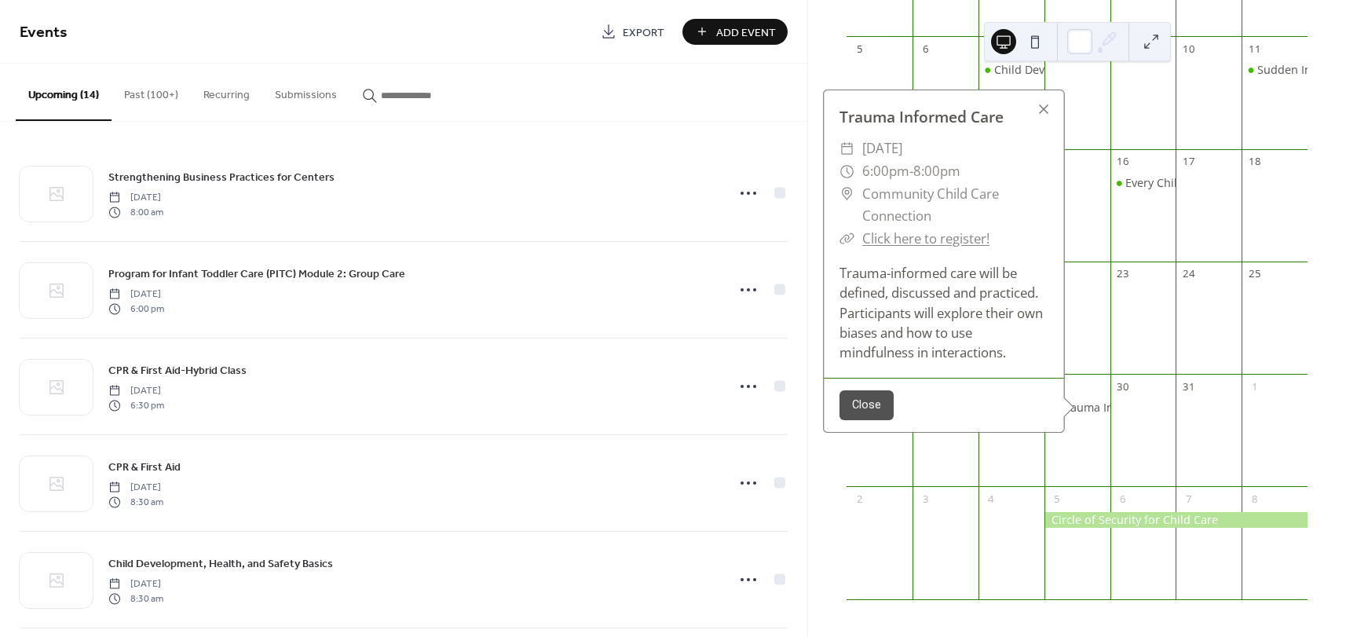
click at [941, 241] on link "Click here to register!" at bounding box center [925, 238] width 127 height 18
click at [873, 412] on button "Close" at bounding box center [866, 405] width 54 height 30
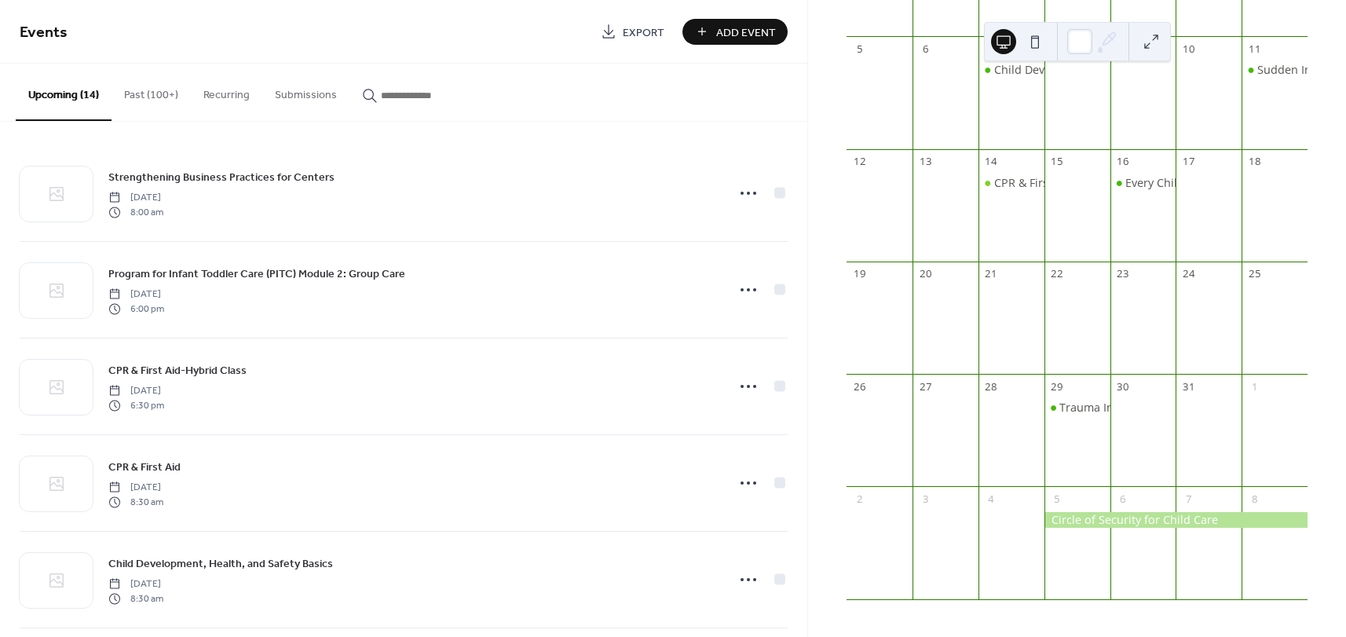
click at [1094, 523] on div at bounding box center [1175, 520] width 263 height 16
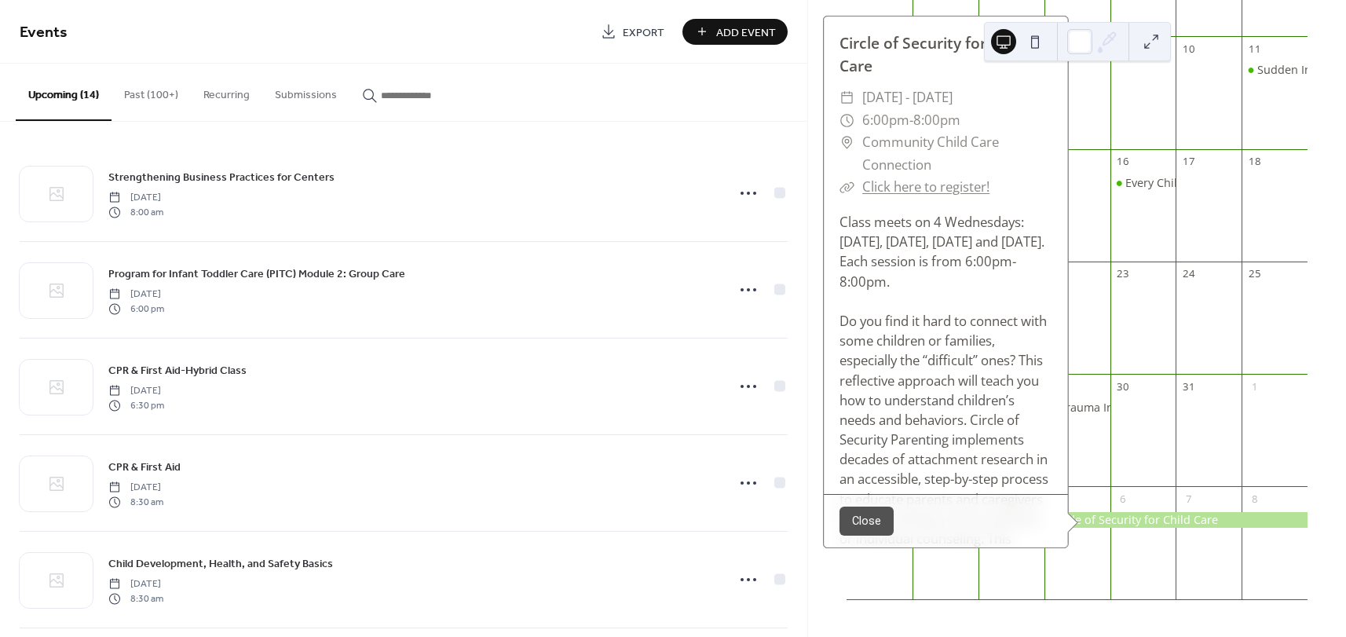
click at [945, 187] on link "Click here to register!" at bounding box center [925, 186] width 127 height 18
click at [862, 521] on button "Close" at bounding box center [866, 521] width 54 height 30
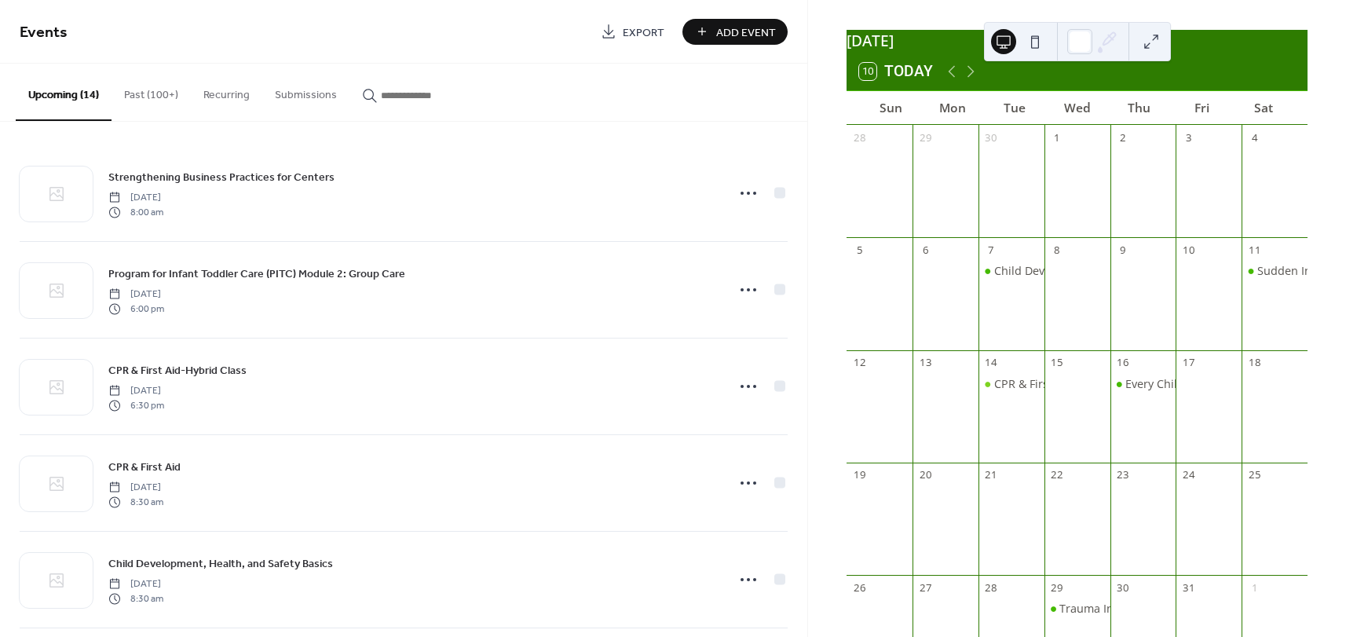
scroll to position [29, 0]
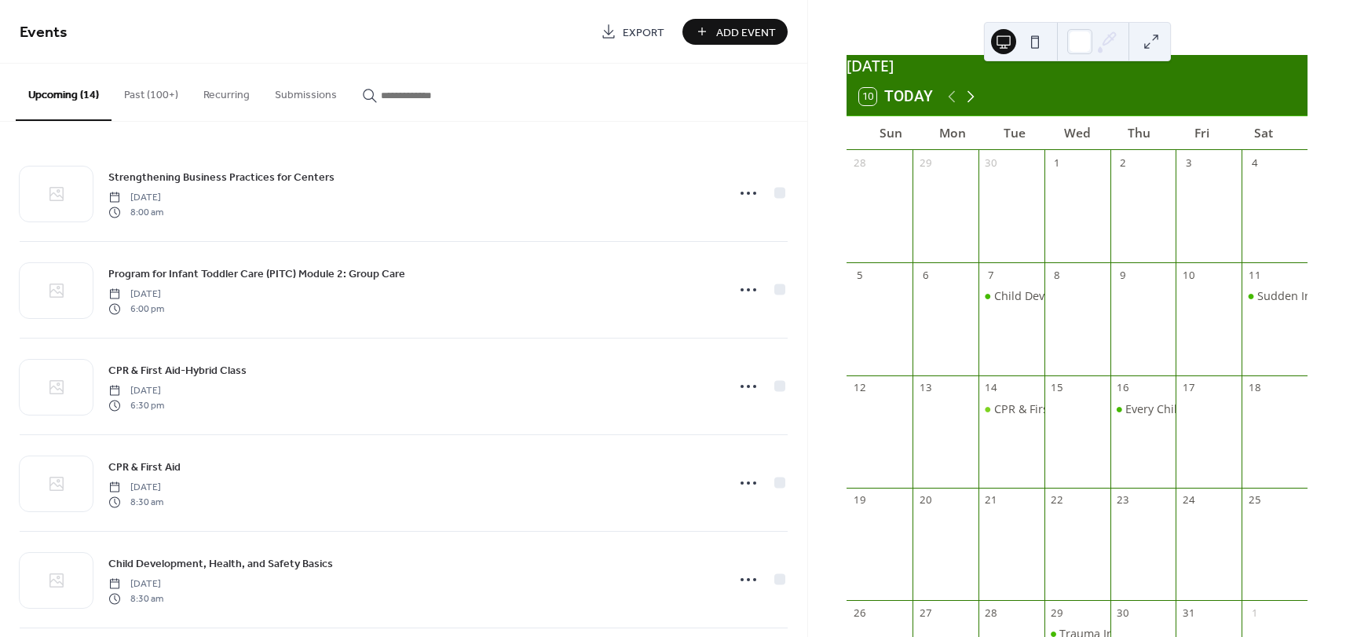
click at [970, 106] on icon at bounding box center [970, 96] width 19 height 19
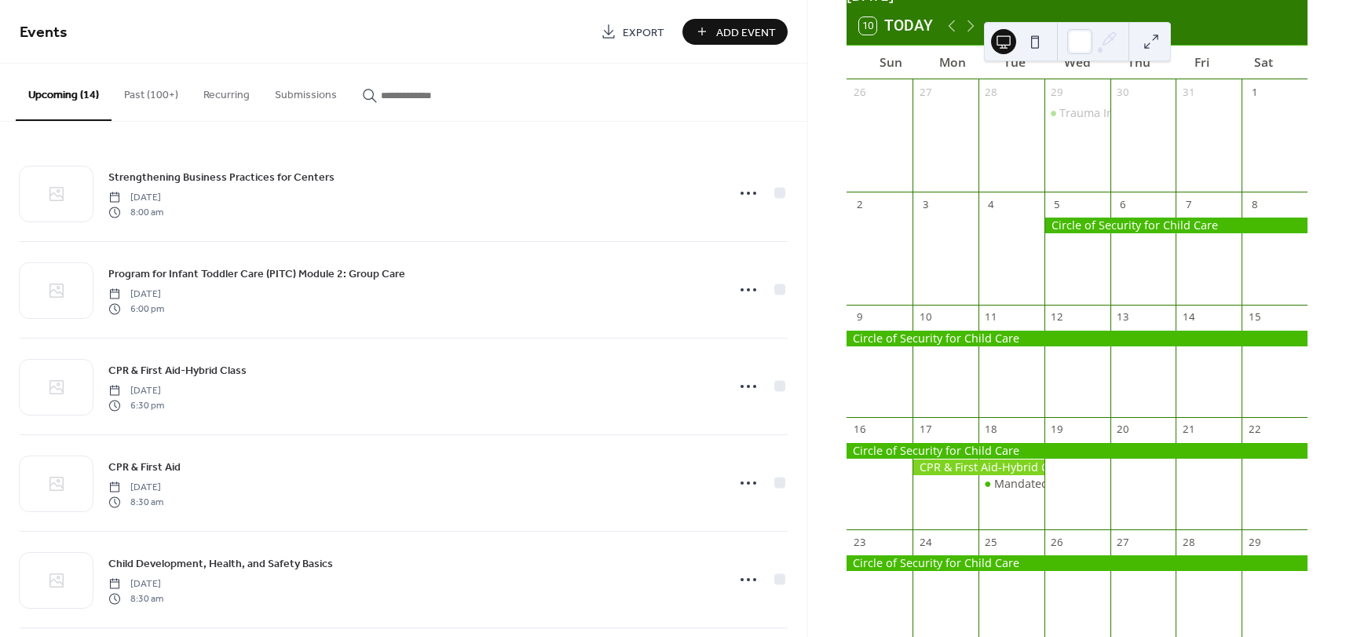
scroll to position [147, 0]
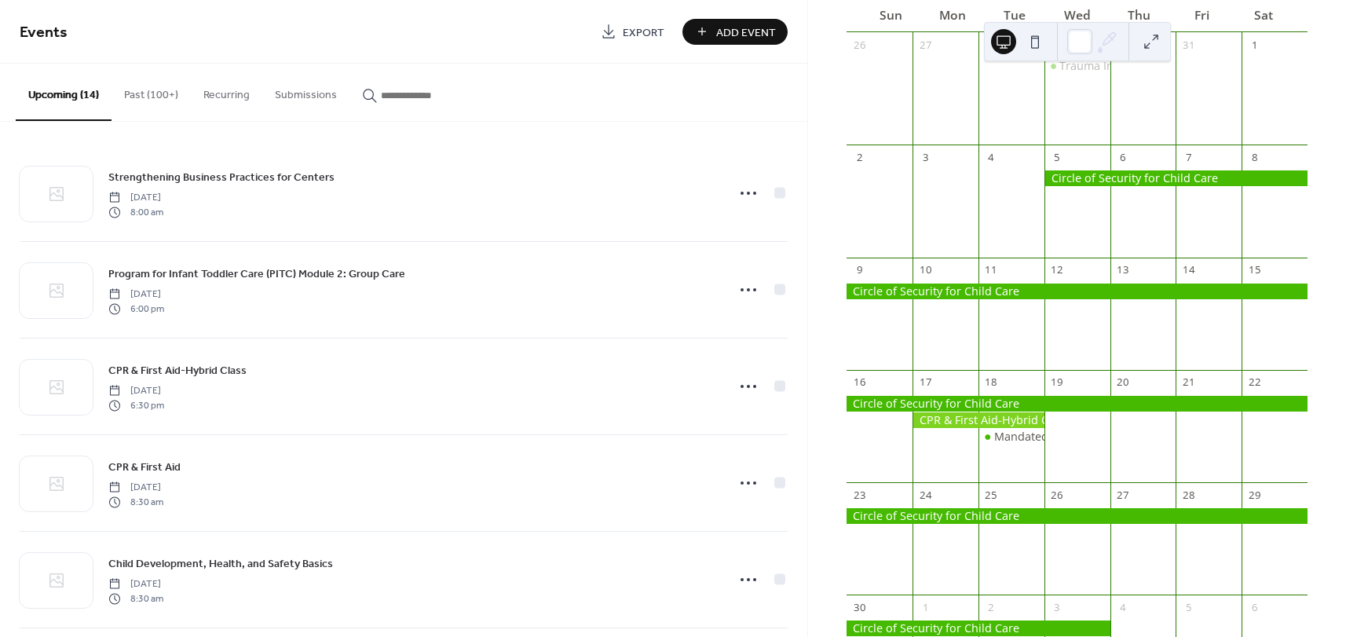
click at [1000, 428] on div at bounding box center [979, 420] width 132 height 16
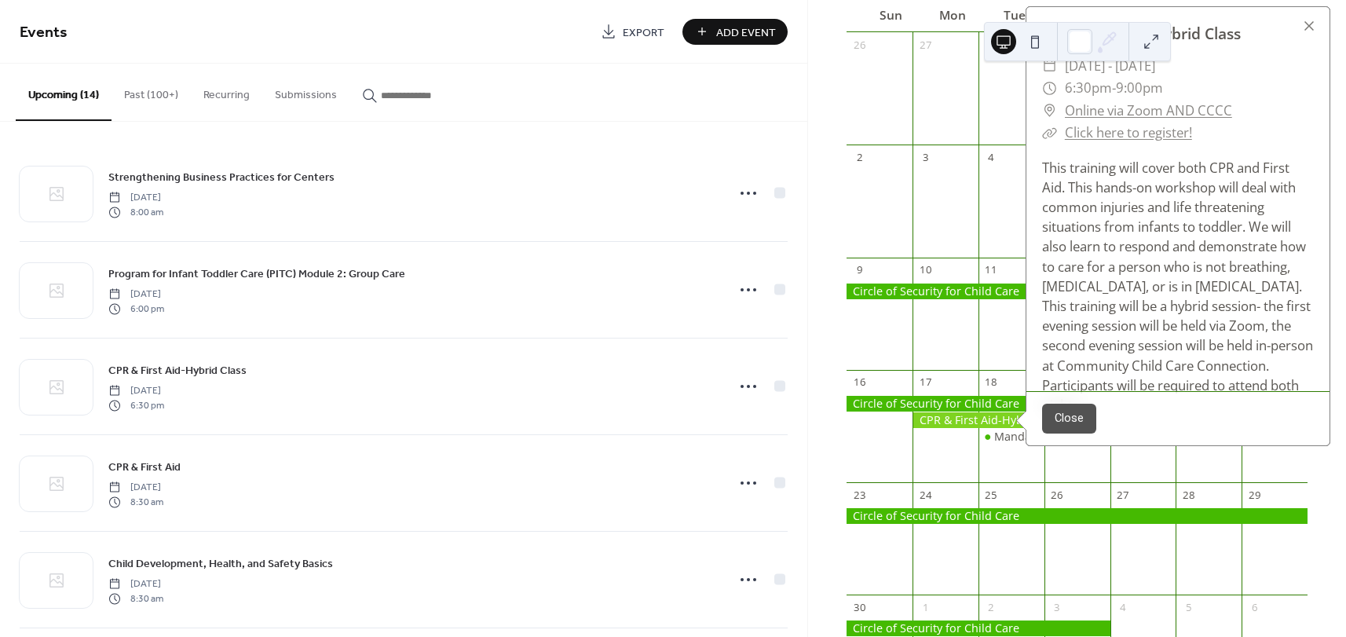
click at [1111, 141] on link "Click here to register!" at bounding box center [1128, 132] width 127 height 18
click at [1063, 426] on button "Close" at bounding box center [1069, 419] width 54 height 30
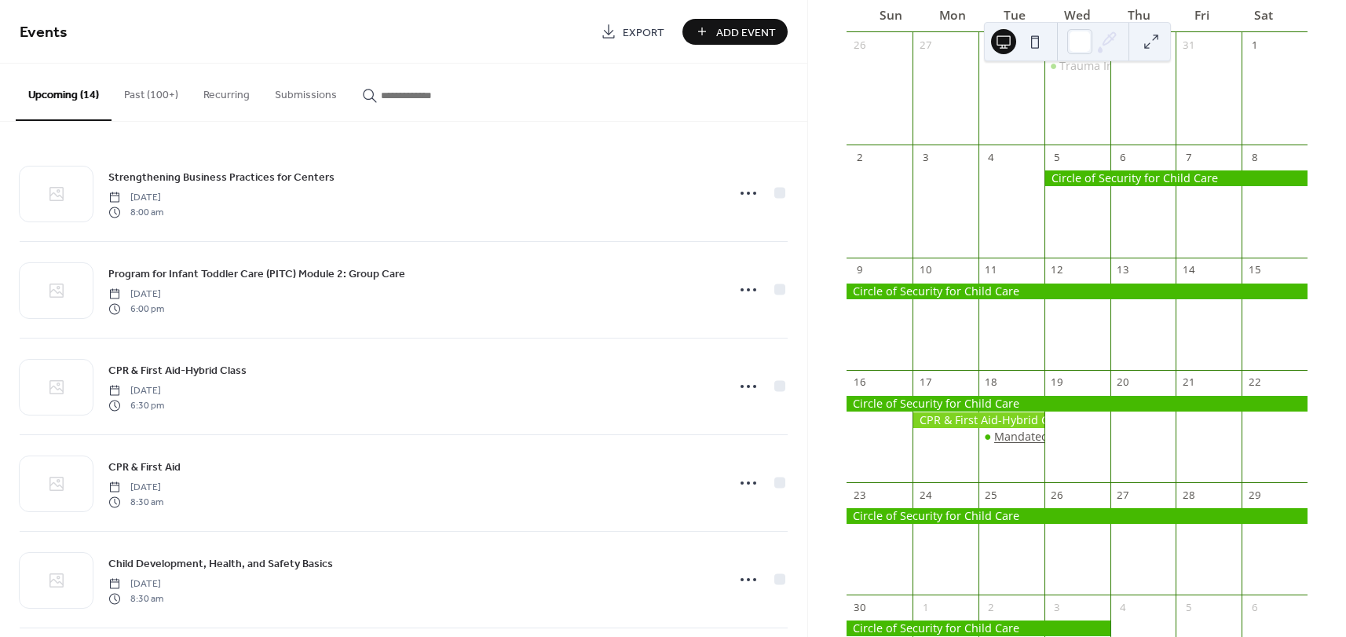
click at [1025, 444] on div "Mandated Reporter" at bounding box center [1046, 437] width 104 height 16
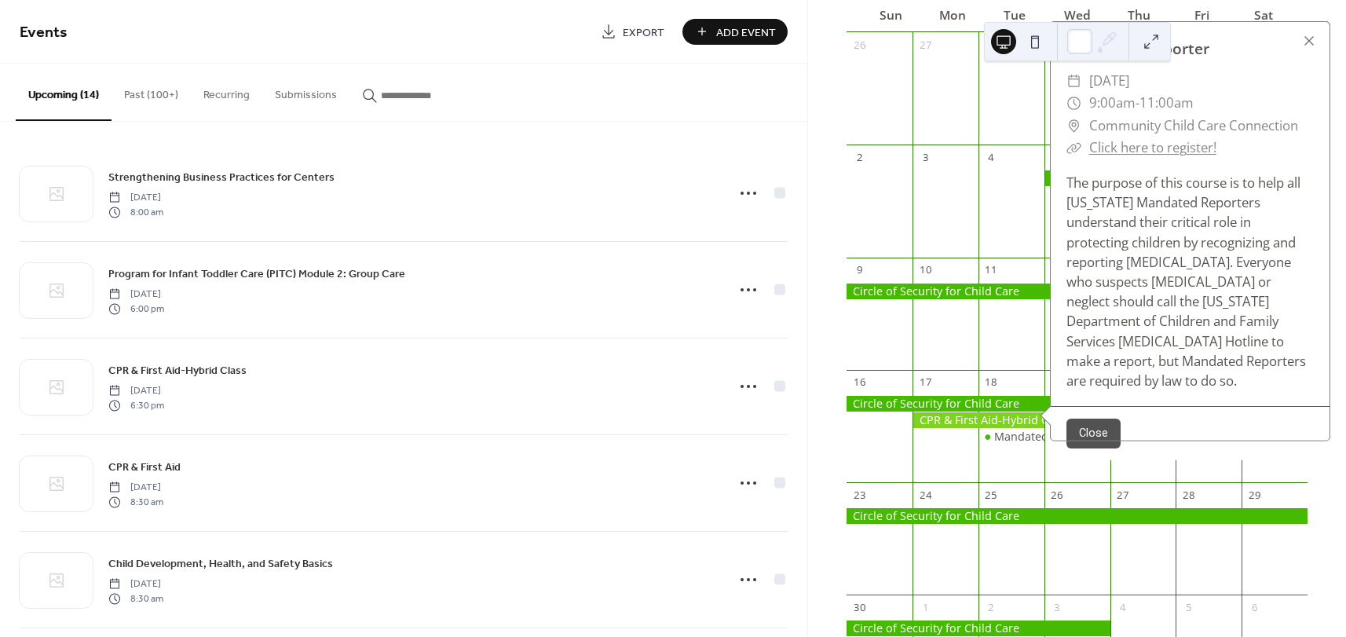
click at [1141, 156] on link "Click here to register!" at bounding box center [1152, 147] width 127 height 18
click at [1110, 437] on button "Close" at bounding box center [1093, 434] width 54 height 30
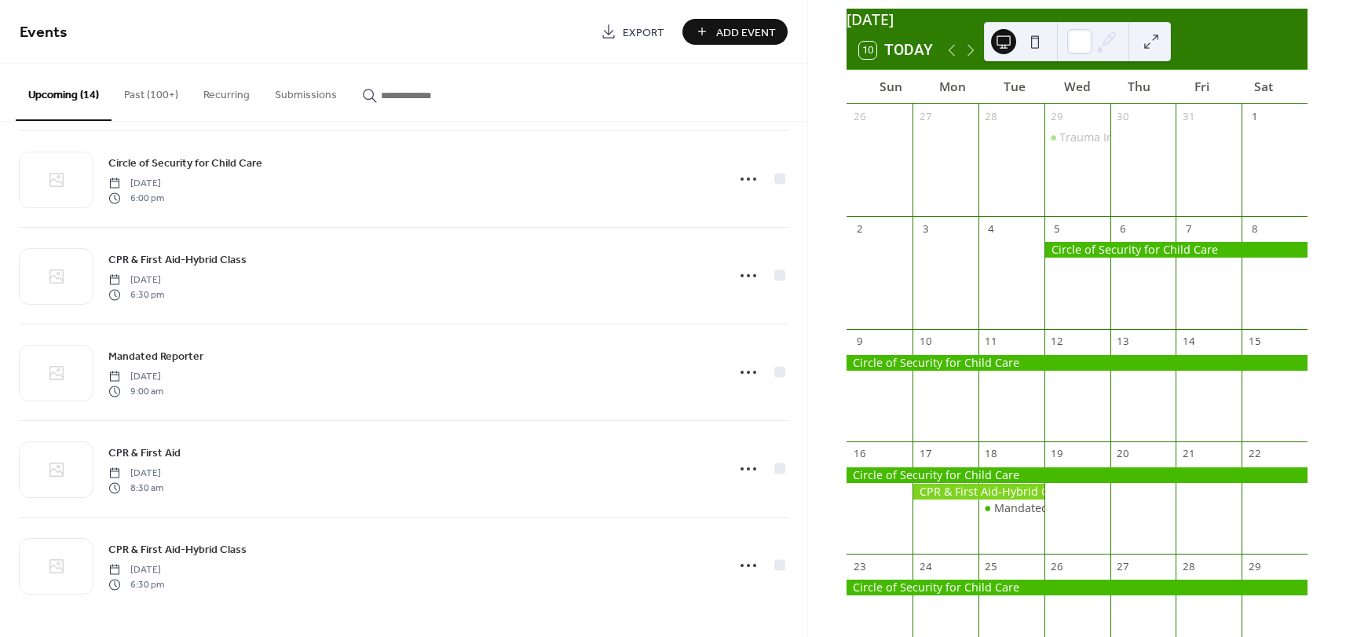
scroll to position [0, 0]
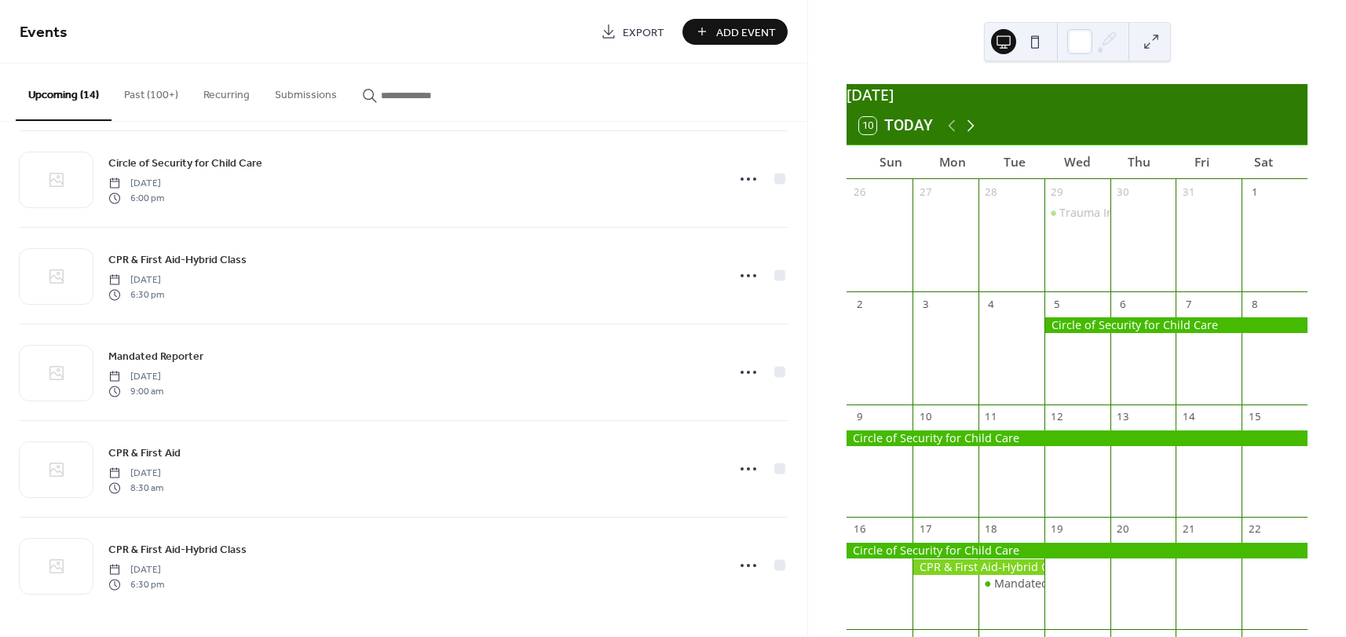
click at [969, 131] on icon at bounding box center [971, 125] width 7 height 12
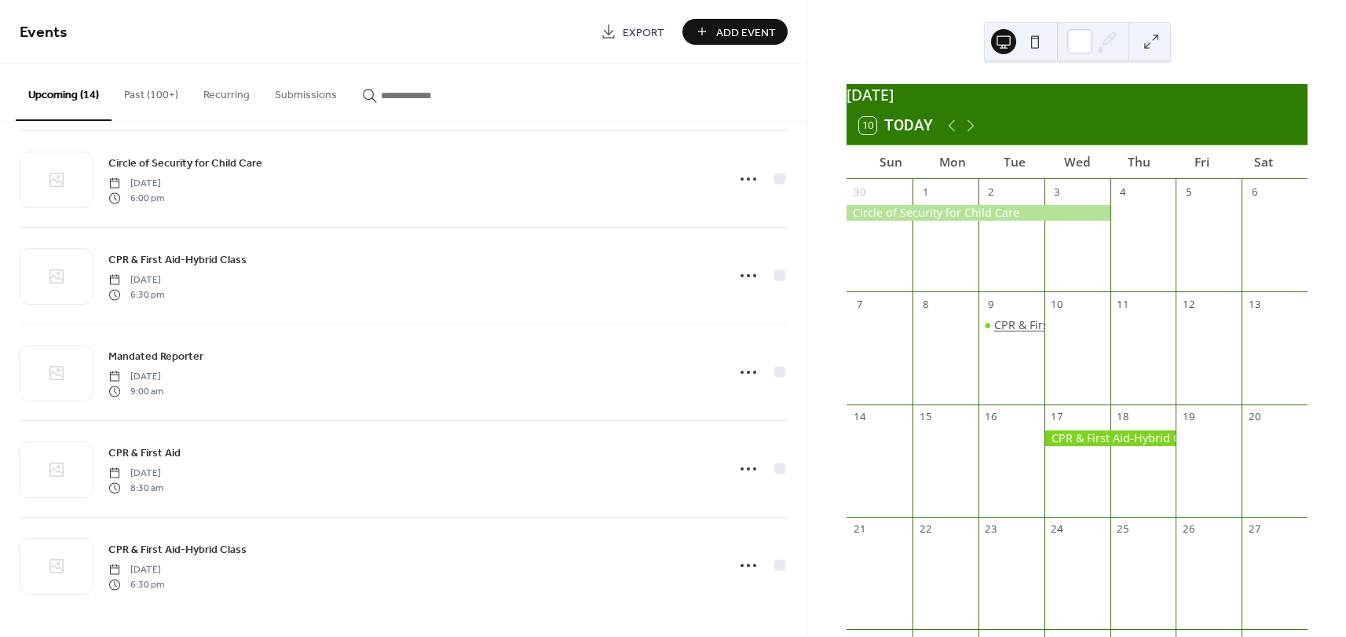
click at [1030, 333] on div "CPR & First Aid" at bounding box center [1033, 325] width 79 height 16
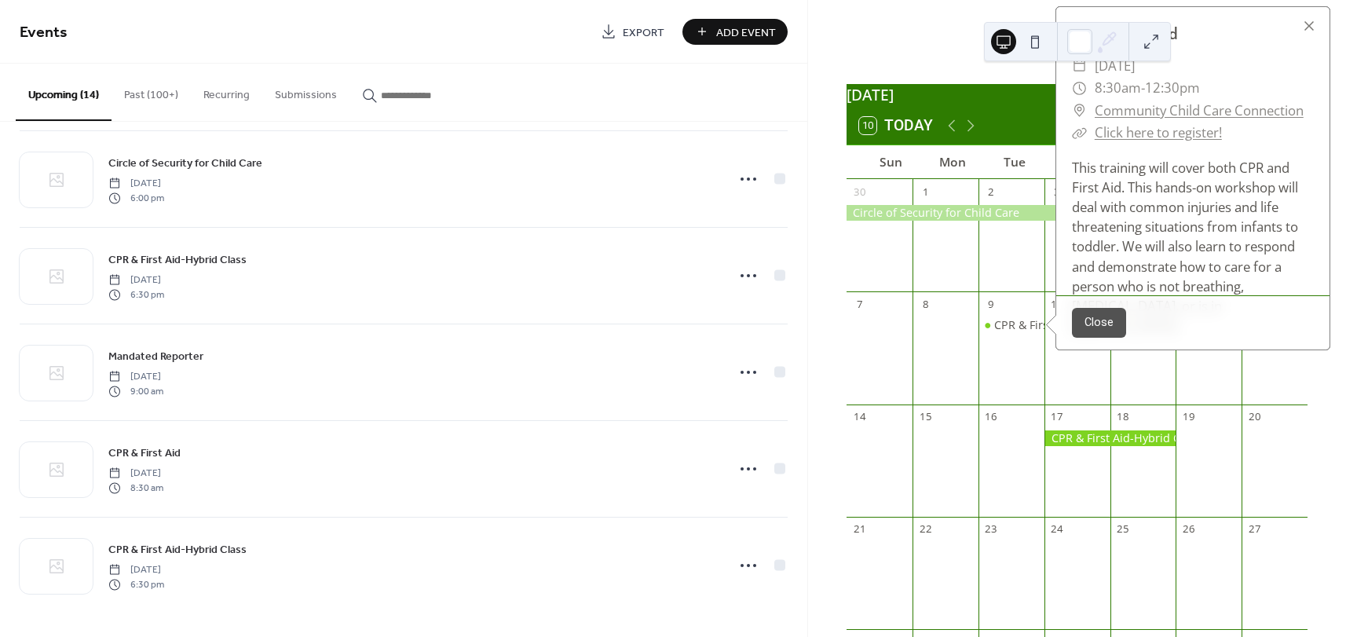
click at [1140, 141] on link "Click here to register!" at bounding box center [1158, 132] width 127 height 18
click at [1110, 328] on button "Close" at bounding box center [1099, 323] width 54 height 30
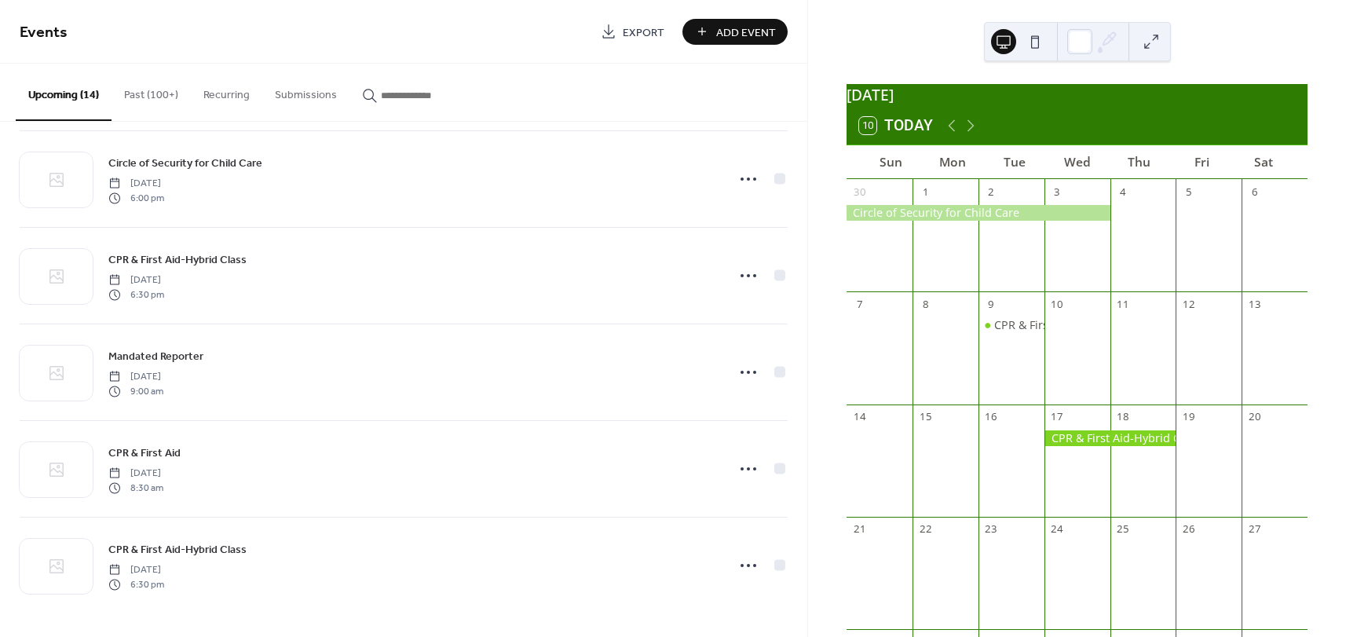
click at [1129, 446] on div at bounding box center [1110, 438] width 132 height 16
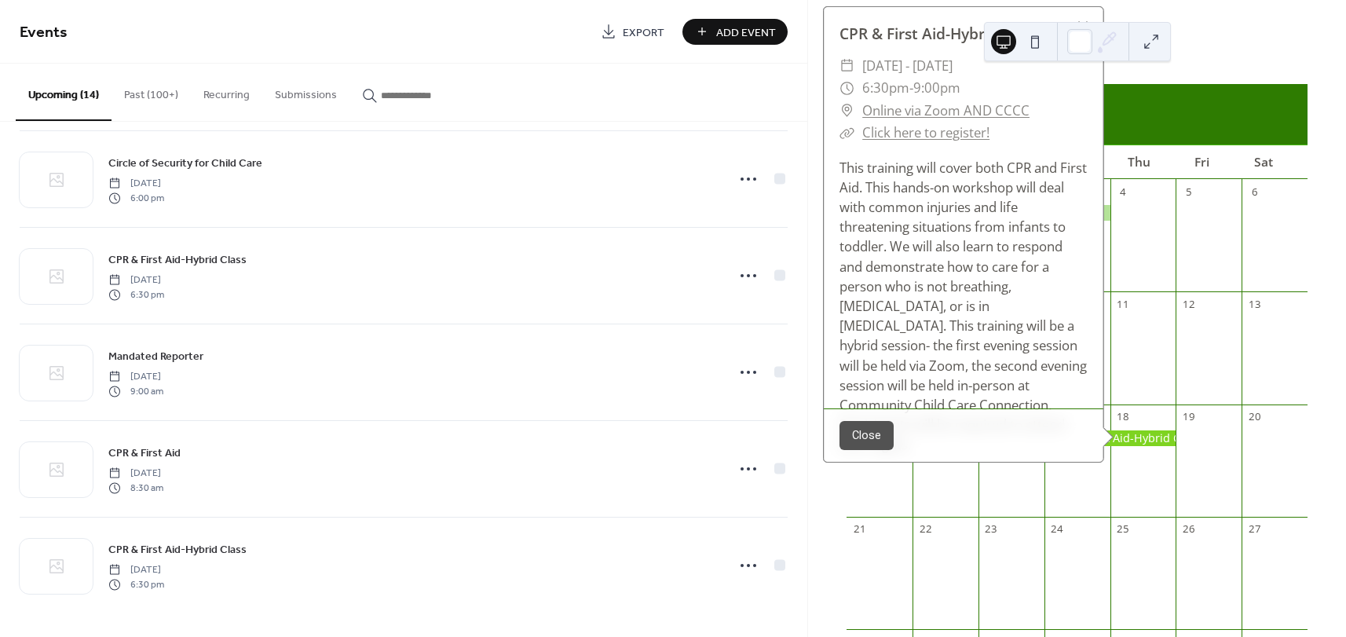
click at [928, 141] on link "Click here to register!" at bounding box center [925, 132] width 127 height 18
